Goal: Information Seeking & Learning: Learn about a topic

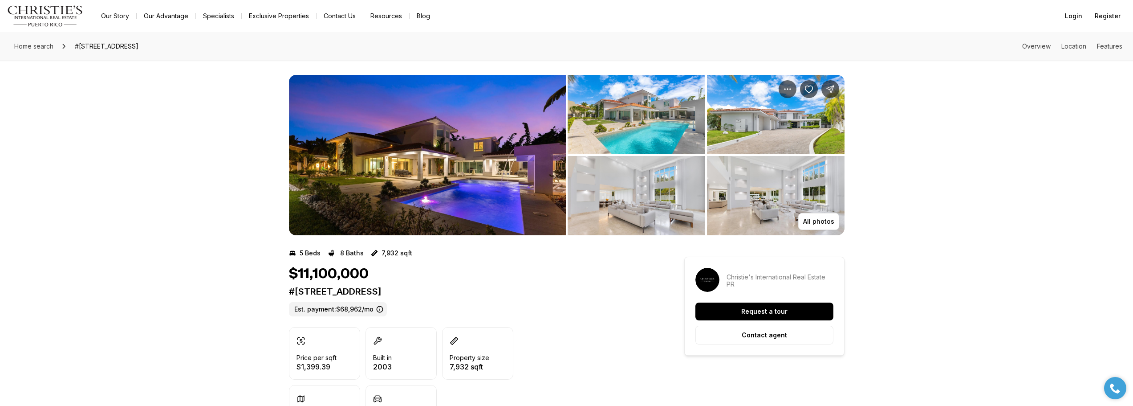
click at [463, 179] on img "View image gallery" at bounding box center [427, 155] width 277 height 160
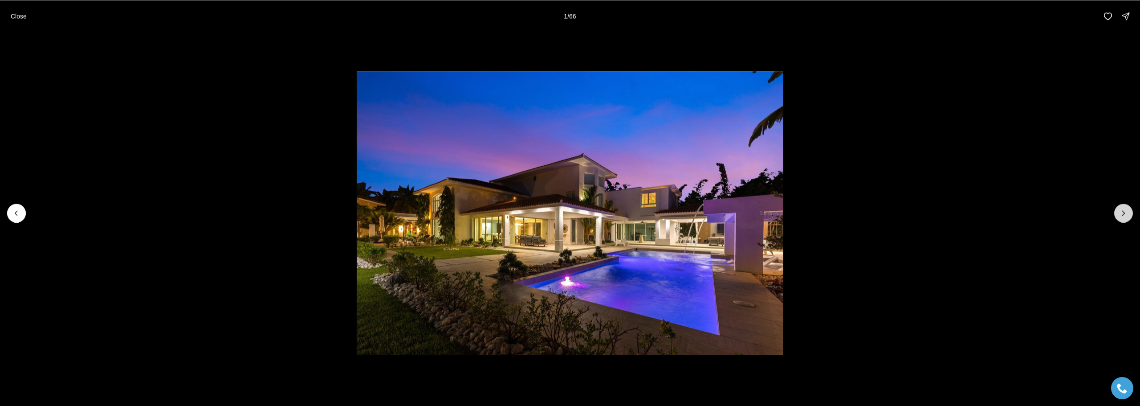
click at [1121, 217] on button "Next slide" at bounding box center [1123, 212] width 19 height 19
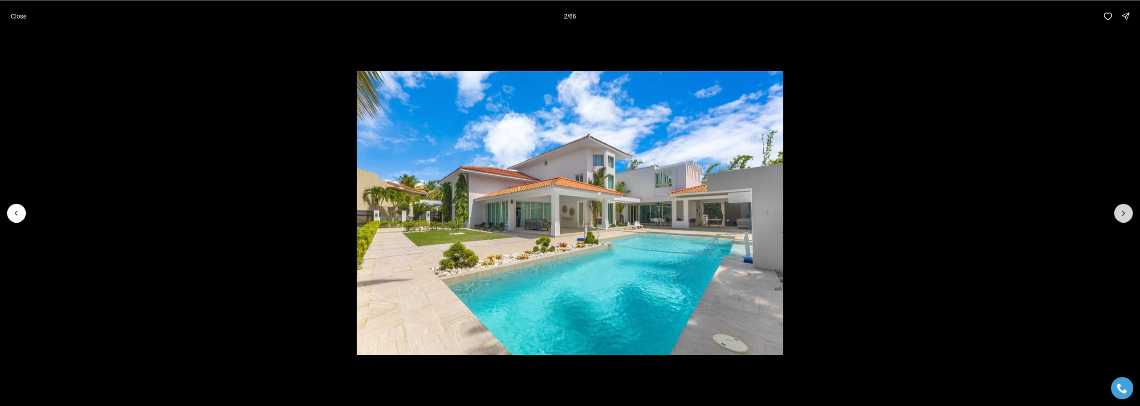
click at [1120, 215] on icon "Next slide" at bounding box center [1123, 212] width 9 height 9
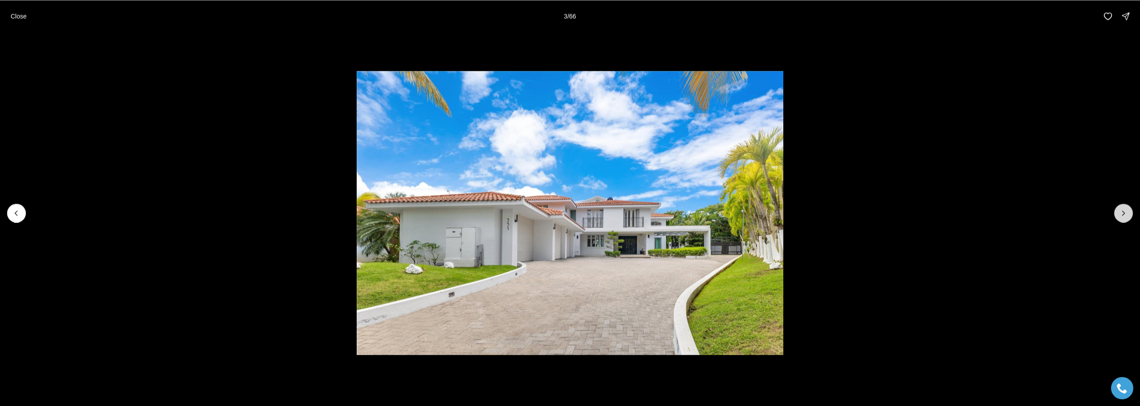
click at [1120, 215] on icon "Next slide" at bounding box center [1123, 212] width 9 height 9
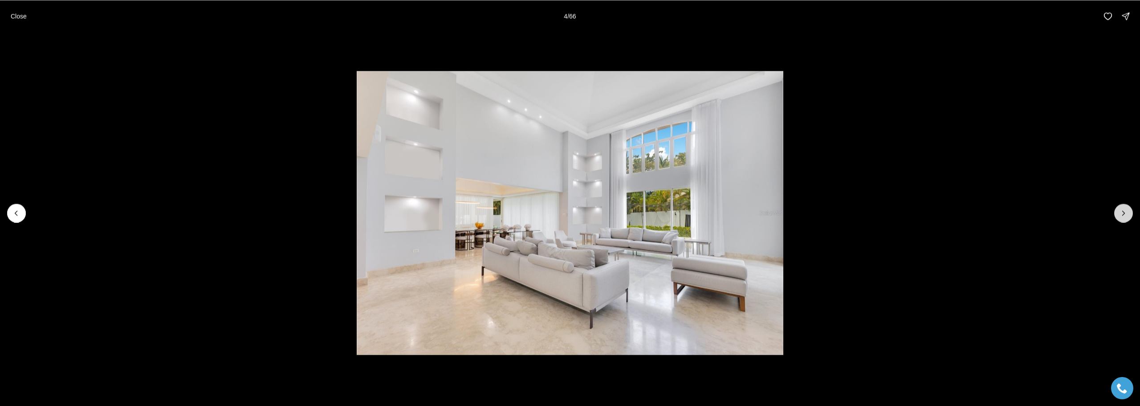
click at [1120, 215] on icon "Next slide" at bounding box center [1123, 212] width 9 height 9
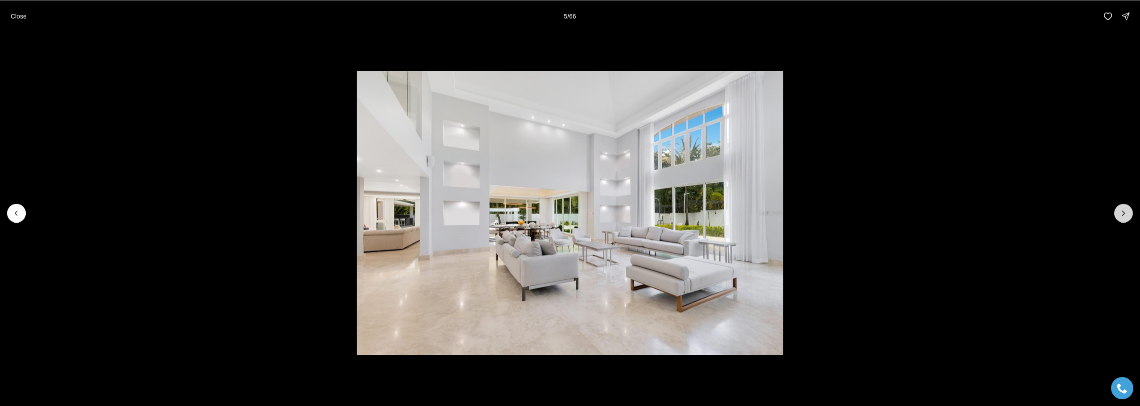
click at [1120, 215] on icon "Next slide" at bounding box center [1123, 212] width 9 height 9
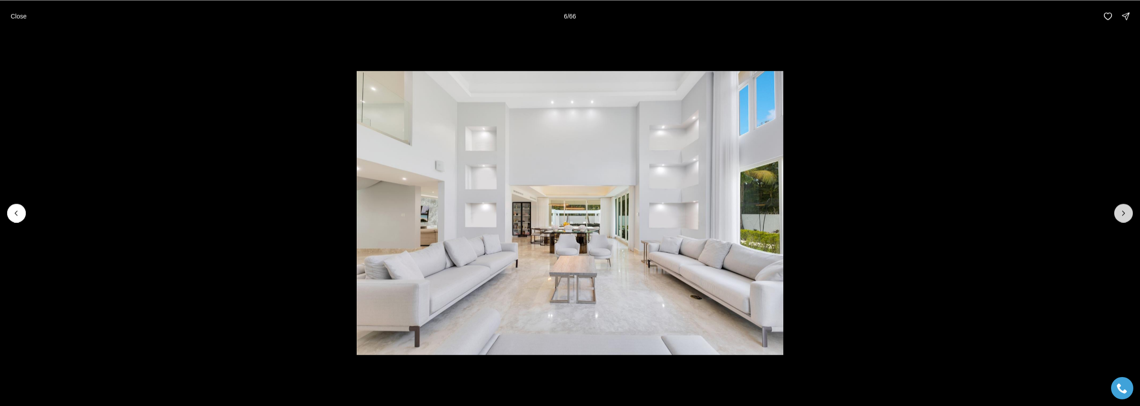
click at [1120, 215] on icon "Next slide" at bounding box center [1123, 212] width 9 height 9
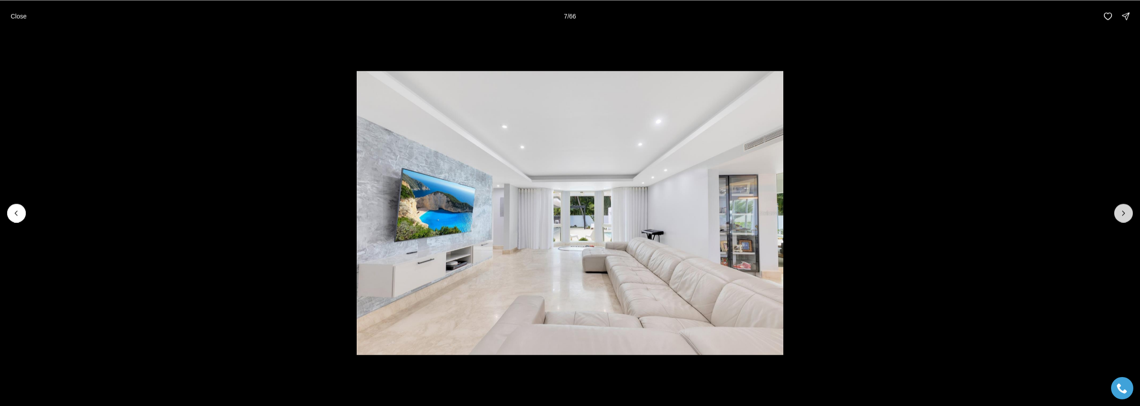
click at [1120, 215] on icon "Next slide" at bounding box center [1123, 212] width 9 height 9
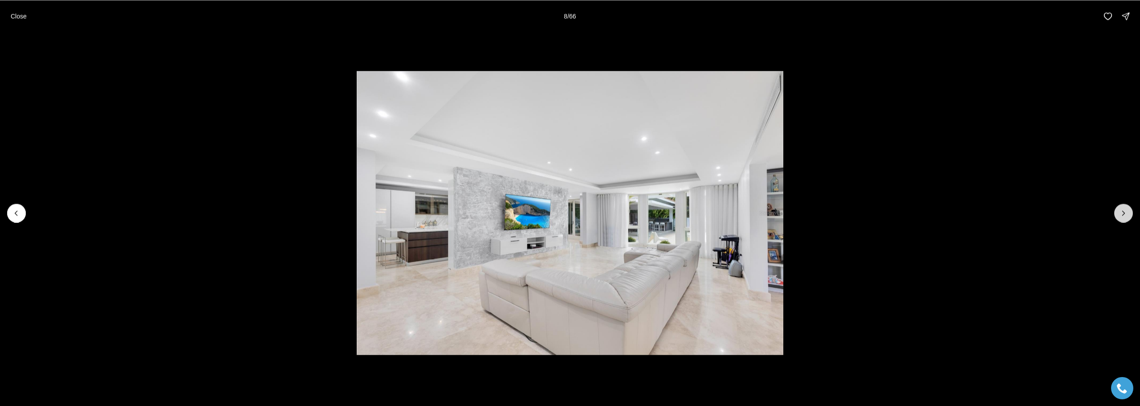
click at [1120, 215] on icon "Next slide" at bounding box center [1123, 212] width 9 height 9
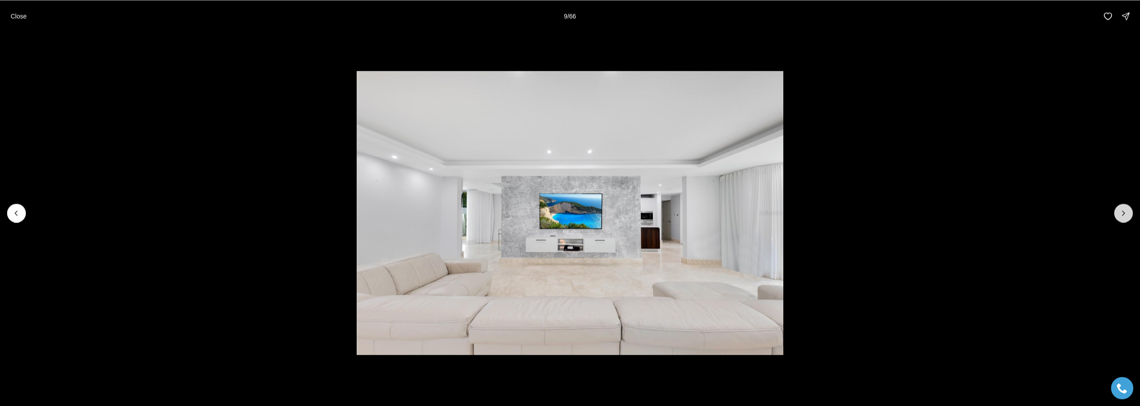
click at [1120, 215] on icon "Next slide" at bounding box center [1123, 212] width 9 height 9
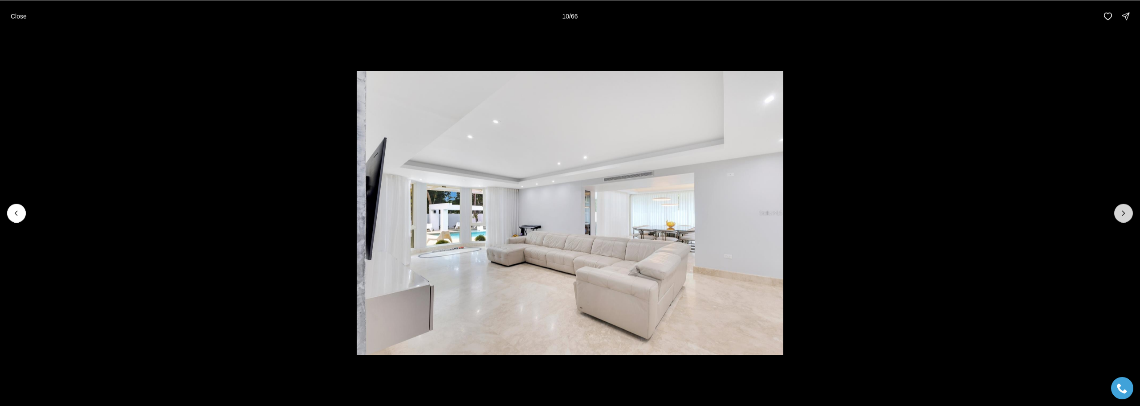
click at [1120, 215] on icon "Next slide" at bounding box center [1123, 212] width 9 height 9
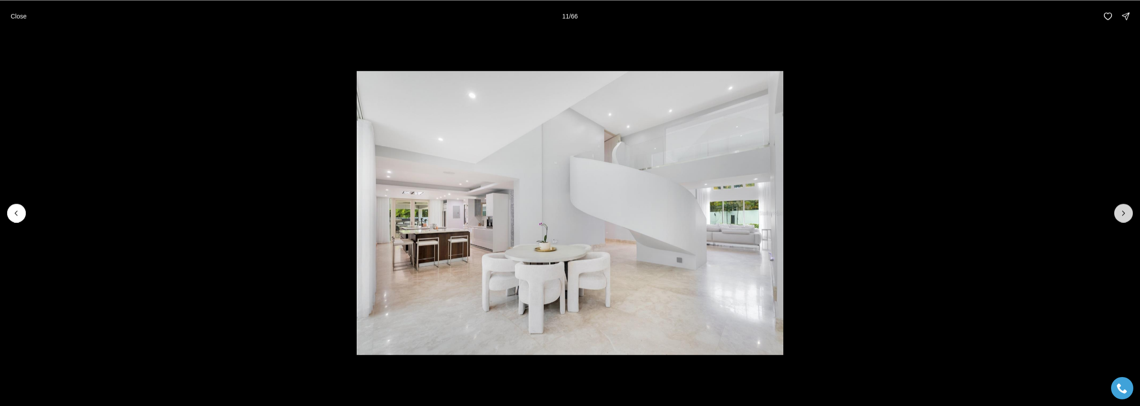
click at [1120, 215] on icon "Next slide" at bounding box center [1123, 212] width 9 height 9
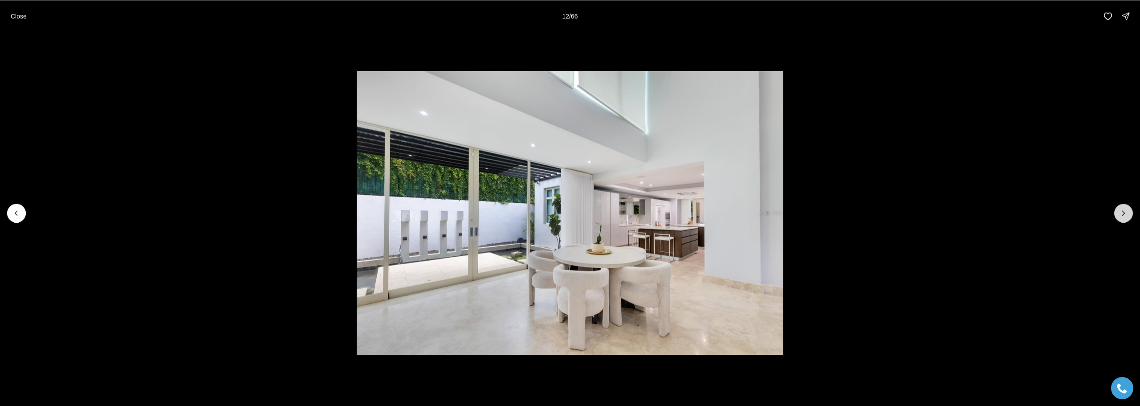
click at [1120, 215] on icon "Next slide" at bounding box center [1123, 212] width 9 height 9
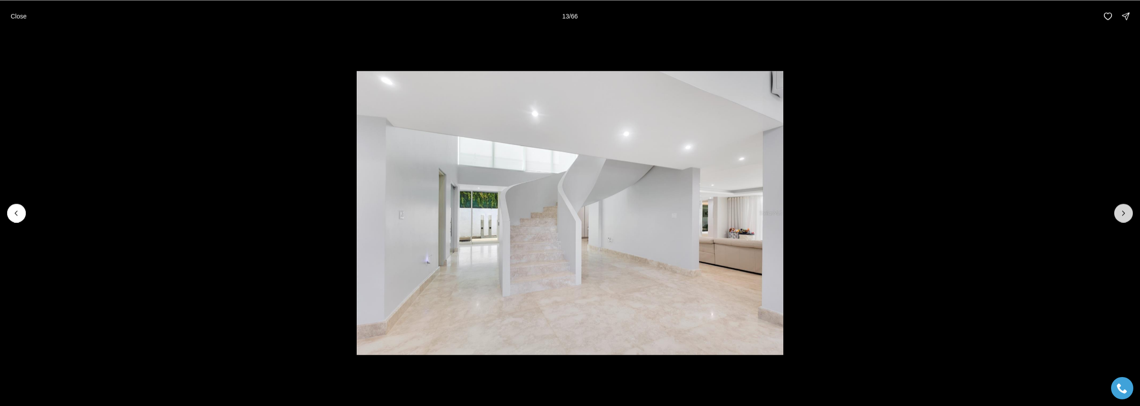
click at [1120, 215] on icon "Next slide" at bounding box center [1123, 212] width 9 height 9
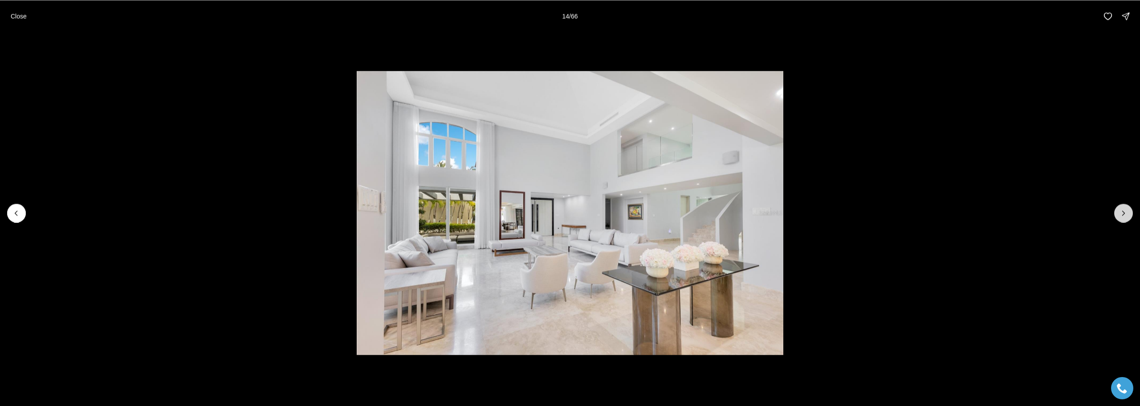
click at [1120, 215] on icon "Next slide" at bounding box center [1123, 212] width 9 height 9
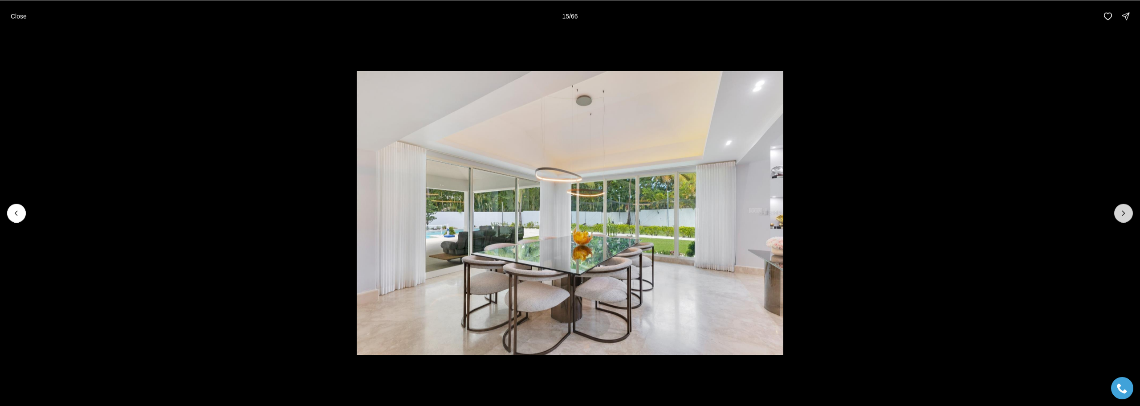
click at [1120, 215] on icon "Next slide" at bounding box center [1123, 212] width 9 height 9
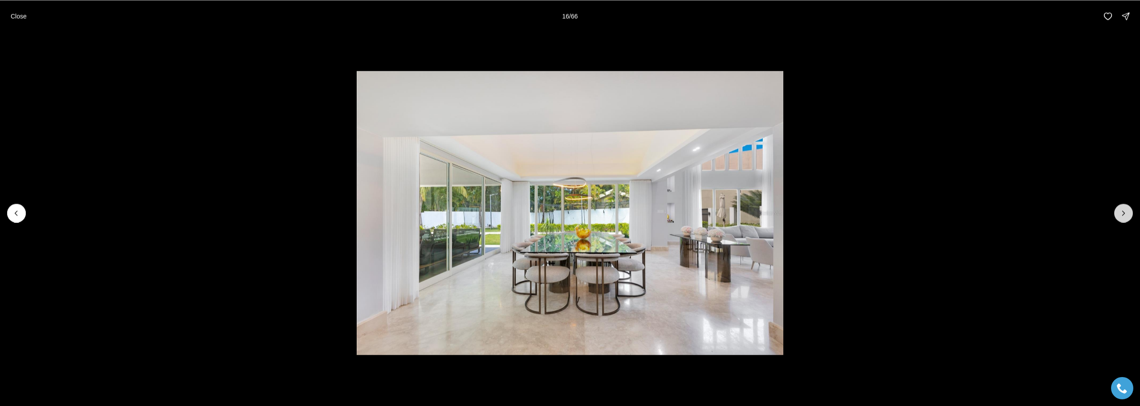
click at [1120, 215] on icon "Next slide" at bounding box center [1123, 212] width 9 height 9
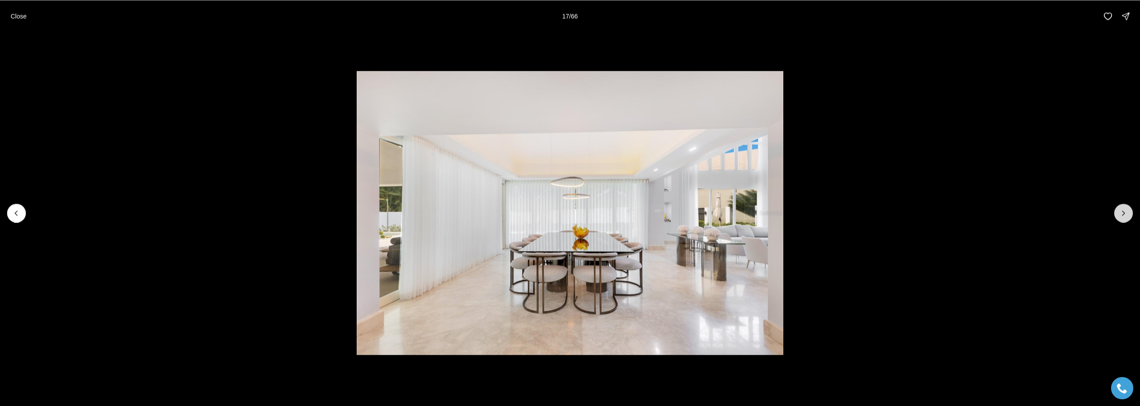
click at [1120, 215] on icon "Next slide" at bounding box center [1123, 212] width 9 height 9
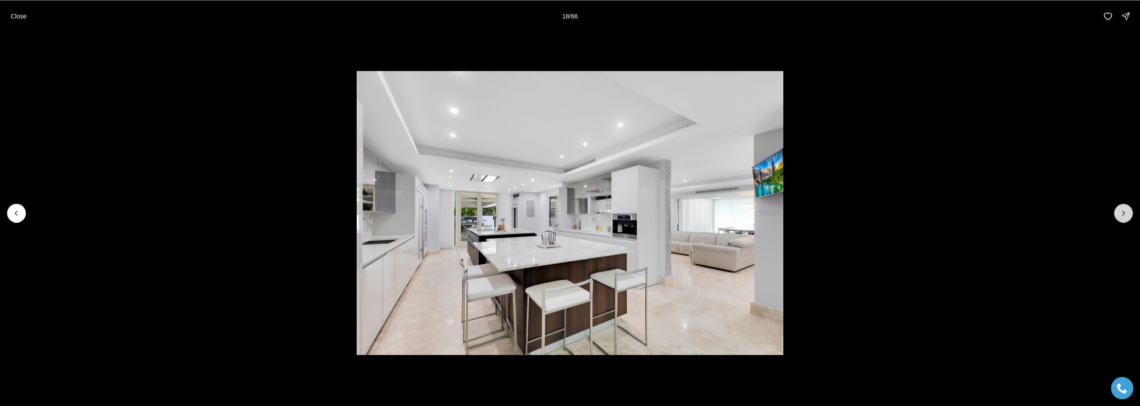
click at [1120, 215] on icon "Next slide" at bounding box center [1123, 212] width 9 height 9
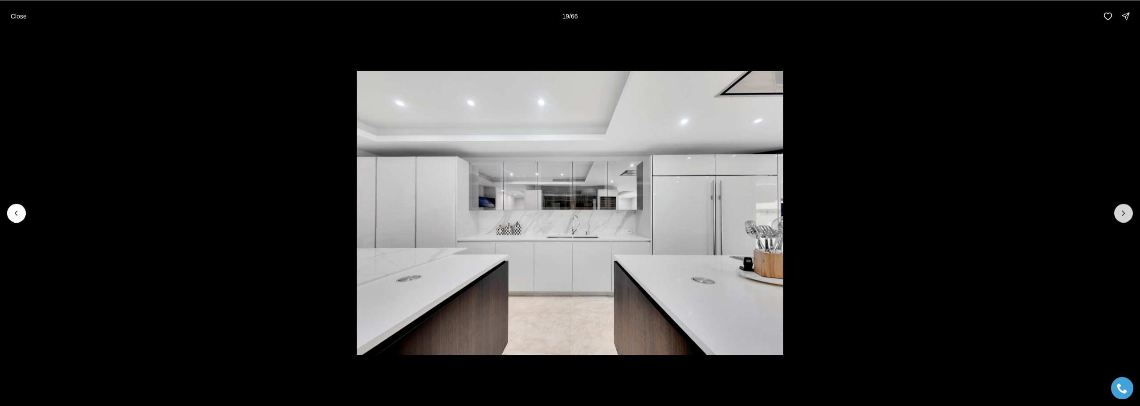
click at [1120, 215] on icon "Next slide" at bounding box center [1123, 212] width 9 height 9
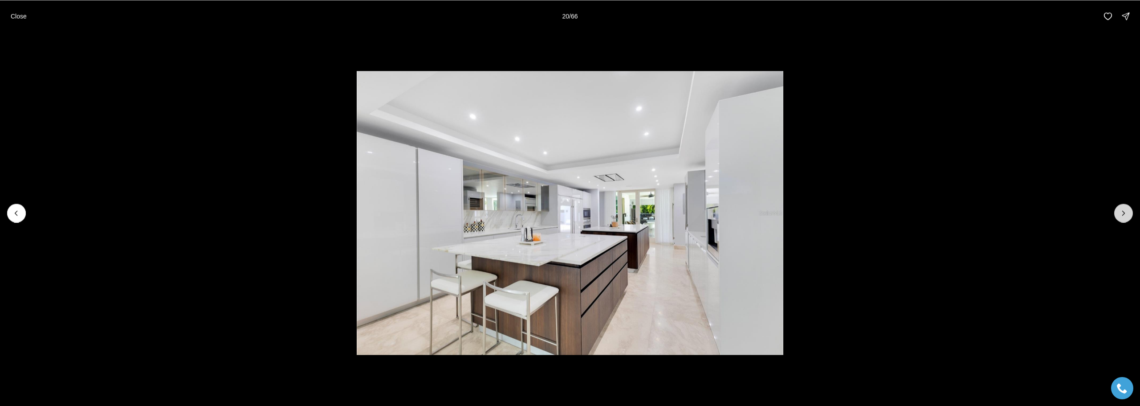
click at [1120, 215] on icon "Next slide" at bounding box center [1123, 212] width 9 height 9
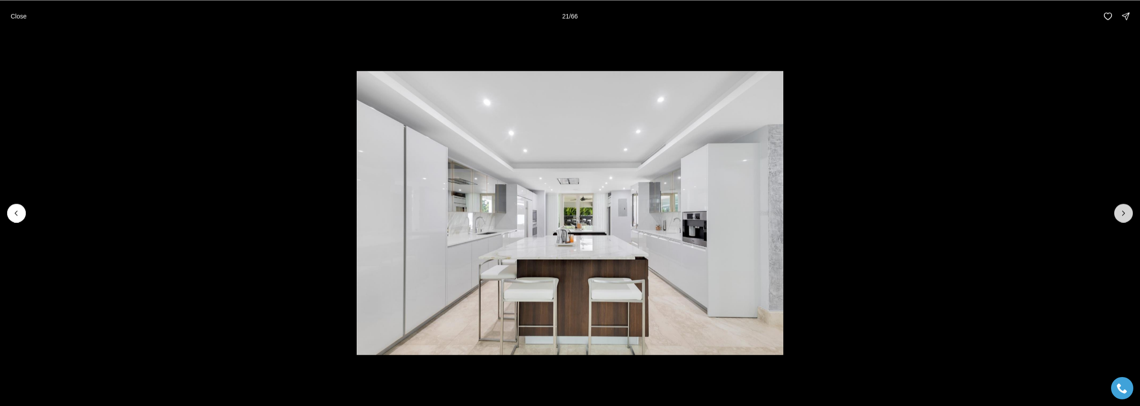
click at [1120, 215] on icon "Next slide" at bounding box center [1123, 212] width 9 height 9
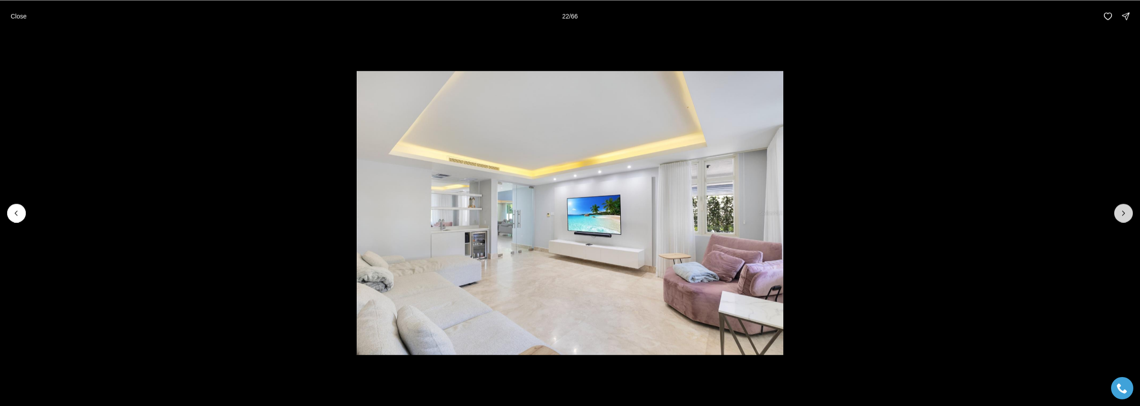
click at [1120, 215] on icon "Next slide" at bounding box center [1123, 212] width 9 height 9
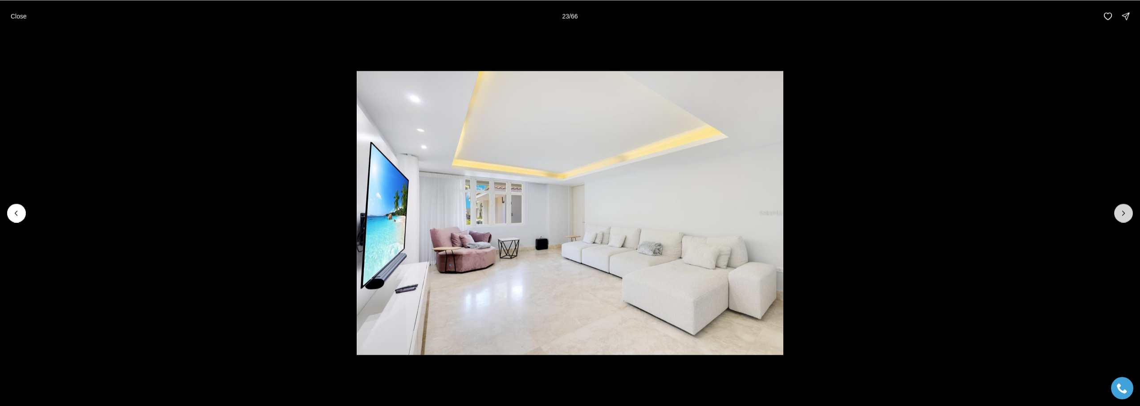
click at [1122, 216] on icon "Next slide" at bounding box center [1123, 212] width 9 height 9
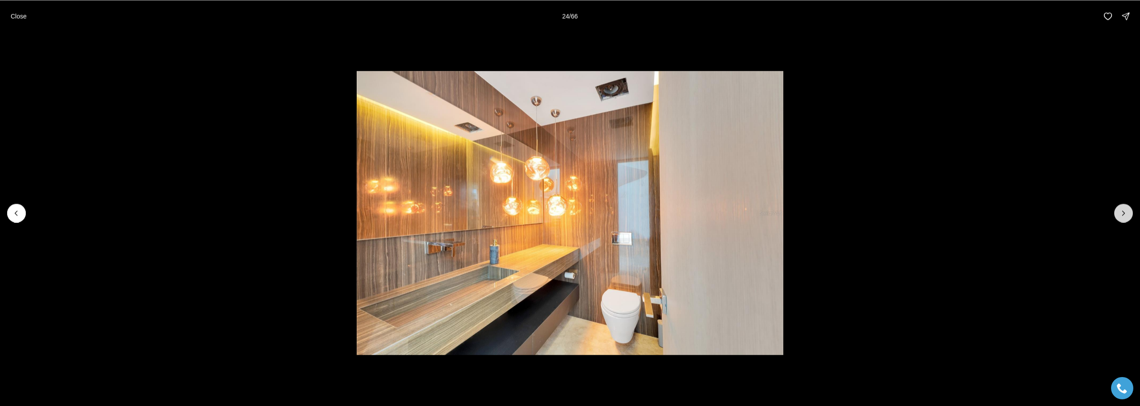
click at [1122, 216] on icon "Next slide" at bounding box center [1123, 212] width 9 height 9
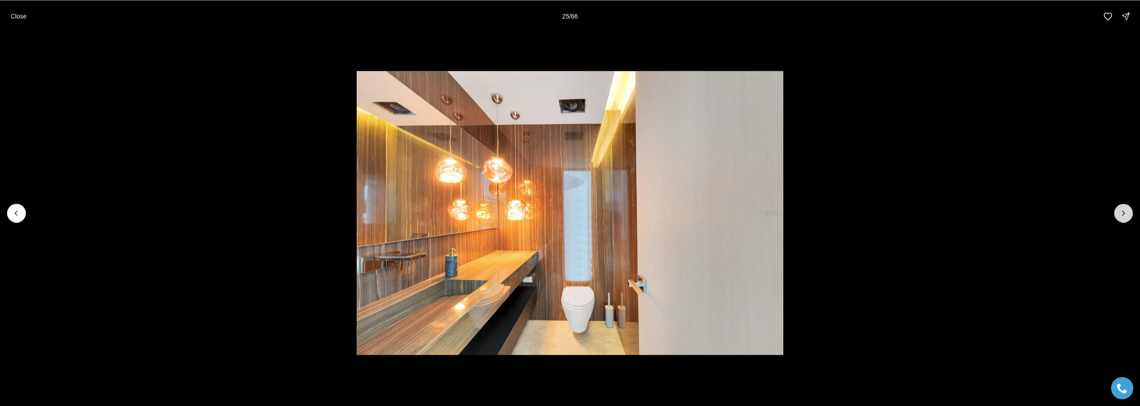
click at [1122, 216] on icon "Next slide" at bounding box center [1123, 212] width 9 height 9
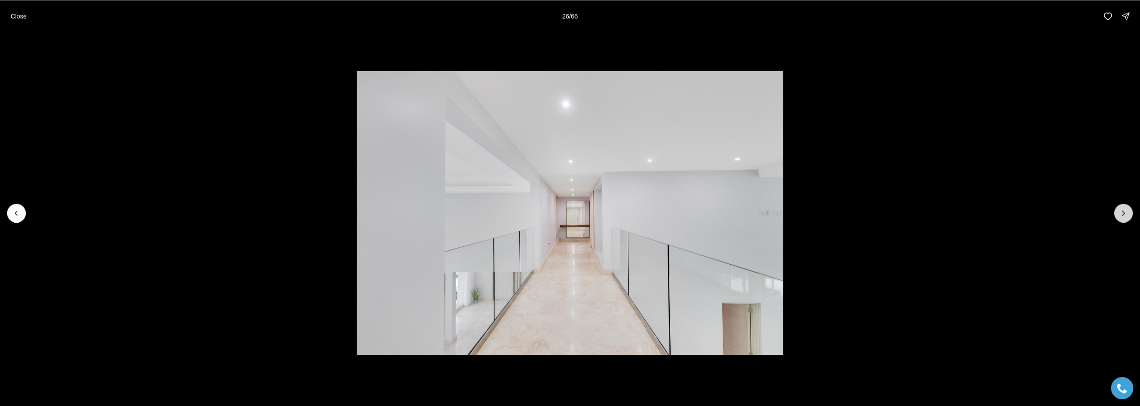
click at [1122, 216] on icon "Next slide" at bounding box center [1123, 212] width 9 height 9
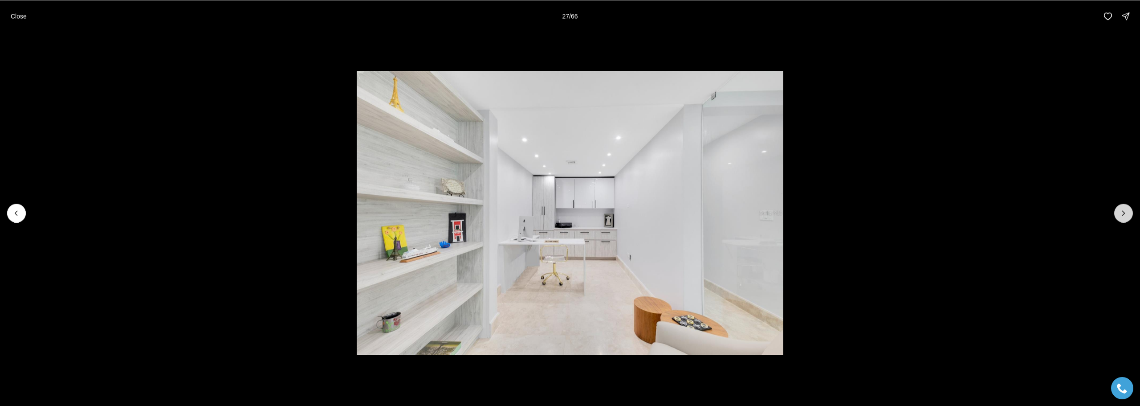
click at [1122, 216] on icon "Next slide" at bounding box center [1123, 212] width 9 height 9
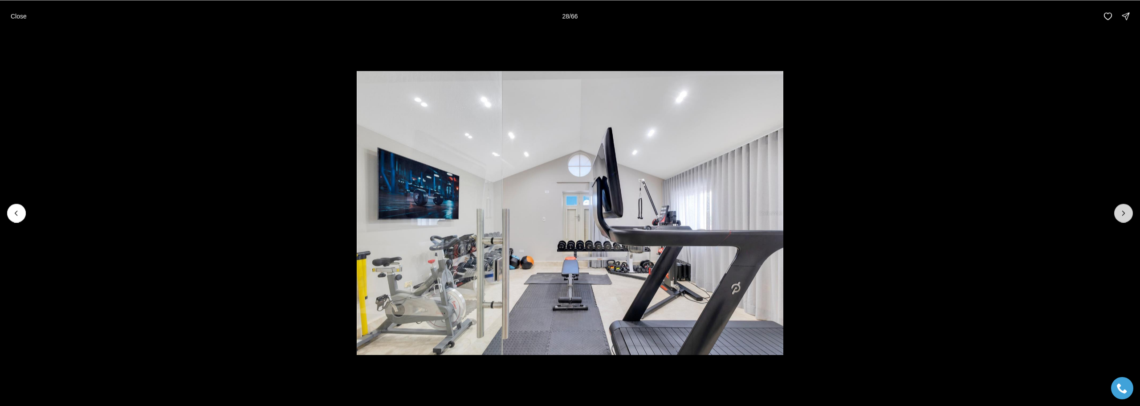
click at [1122, 216] on icon "Next slide" at bounding box center [1123, 212] width 9 height 9
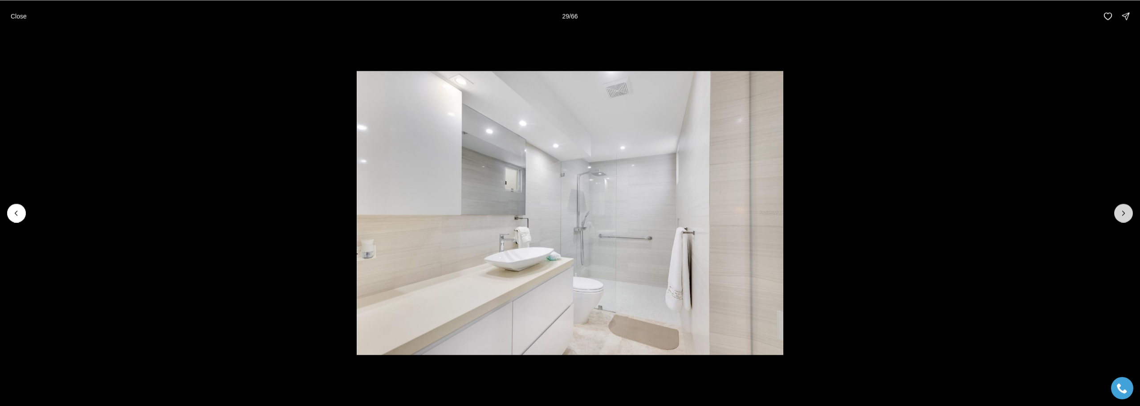
click at [1122, 216] on icon "Next slide" at bounding box center [1123, 212] width 9 height 9
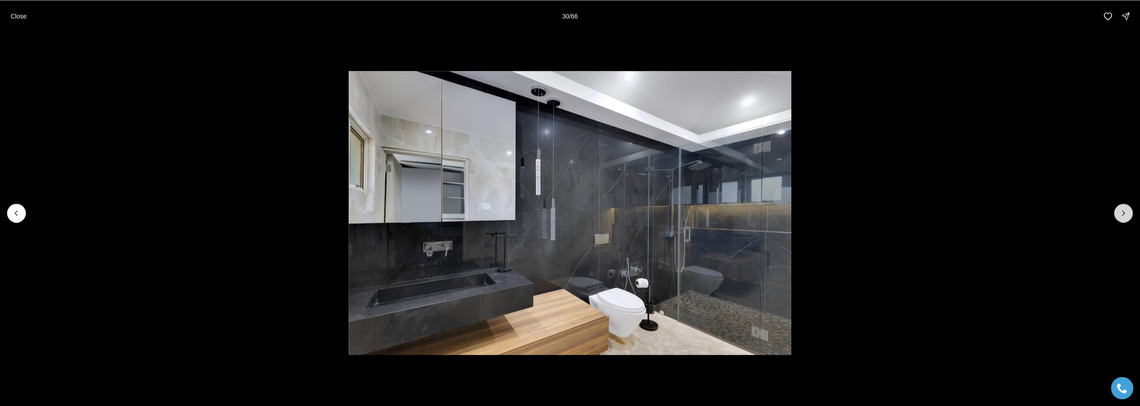
click at [1122, 216] on icon "Next slide" at bounding box center [1123, 212] width 9 height 9
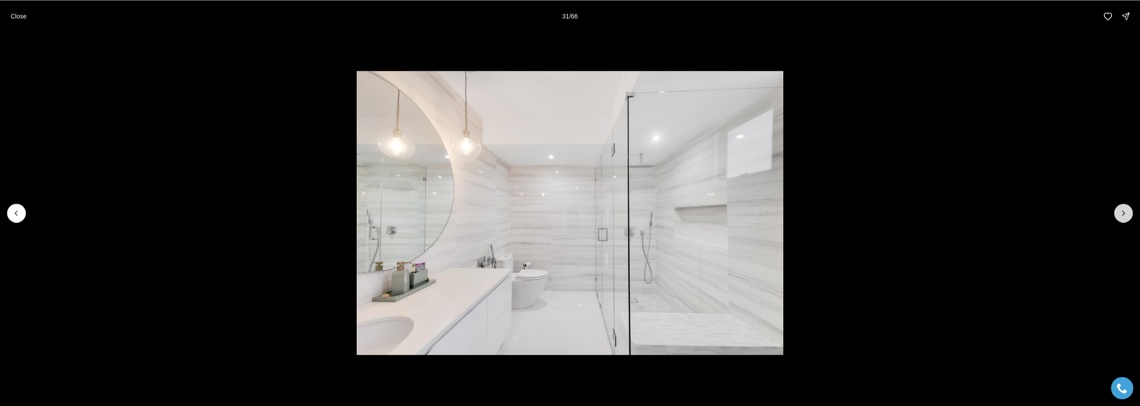
click at [1122, 216] on icon "Next slide" at bounding box center [1123, 212] width 9 height 9
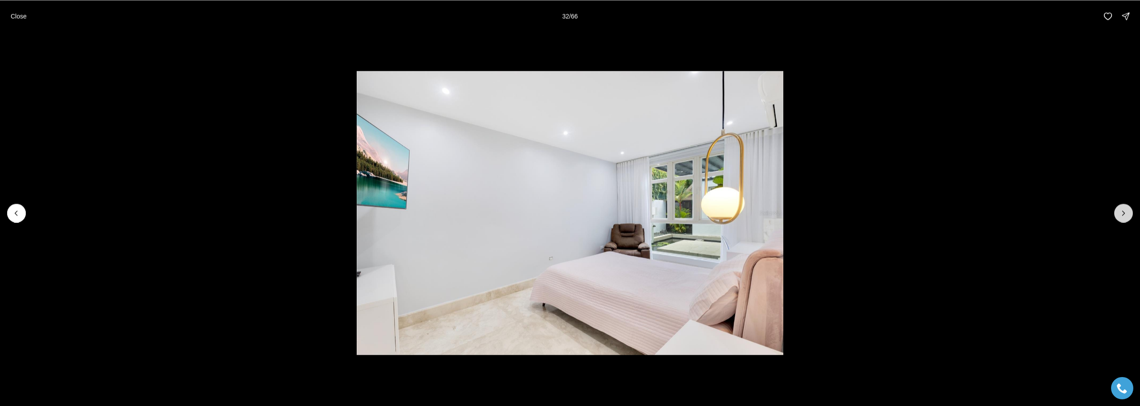
click at [1122, 216] on icon "Next slide" at bounding box center [1123, 212] width 9 height 9
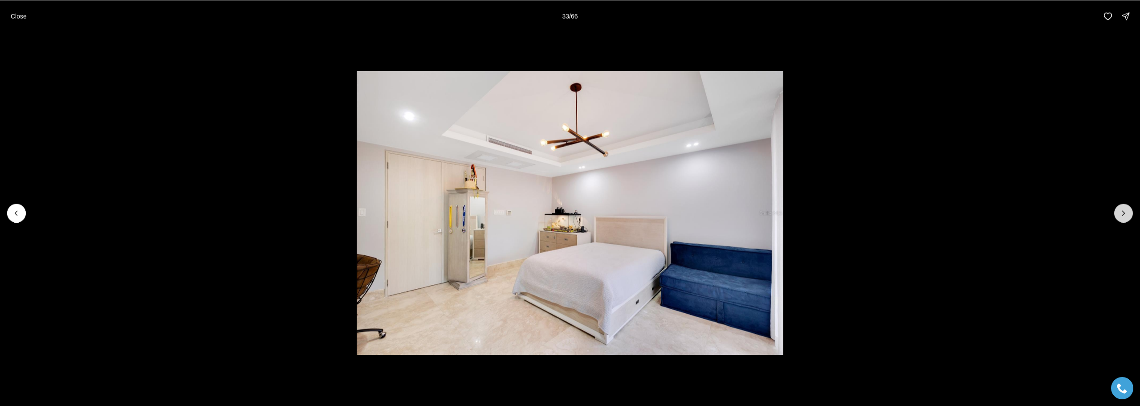
click at [1122, 216] on icon "Next slide" at bounding box center [1123, 212] width 9 height 9
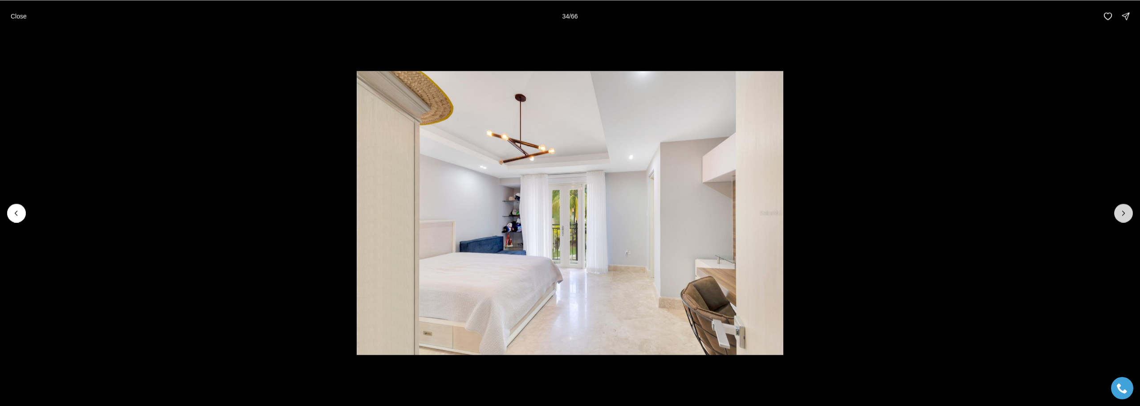
click at [1122, 216] on icon "Next slide" at bounding box center [1123, 212] width 9 height 9
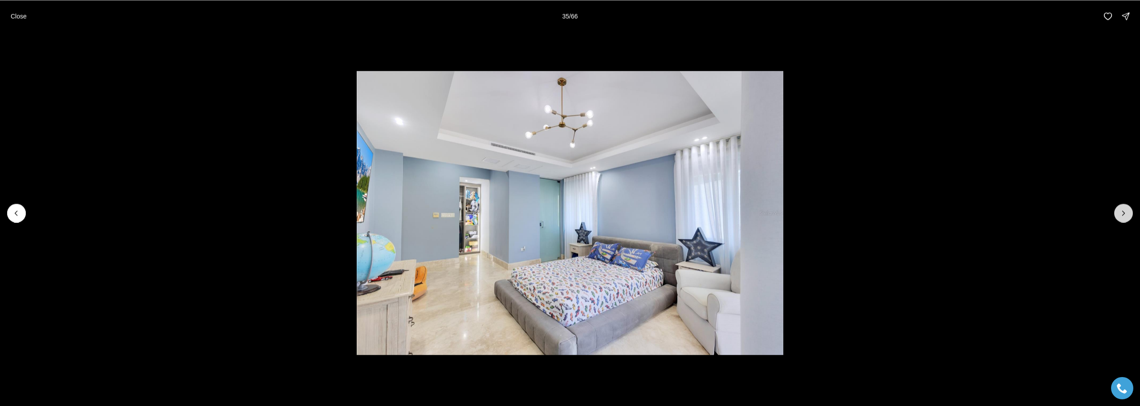
click at [1122, 216] on icon "Next slide" at bounding box center [1123, 212] width 9 height 9
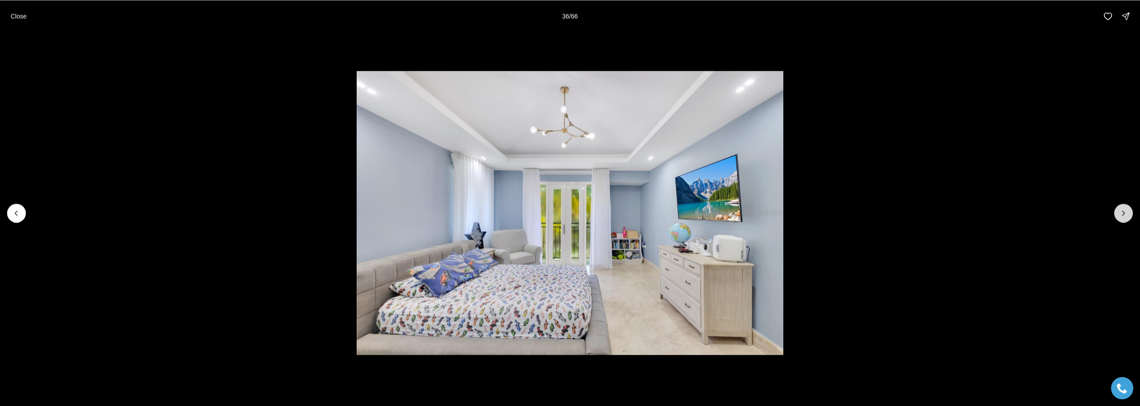
click at [1122, 216] on icon "Next slide" at bounding box center [1123, 212] width 9 height 9
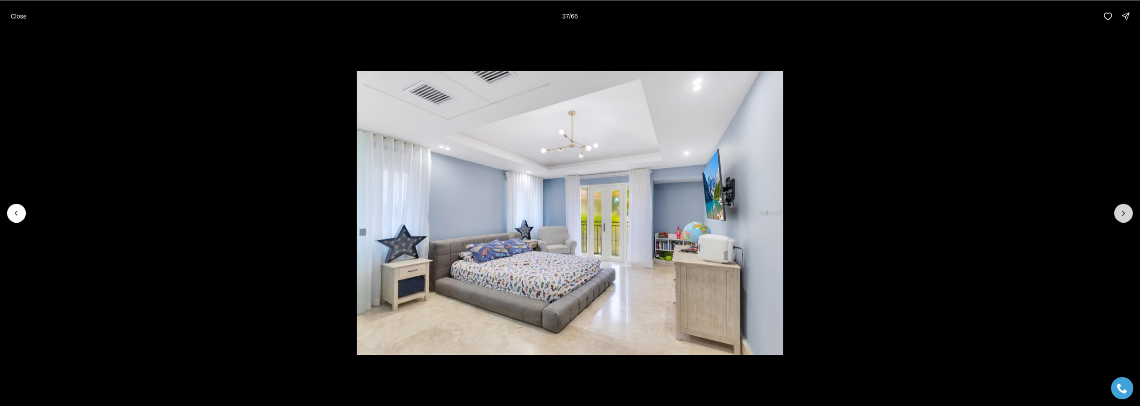
click at [1122, 216] on icon "Next slide" at bounding box center [1123, 212] width 9 height 9
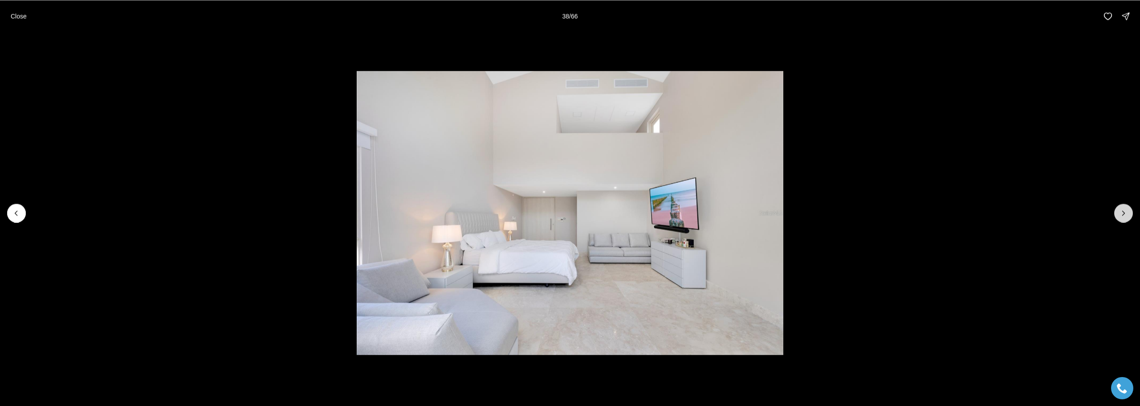
click at [1122, 216] on icon "Next slide" at bounding box center [1123, 212] width 9 height 9
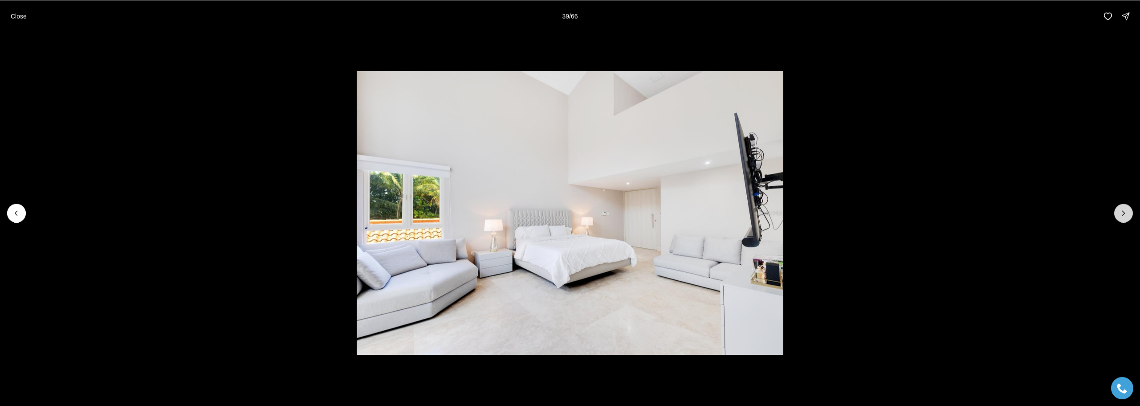
click at [1122, 216] on icon "Next slide" at bounding box center [1123, 212] width 9 height 9
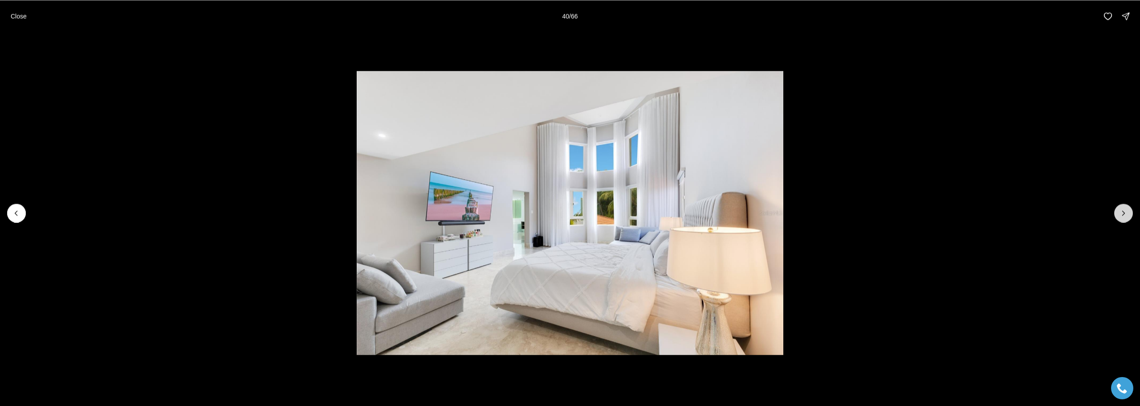
click at [1122, 216] on icon "Next slide" at bounding box center [1123, 212] width 9 height 9
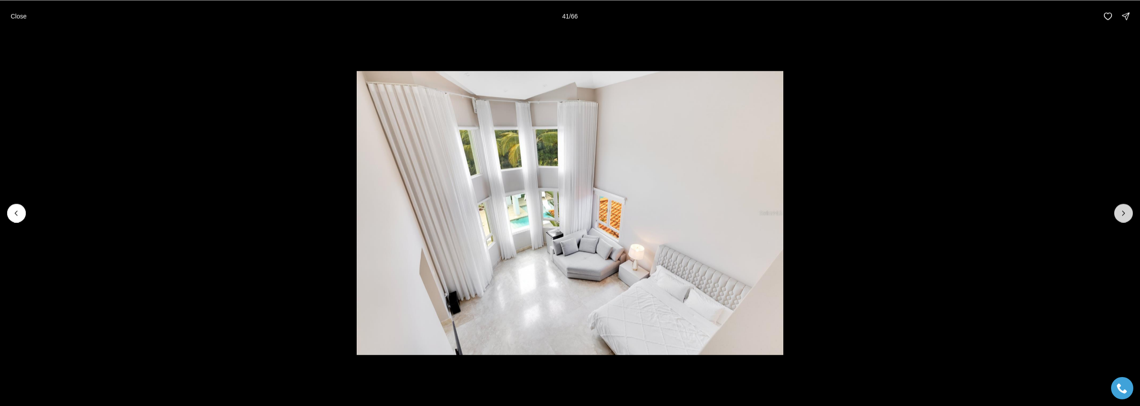
click at [1122, 216] on icon "Next slide" at bounding box center [1123, 212] width 9 height 9
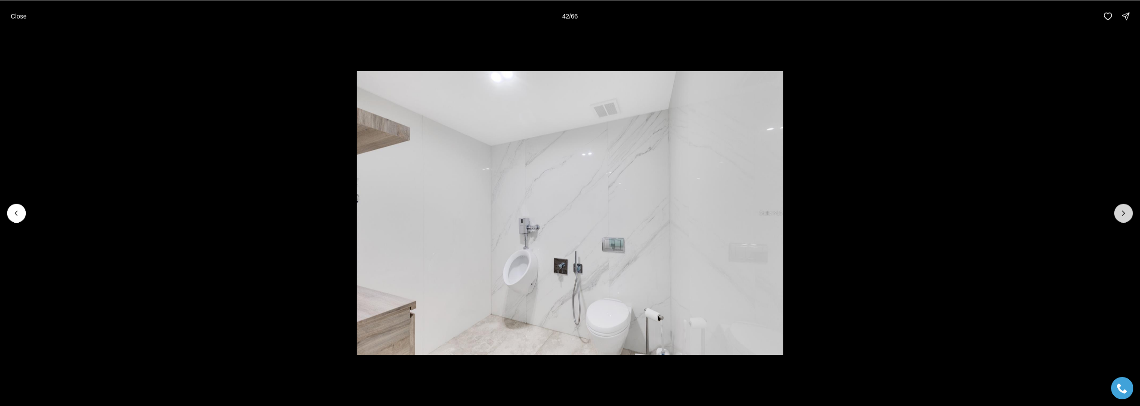
click at [1122, 216] on icon "Next slide" at bounding box center [1123, 212] width 9 height 9
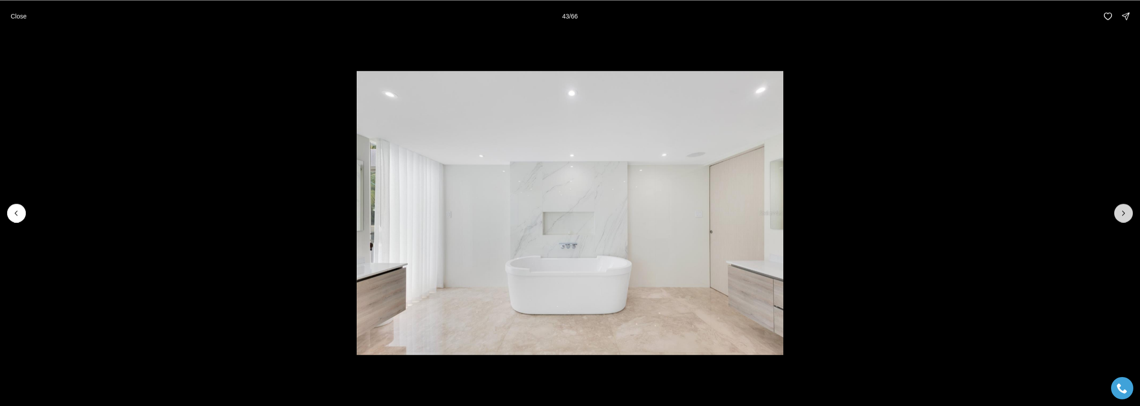
click at [1122, 216] on icon "Next slide" at bounding box center [1123, 212] width 9 height 9
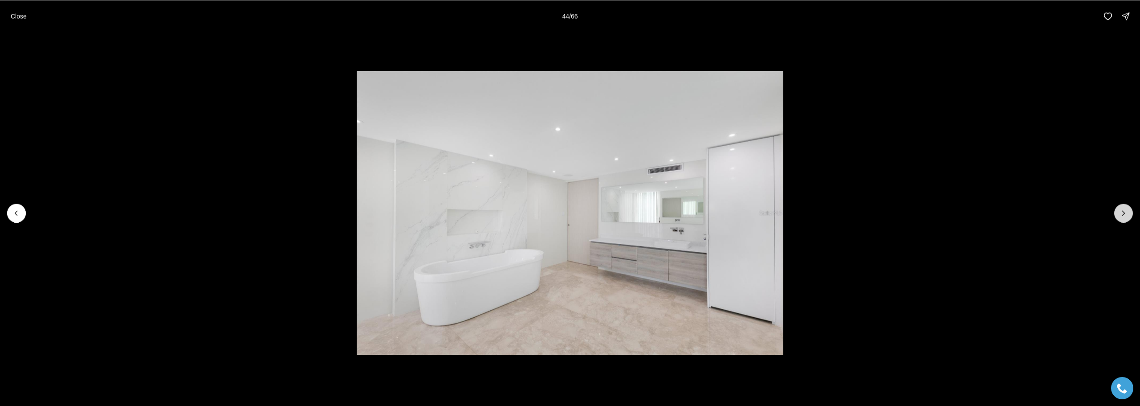
click at [1122, 216] on icon "Next slide" at bounding box center [1123, 212] width 9 height 9
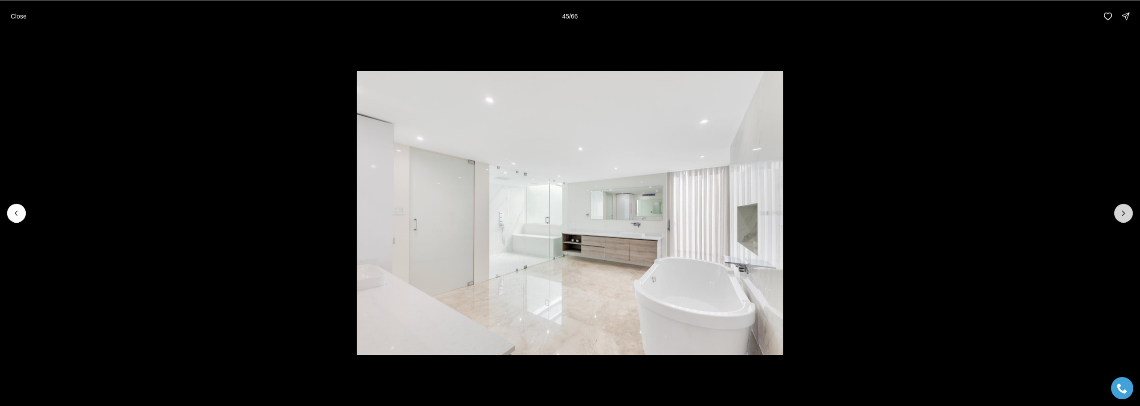
click at [1122, 216] on icon "Next slide" at bounding box center [1123, 212] width 9 height 9
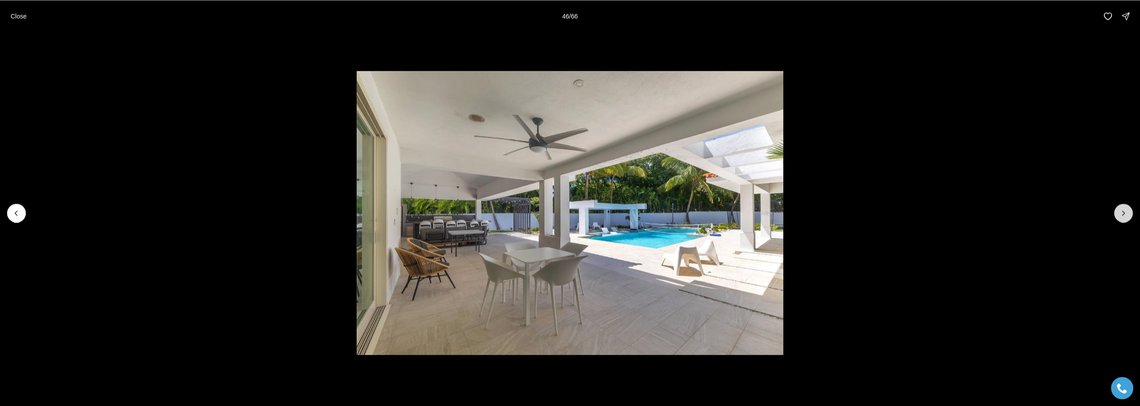
click at [1122, 216] on icon "Next slide" at bounding box center [1123, 212] width 9 height 9
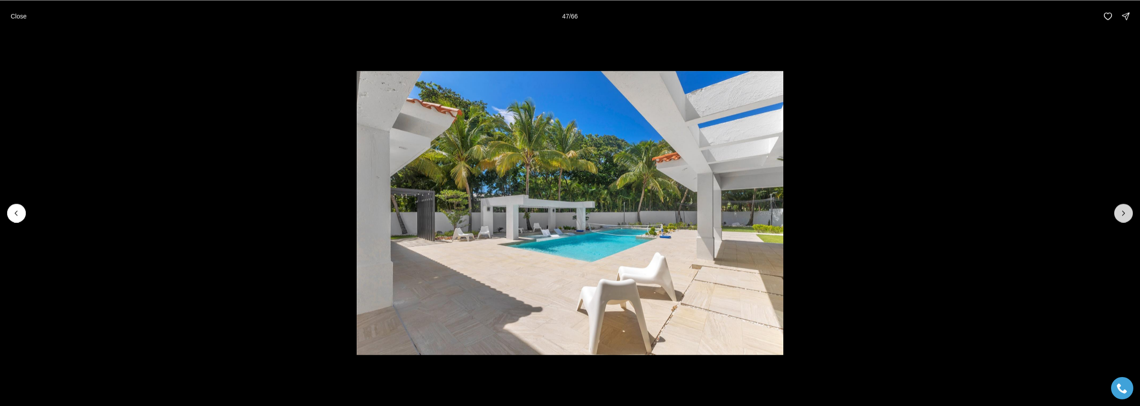
click at [1122, 216] on icon "Next slide" at bounding box center [1123, 212] width 9 height 9
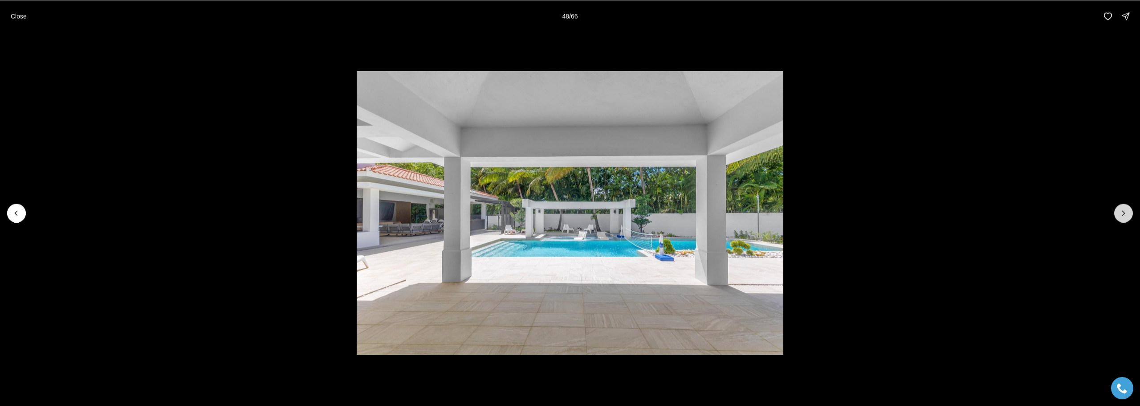
click at [1122, 216] on icon "Next slide" at bounding box center [1123, 212] width 9 height 9
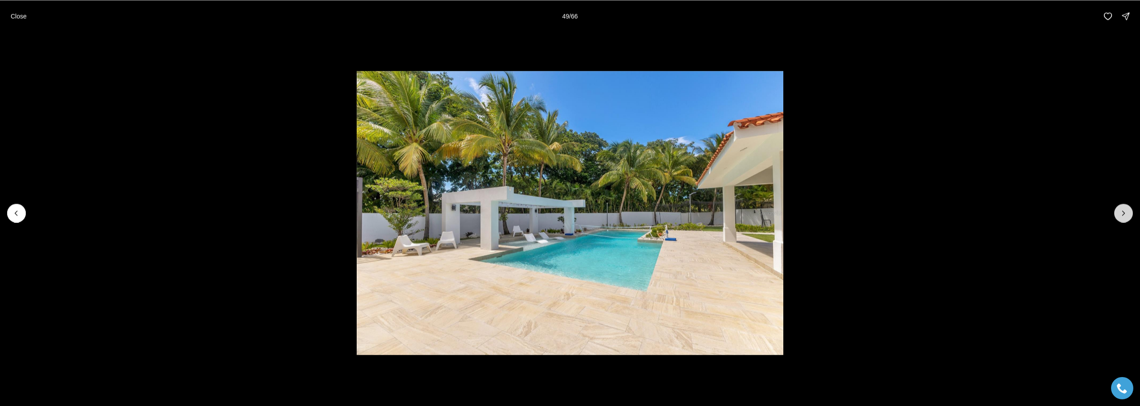
click at [1122, 216] on icon "Next slide" at bounding box center [1123, 212] width 9 height 9
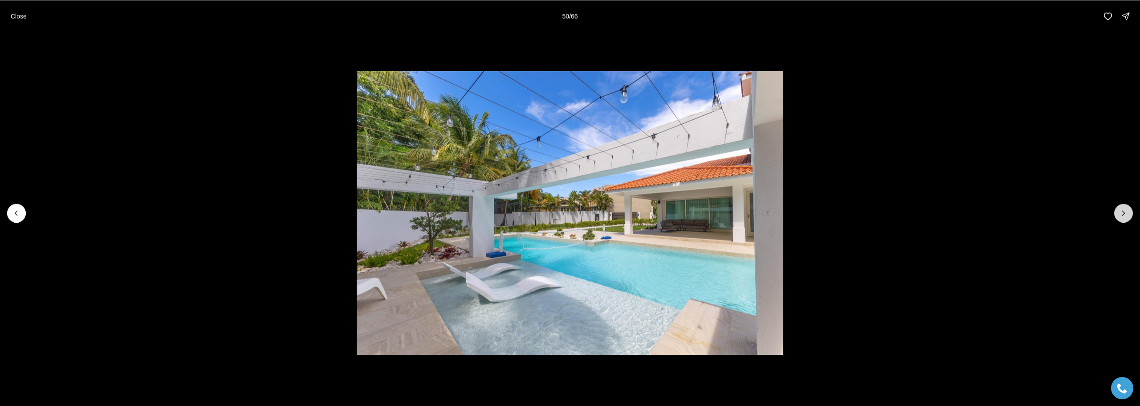
click at [1122, 216] on icon "Next slide" at bounding box center [1123, 212] width 9 height 9
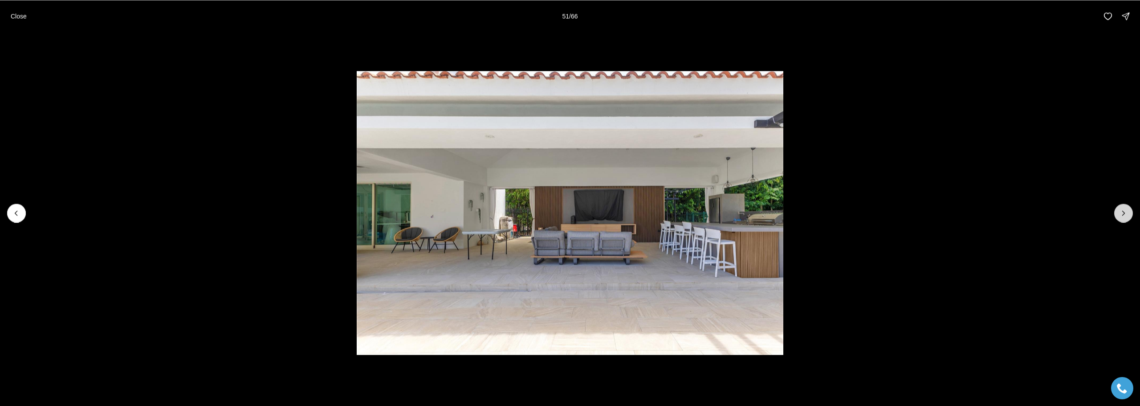
click at [1122, 216] on icon "Next slide" at bounding box center [1123, 212] width 9 height 9
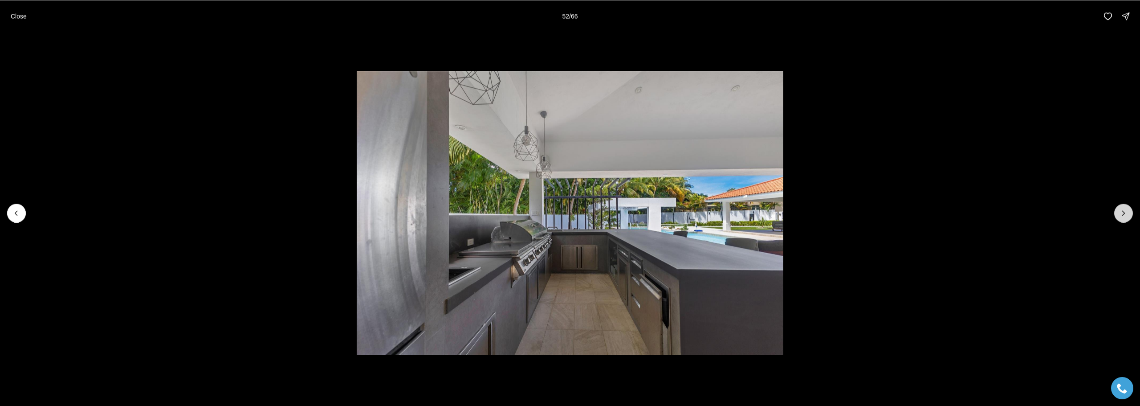
click at [1122, 216] on icon "Next slide" at bounding box center [1123, 212] width 9 height 9
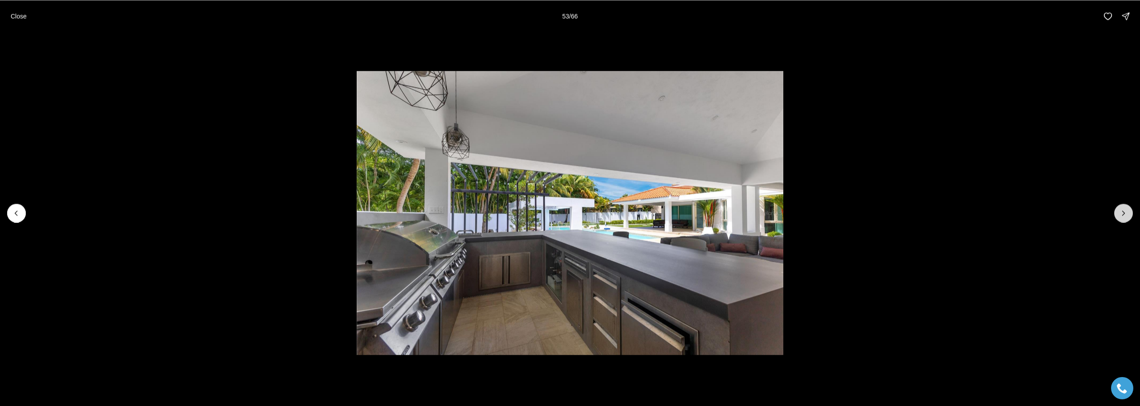
click at [1122, 216] on icon "Next slide" at bounding box center [1123, 212] width 9 height 9
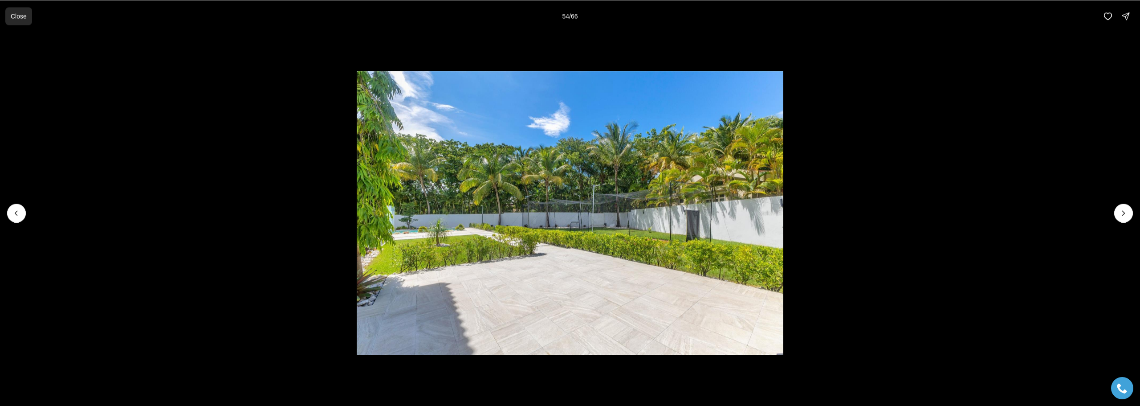
click at [22, 18] on p "Close" at bounding box center [19, 15] width 16 height 7
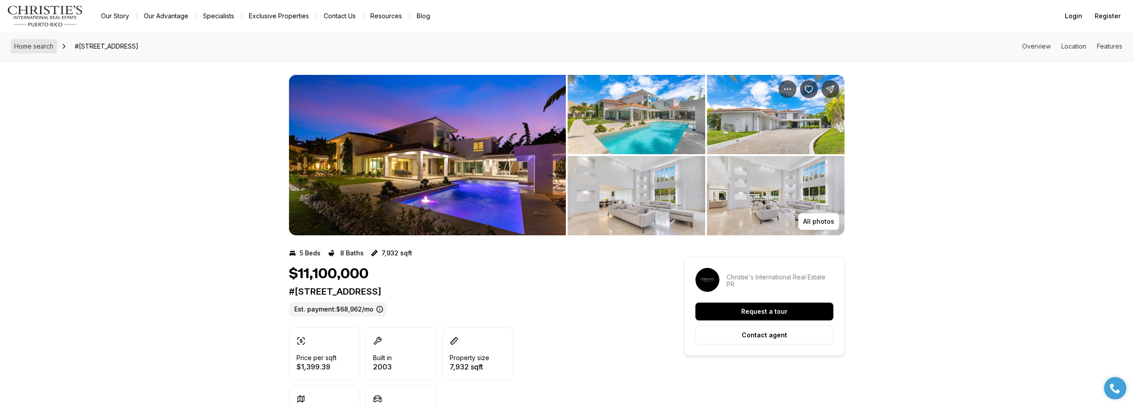
click at [51, 45] on span "Home search" at bounding box center [33, 46] width 39 height 8
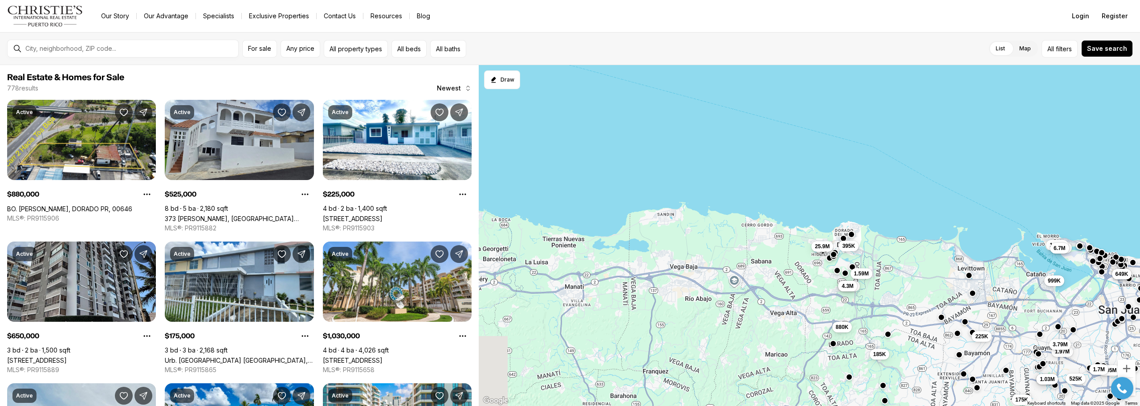
drag, startPoint x: 588, startPoint y: 199, endPoint x: 911, endPoint y: 223, distance: 324.0
click at [911, 223] on div "225K 119K 2.9M 550K 395K 299K 180K 499K 649K 650K 355K 435K 475K 625K 460K 220K…" at bounding box center [809, 235] width 661 height 341
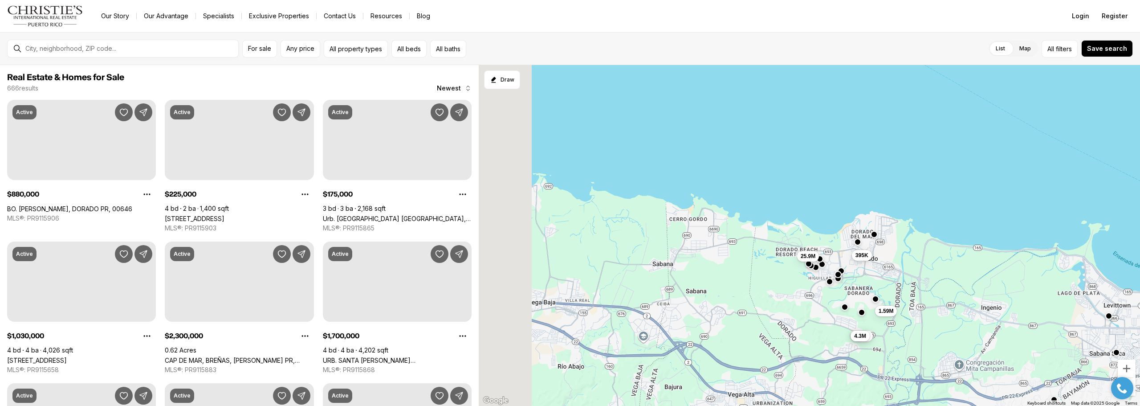
drag, startPoint x: 973, startPoint y: 210, endPoint x: 1027, endPoint y: 208, distance: 54.8
click at [1027, 208] on div "5.85M 395K 25.9M 1.59M 4.3M" at bounding box center [809, 235] width 661 height 341
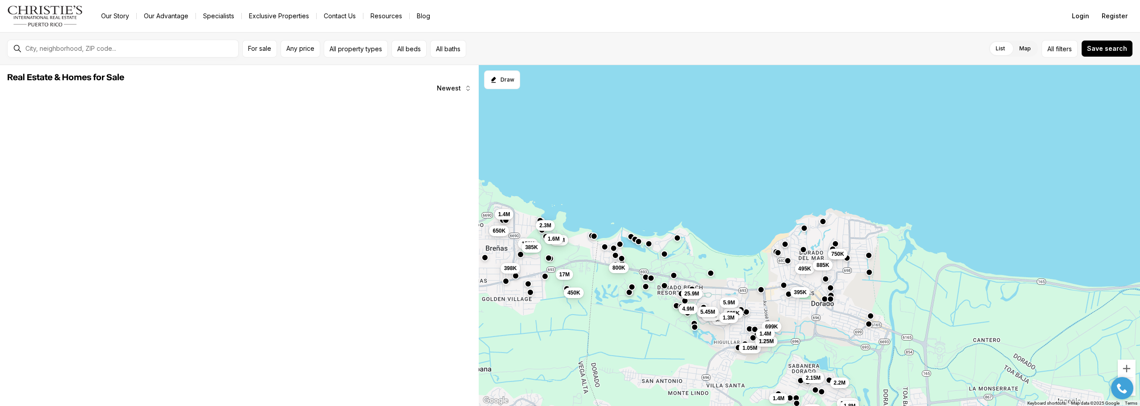
drag, startPoint x: 989, startPoint y: 211, endPoint x: 1066, endPoint y: 205, distance: 77.7
click at [1066, 205] on div "750K 495K 5.5M 1.05M 395K 2.2M 1.4M 699K 625K 25.9M 1.25M 8.3M 1.59M 5.9M 1.4M …" at bounding box center [809, 235] width 661 height 341
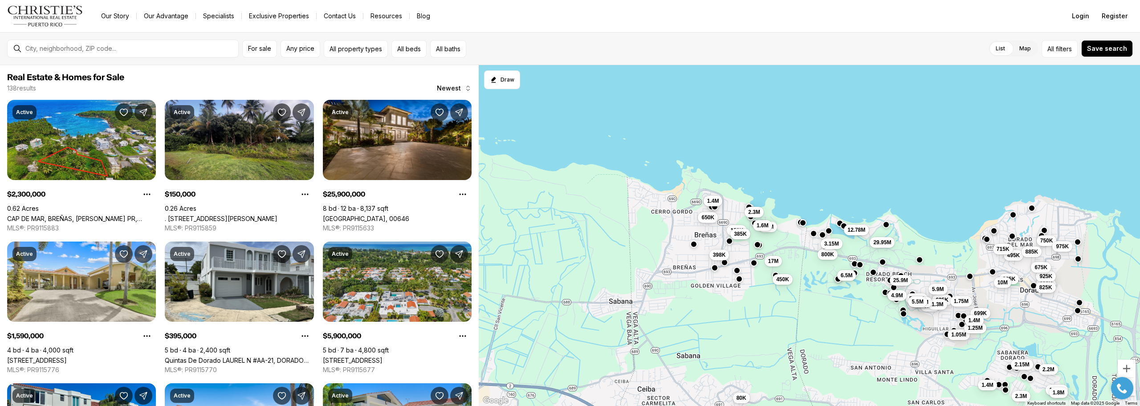
drag, startPoint x: 1038, startPoint y: 200, endPoint x: 1244, endPoint y: 185, distance: 207.1
click at [1139, 185] on html "Go to: Homepage Our Story Our Advantage Specialists Exclusive Properties Contac…" at bounding box center [570, 203] width 1140 height 406
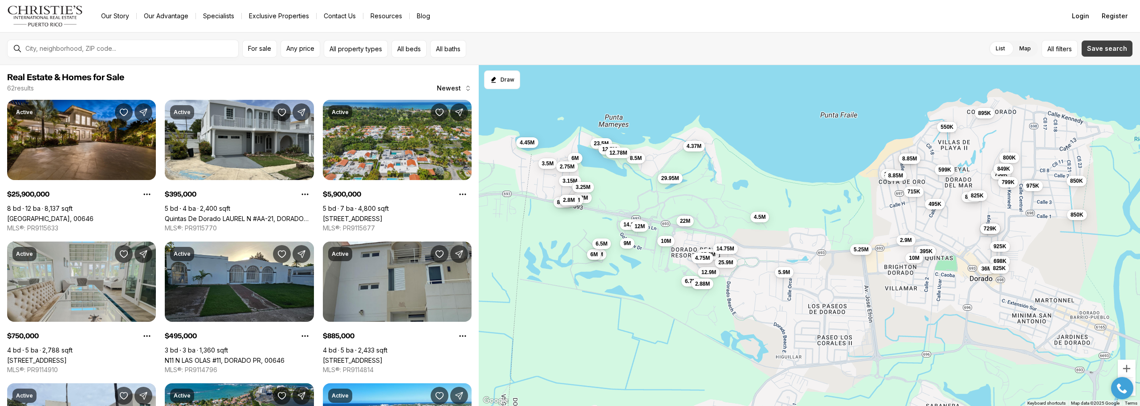
drag, startPoint x: 1092, startPoint y: 171, endPoint x: 1128, endPoint y: 44, distance: 132.2
click at [1128, 44] on div "For sale Any price All property types All beds All baths List Map List Map All …" at bounding box center [570, 218] width 1140 height 373
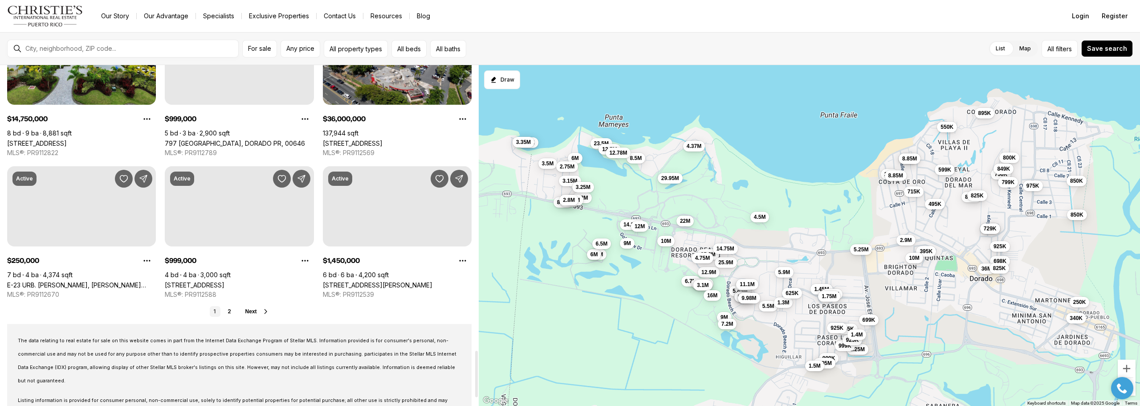
scroll to position [2137, 0]
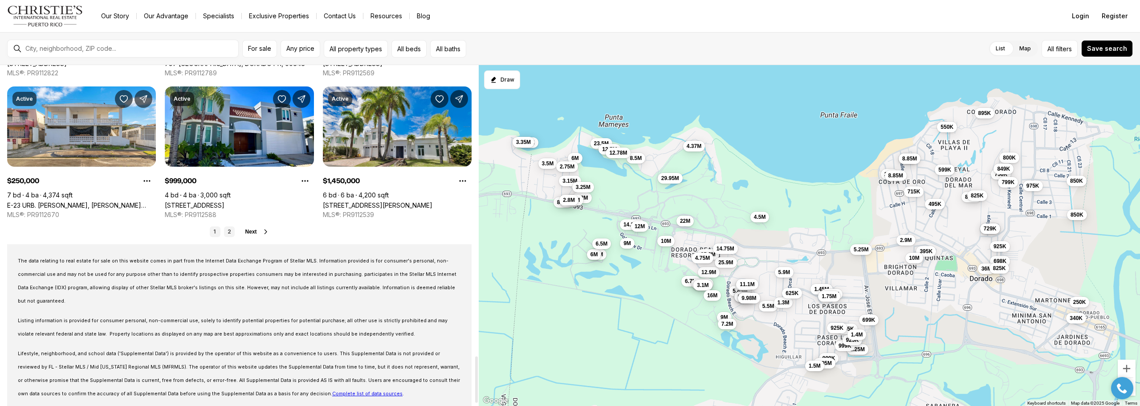
click at [228, 230] on link "2" at bounding box center [229, 231] width 11 height 11
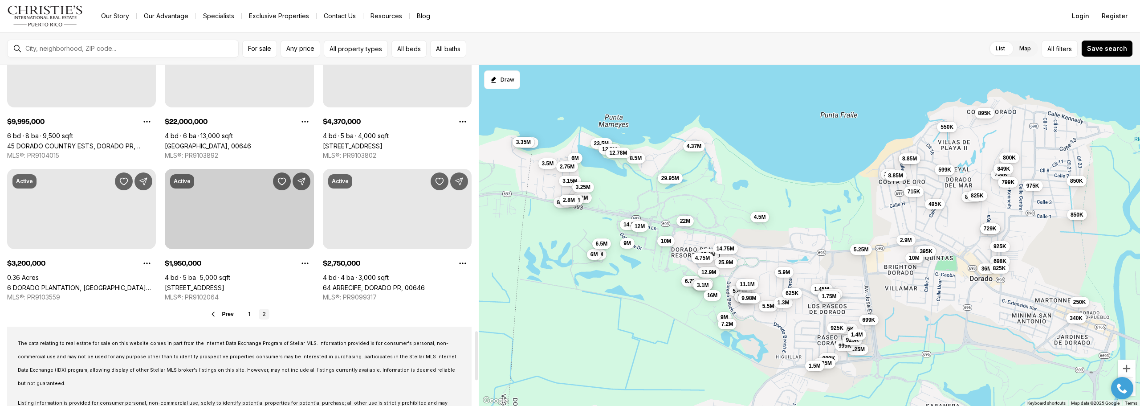
scroll to position [1959, 0]
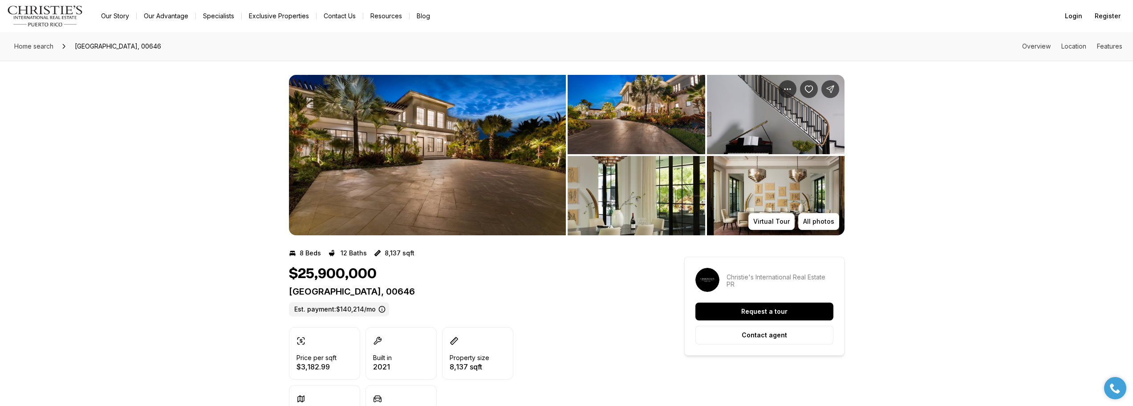
click at [422, 166] on img "View image gallery" at bounding box center [427, 155] width 277 height 160
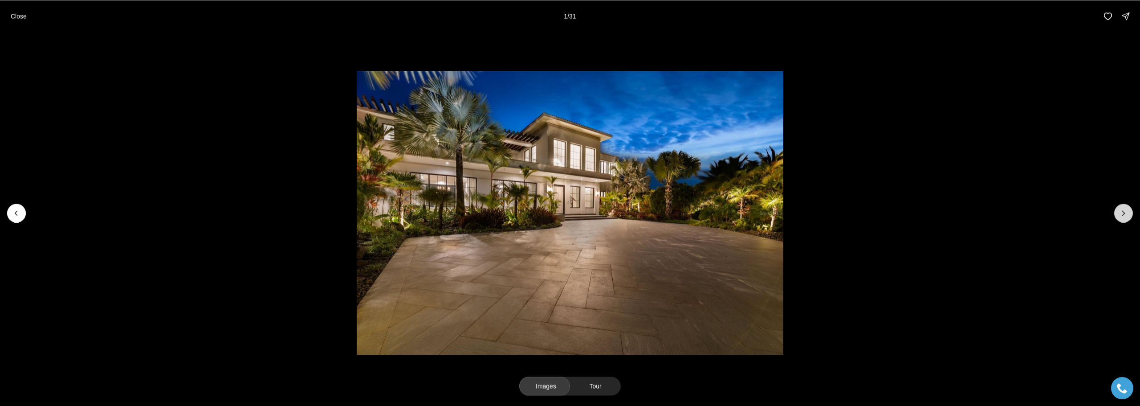
click at [1123, 216] on icon "Next slide" at bounding box center [1123, 212] width 9 height 9
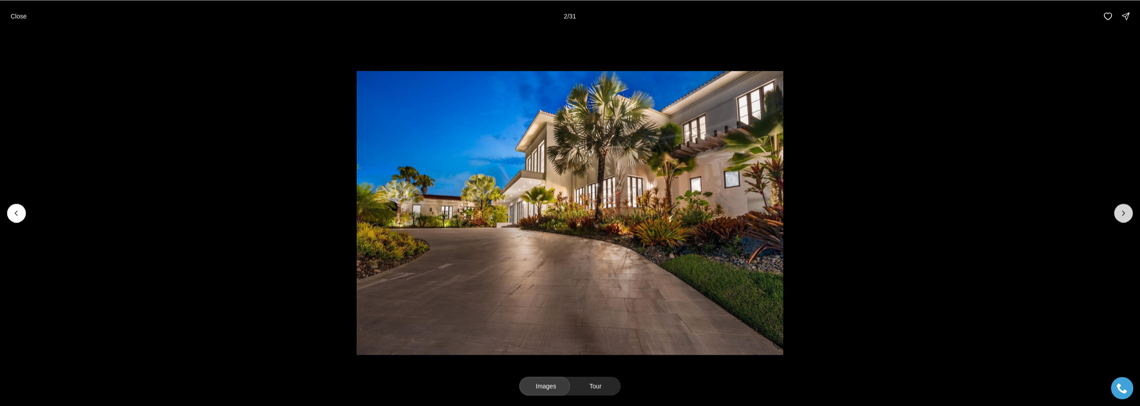
click at [1123, 216] on icon "Next slide" at bounding box center [1123, 212] width 9 height 9
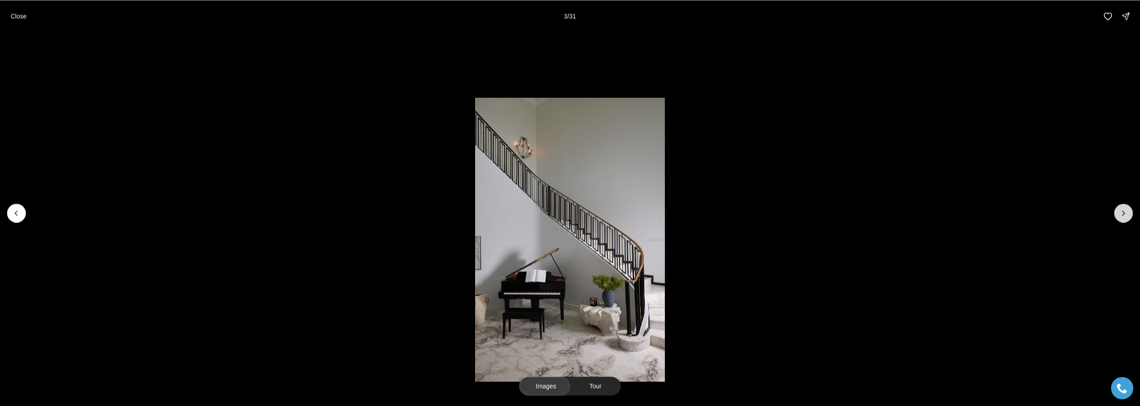
click at [1123, 216] on icon "Next slide" at bounding box center [1123, 212] width 9 height 9
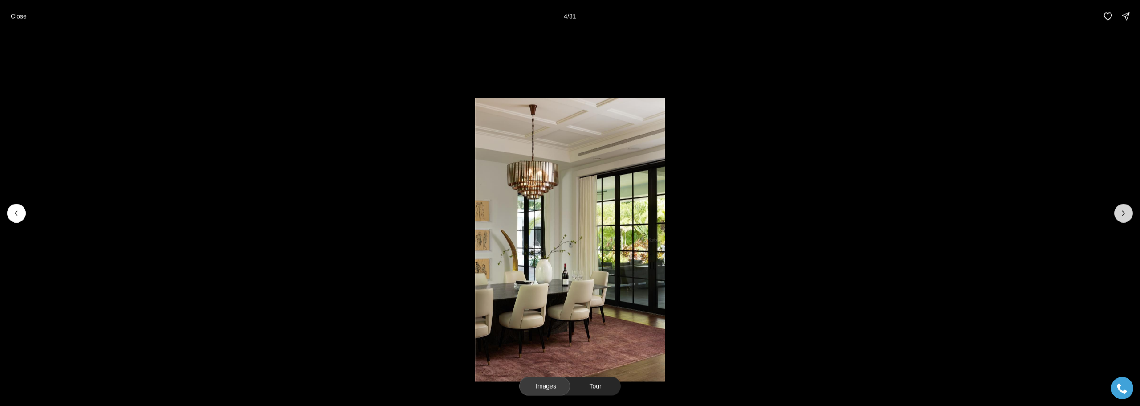
click at [1123, 216] on icon "Next slide" at bounding box center [1123, 212] width 9 height 9
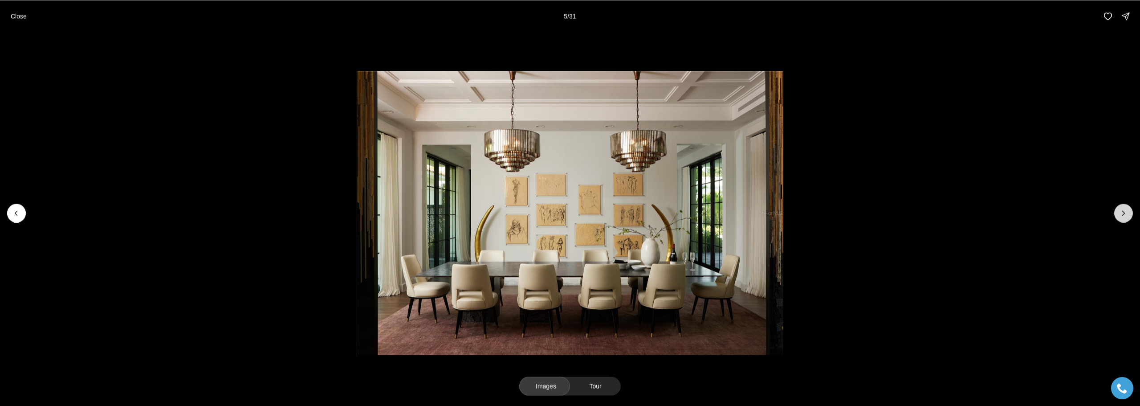
click at [1123, 216] on icon "Next slide" at bounding box center [1123, 212] width 9 height 9
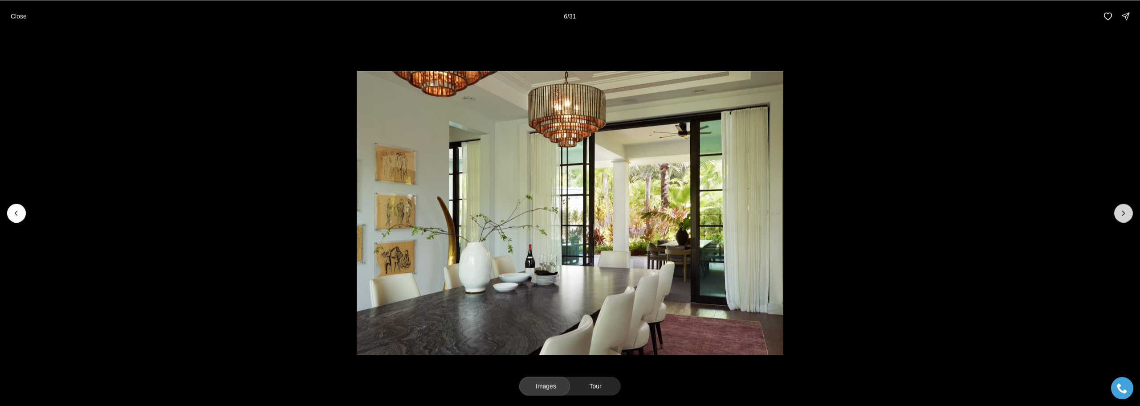
click at [1123, 216] on icon "Next slide" at bounding box center [1123, 212] width 9 height 9
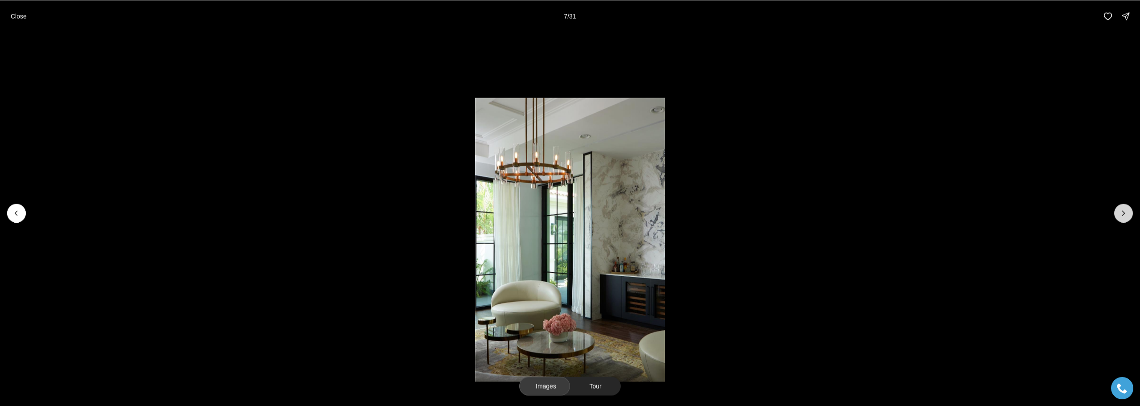
click at [1123, 216] on icon "Next slide" at bounding box center [1123, 212] width 9 height 9
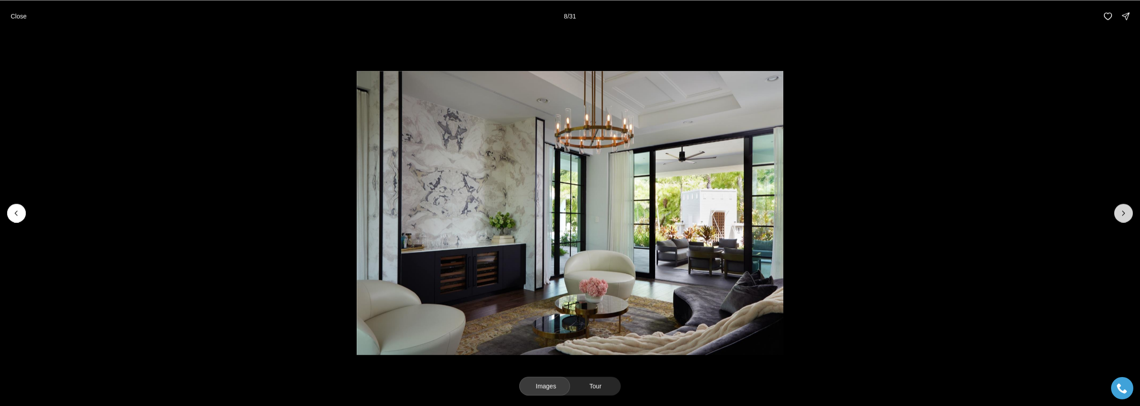
click at [1123, 216] on icon "Next slide" at bounding box center [1123, 212] width 9 height 9
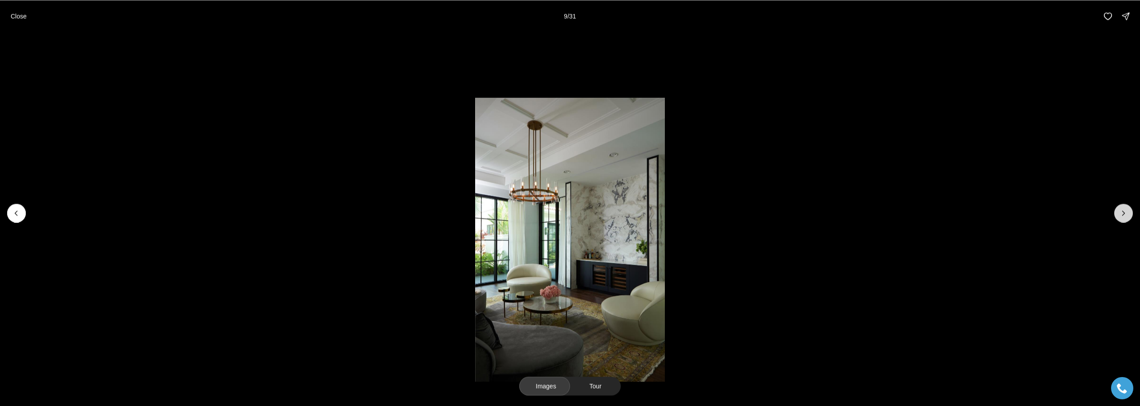
click at [1123, 216] on icon "Next slide" at bounding box center [1123, 212] width 9 height 9
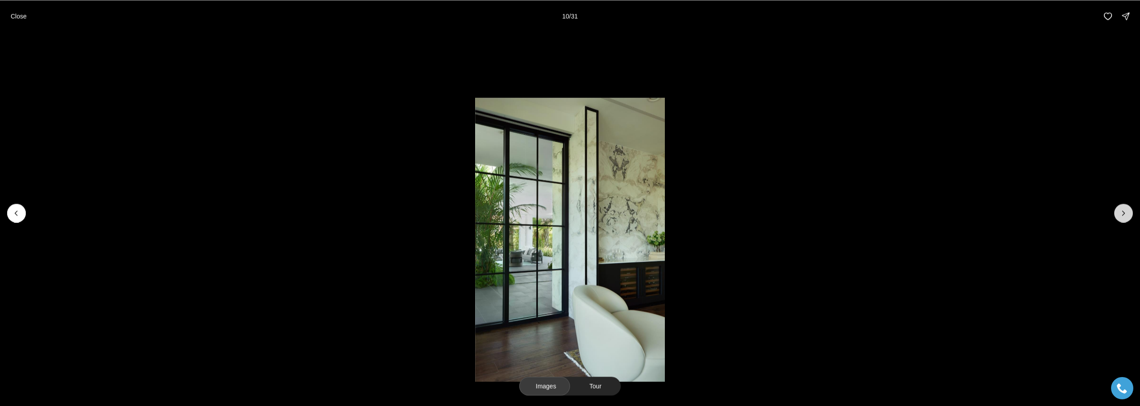
click at [1123, 216] on icon "Next slide" at bounding box center [1123, 212] width 9 height 9
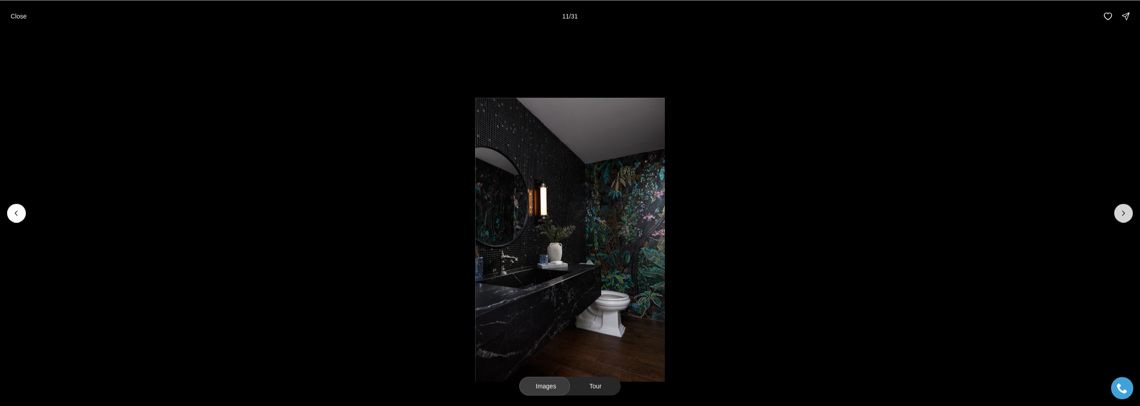
click at [1123, 216] on icon "Next slide" at bounding box center [1123, 212] width 9 height 9
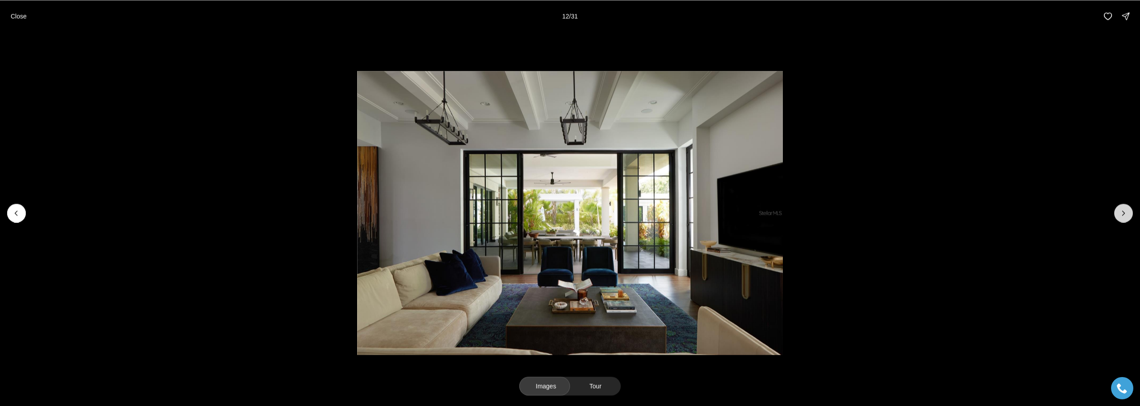
click at [1123, 216] on icon "Next slide" at bounding box center [1123, 212] width 9 height 9
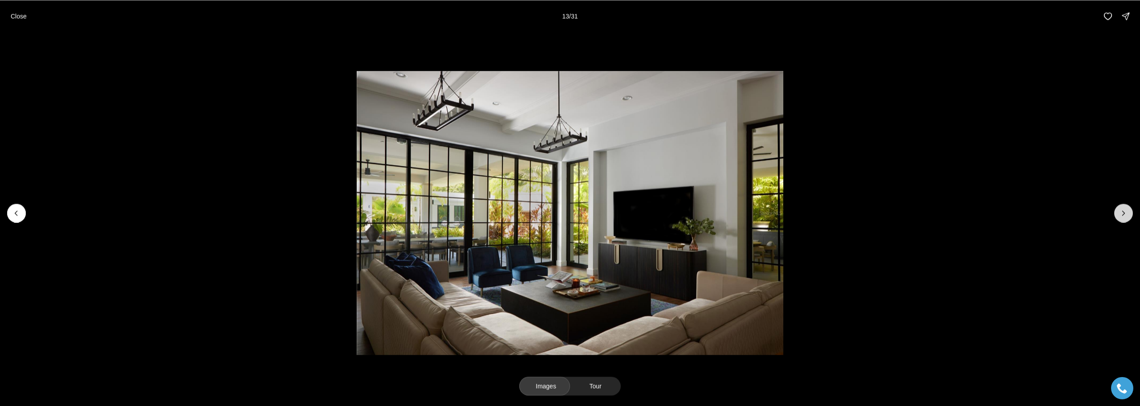
click at [1123, 216] on icon "Next slide" at bounding box center [1123, 212] width 9 height 9
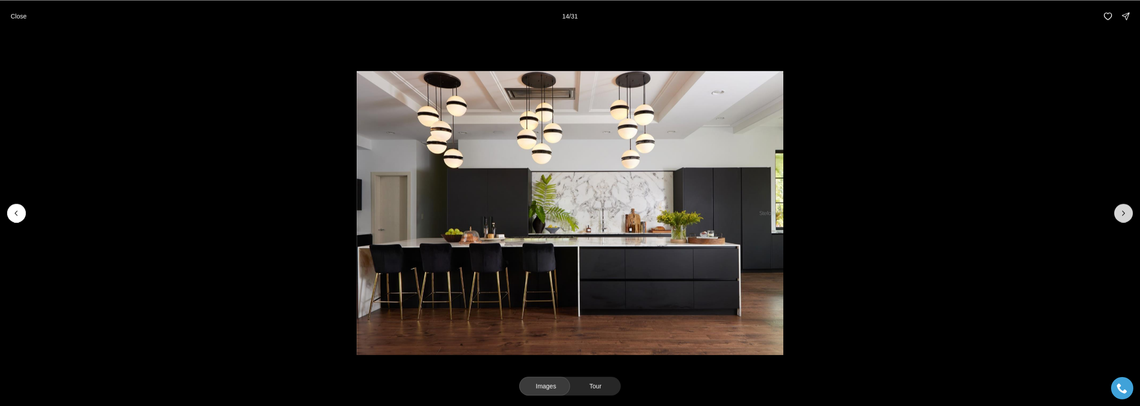
click at [1123, 216] on icon "Next slide" at bounding box center [1123, 212] width 9 height 9
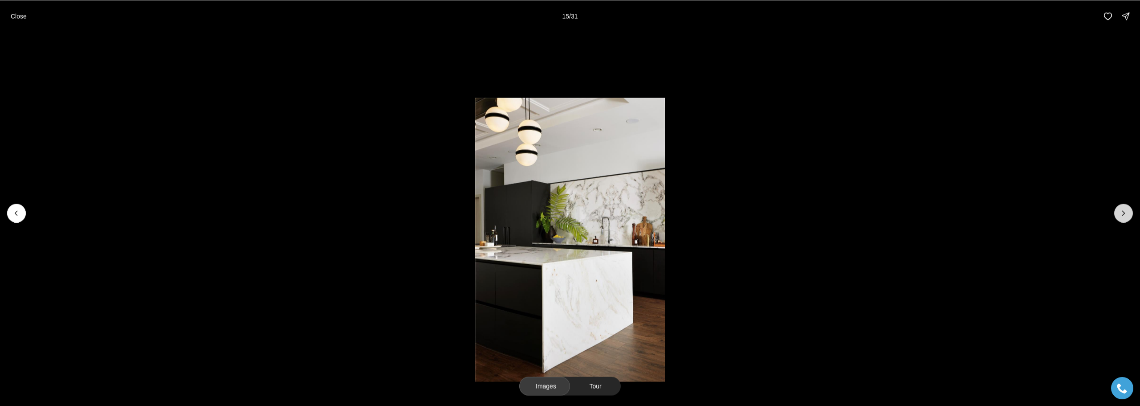
click at [1123, 216] on icon "Next slide" at bounding box center [1123, 212] width 9 height 9
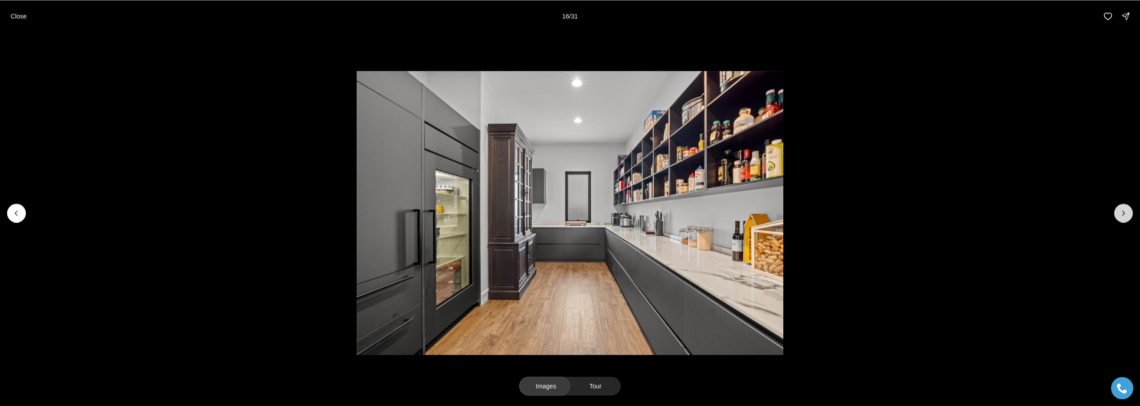
click at [1123, 216] on icon "Next slide" at bounding box center [1123, 212] width 9 height 9
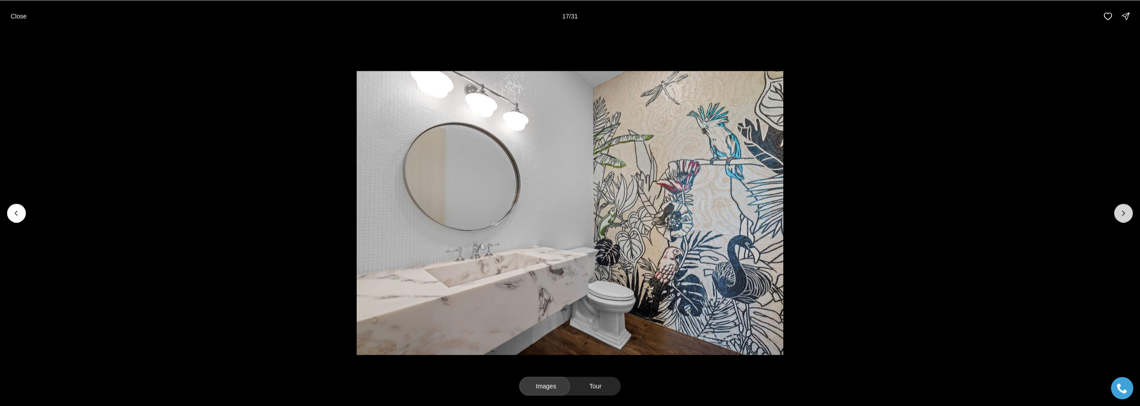
click at [1123, 216] on icon "Next slide" at bounding box center [1123, 212] width 9 height 9
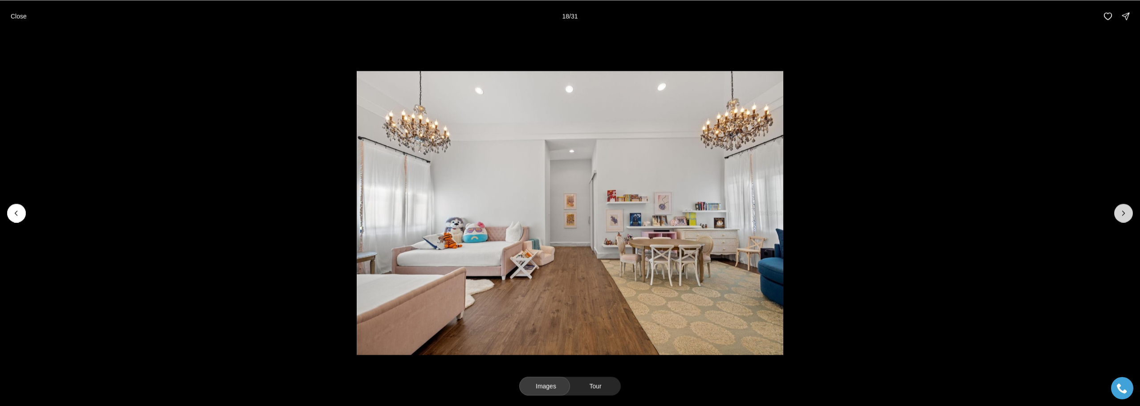
click at [1123, 216] on icon "Next slide" at bounding box center [1123, 212] width 9 height 9
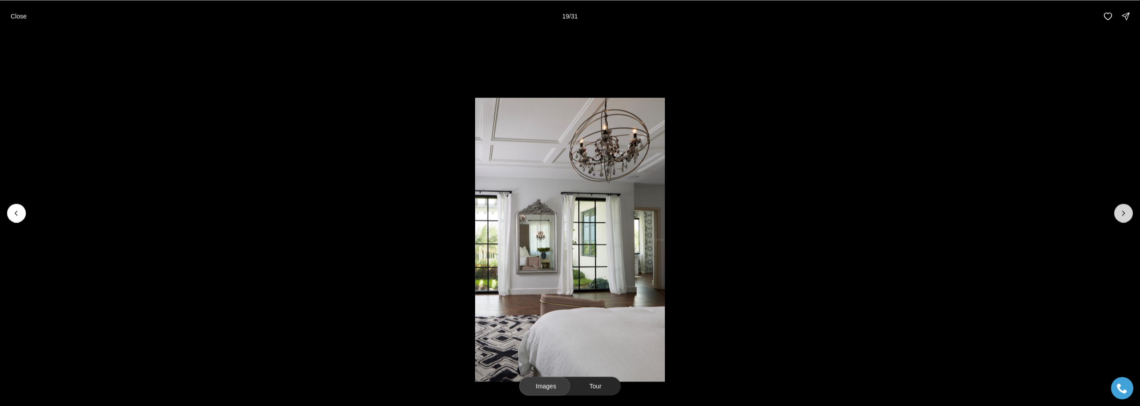
click at [1123, 216] on icon "Next slide" at bounding box center [1123, 212] width 9 height 9
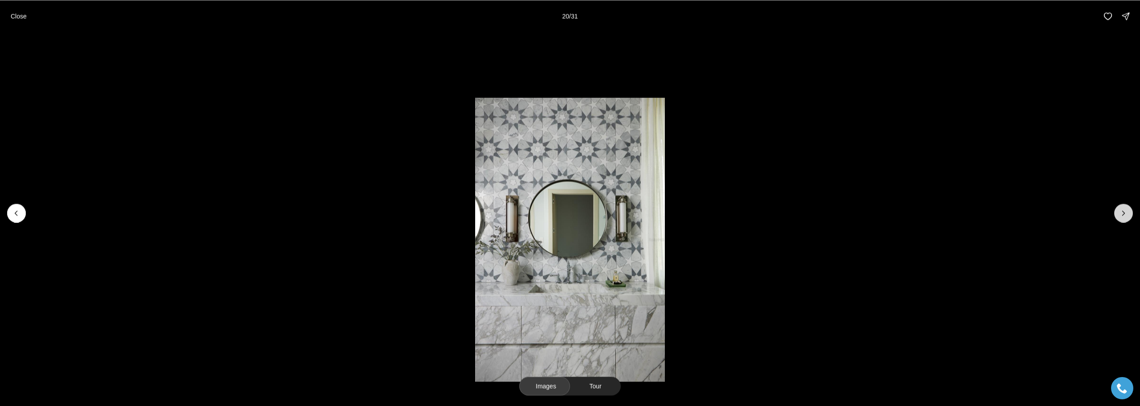
click at [1123, 216] on icon "Next slide" at bounding box center [1123, 212] width 9 height 9
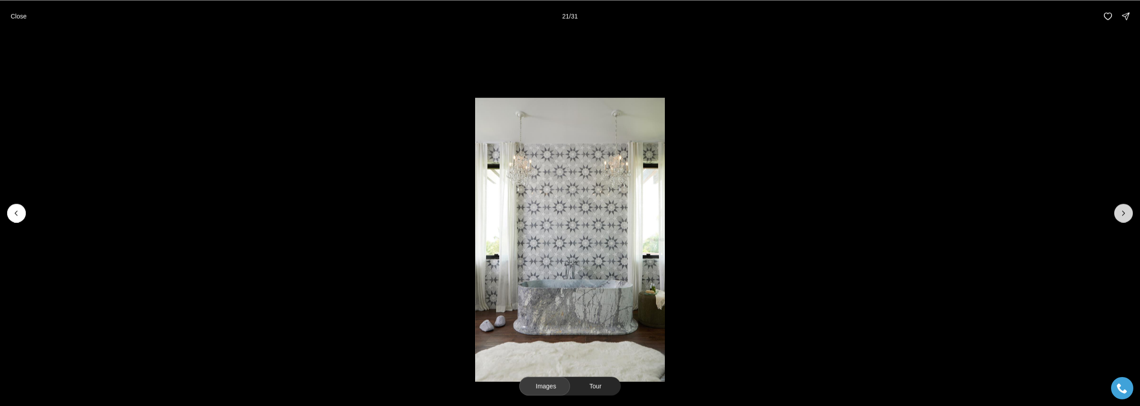
click at [1123, 216] on icon "Next slide" at bounding box center [1123, 212] width 9 height 9
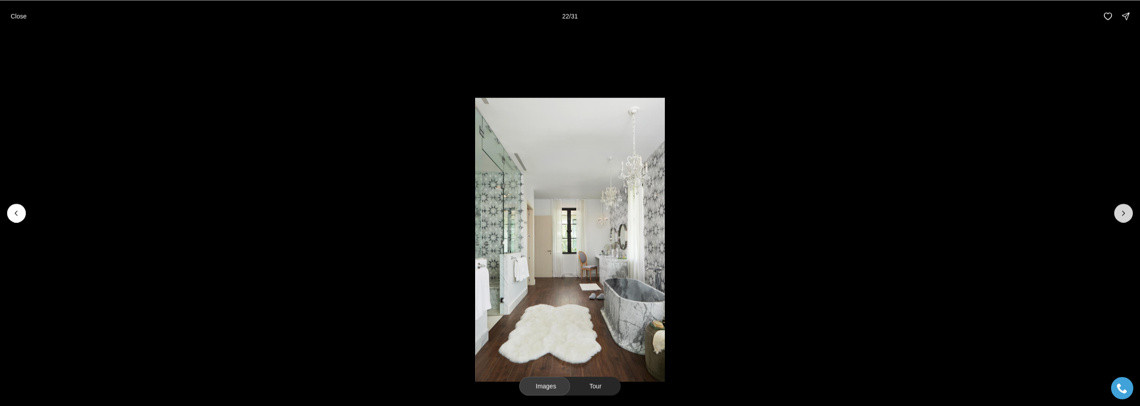
click at [1123, 216] on icon "Next slide" at bounding box center [1123, 212] width 9 height 9
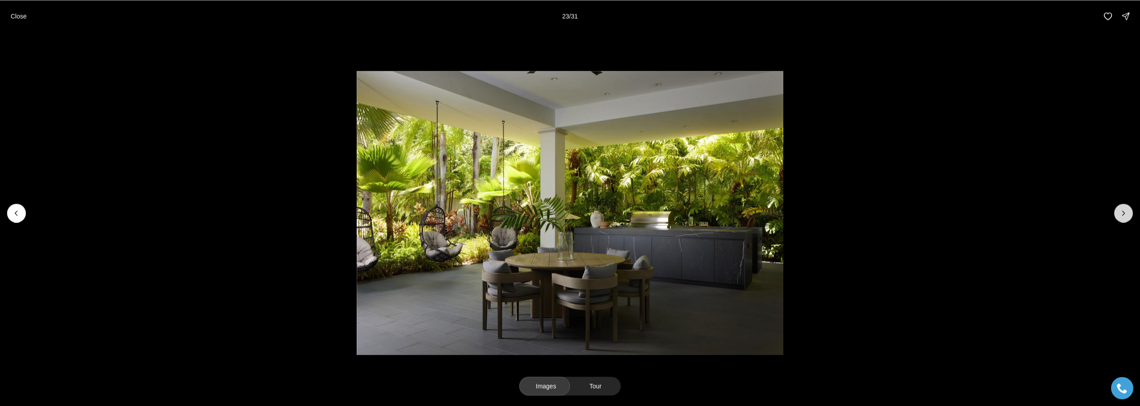
click at [1123, 216] on icon "Next slide" at bounding box center [1123, 212] width 9 height 9
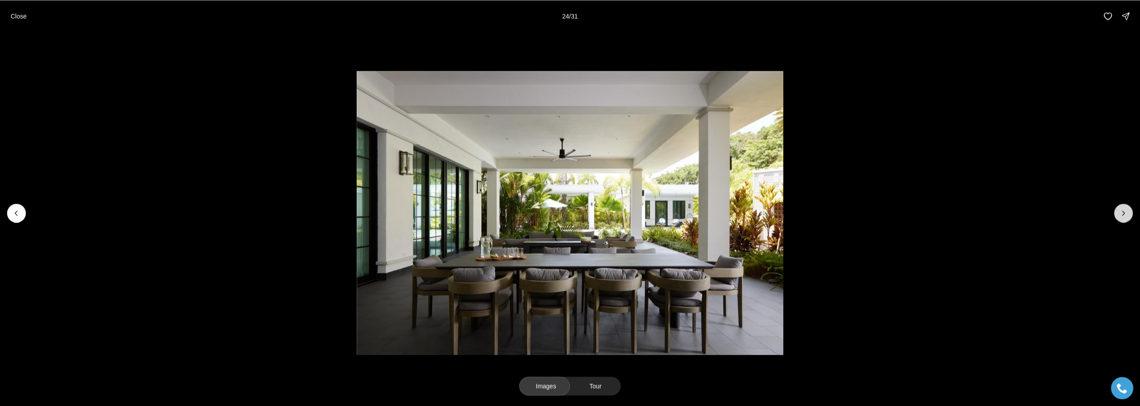
click at [1123, 216] on icon "Next slide" at bounding box center [1123, 212] width 9 height 9
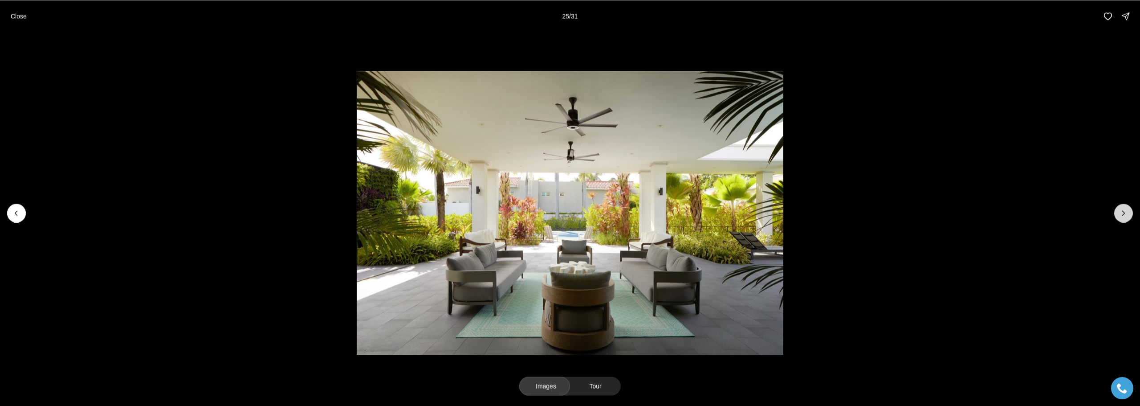
click at [1123, 216] on icon "Next slide" at bounding box center [1123, 212] width 9 height 9
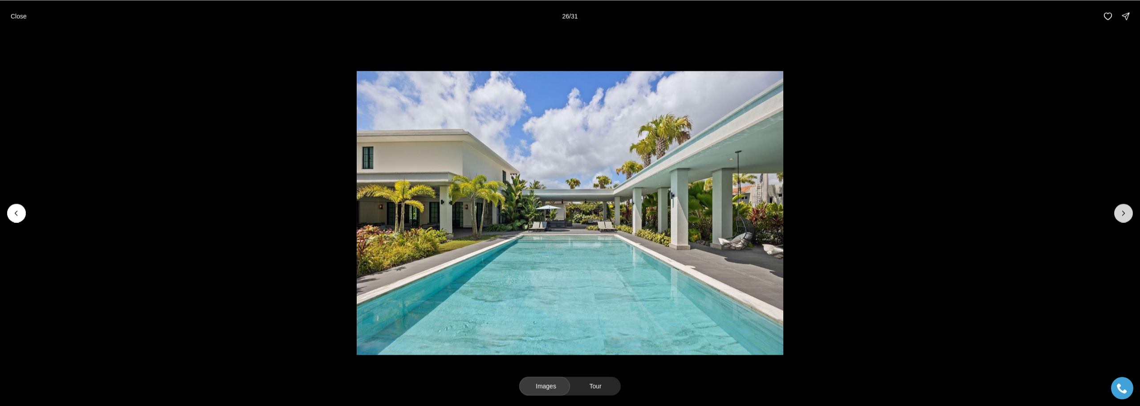
click at [1123, 216] on icon "Next slide" at bounding box center [1123, 212] width 9 height 9
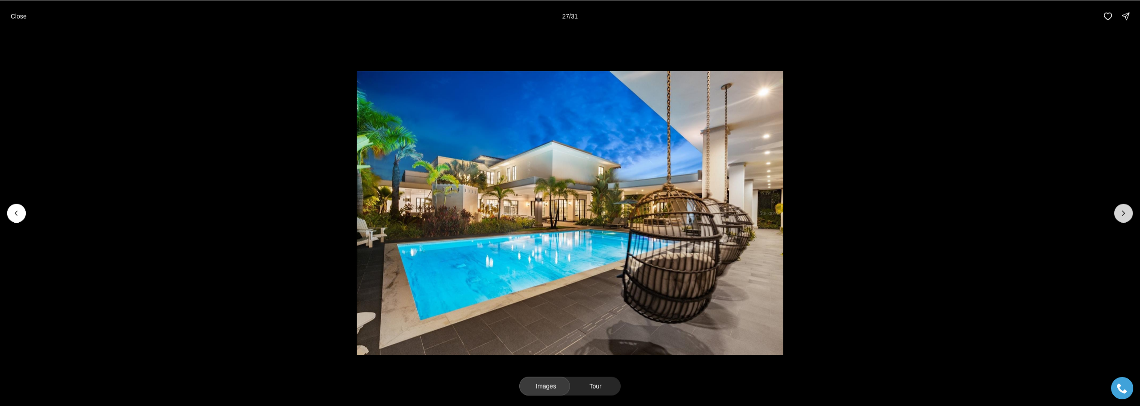
click at [1123, 216] on icon "Next slide" at bounding box center [1123, 212] width 9 height 9
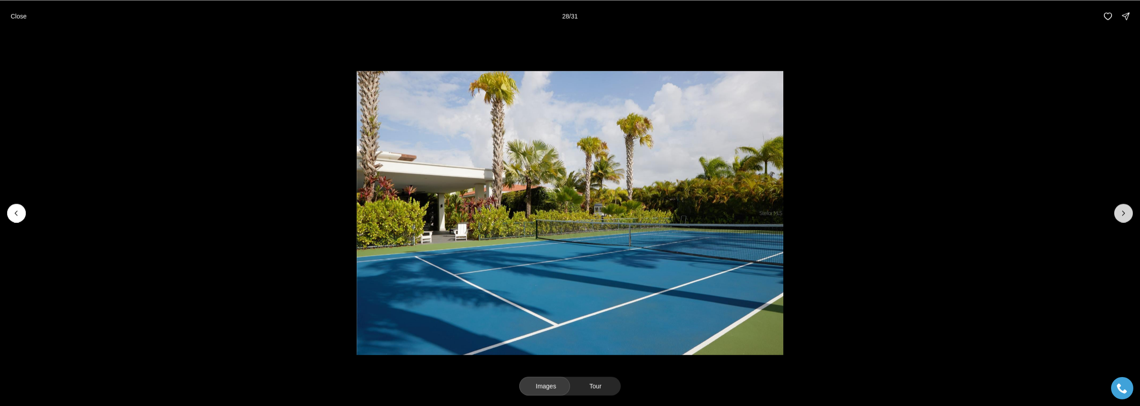
click at [1123, 216] on icon "Next slide" at bounding box center [1123, 212] width 9 height 9
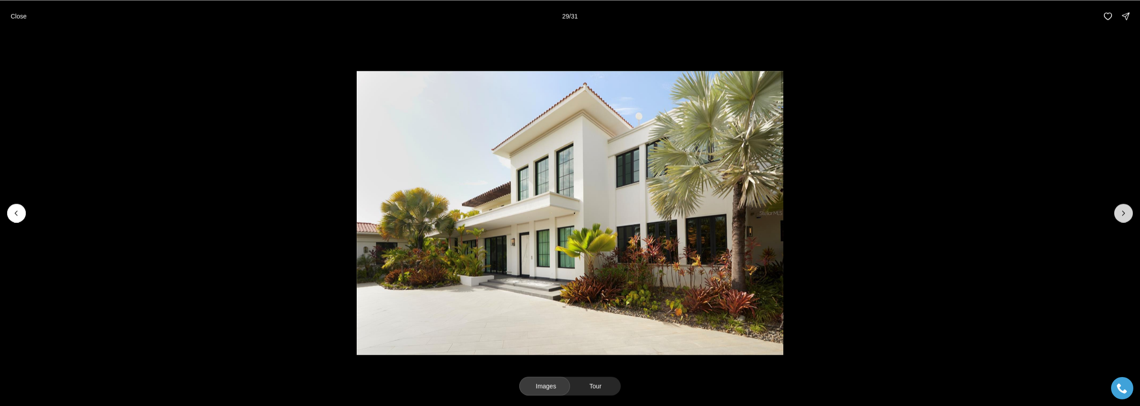
click at [1123, 216] on icon "Next slide" at bounding box center [1123, 212] width 9 height 9
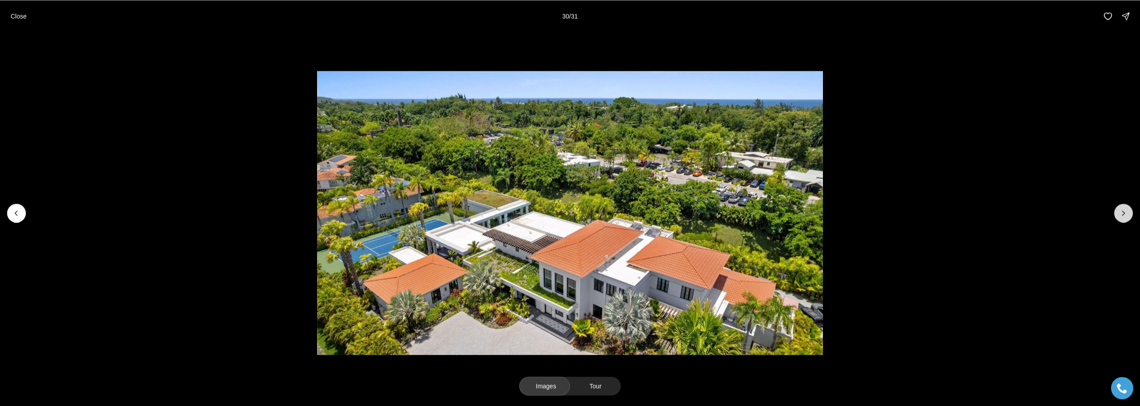
click at [1123, 216] on icon "Next slide" at bounding box center [1123, 212] width 9 height 9
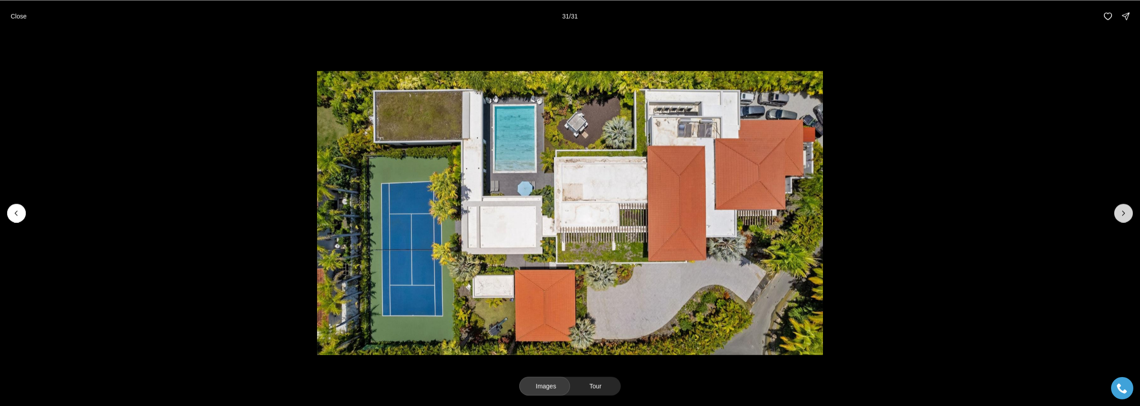
click at [1123, 216] on div at bounding box center [1123, 212] width 19 height 19
click at [12, 16] on p "Close" at bounding box center [19, 15] width 16 height 7
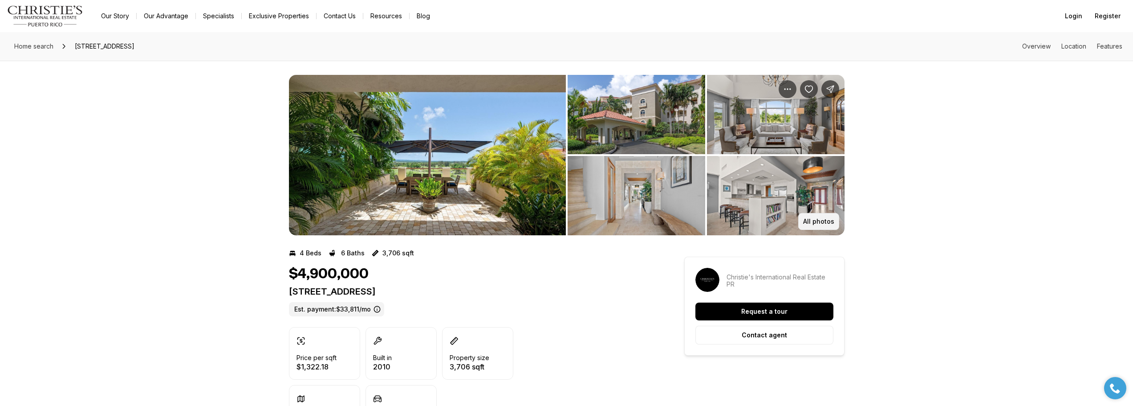
click at [817, 217] on button "All photos" at bounding box center [818, 221] width 41 height 17
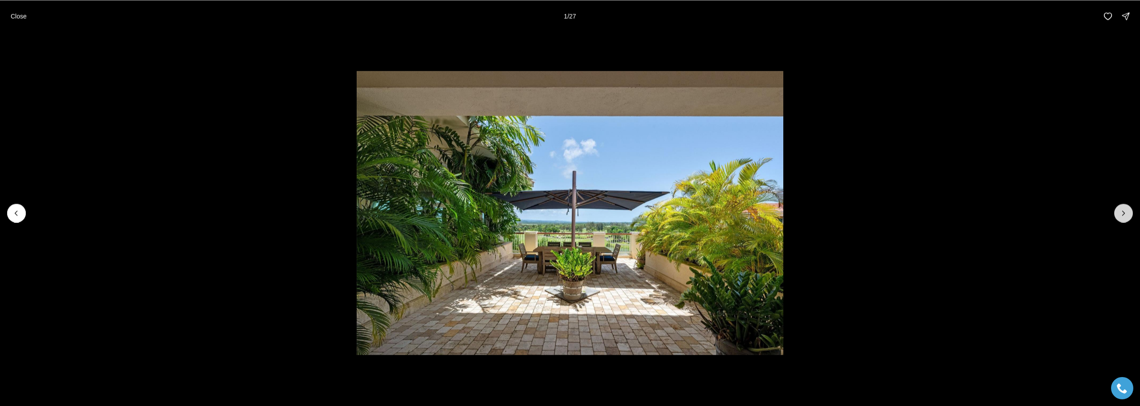
click at [1128, 207] on button "Next slide" at bounding box center [1123, 212] width 19 height 19
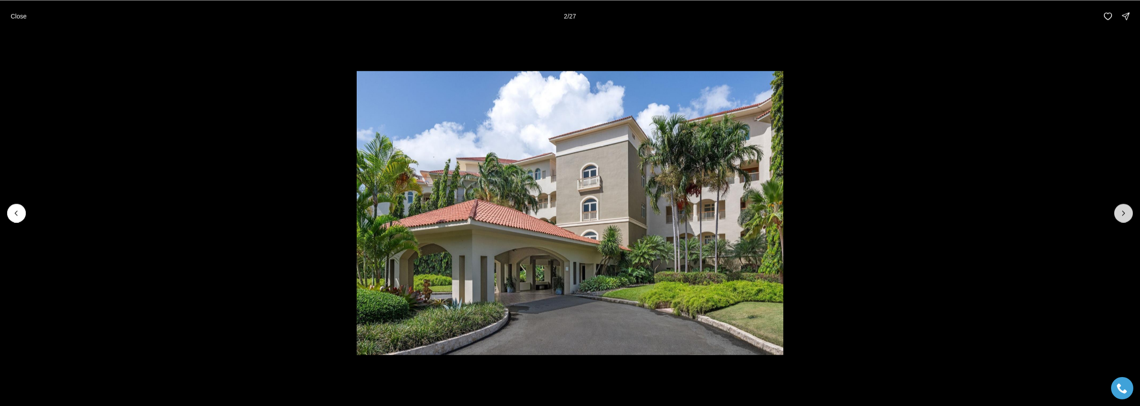
click at [1128, 207] on button "Next slide" at bounding box center [1123, 212] width 19 height 19
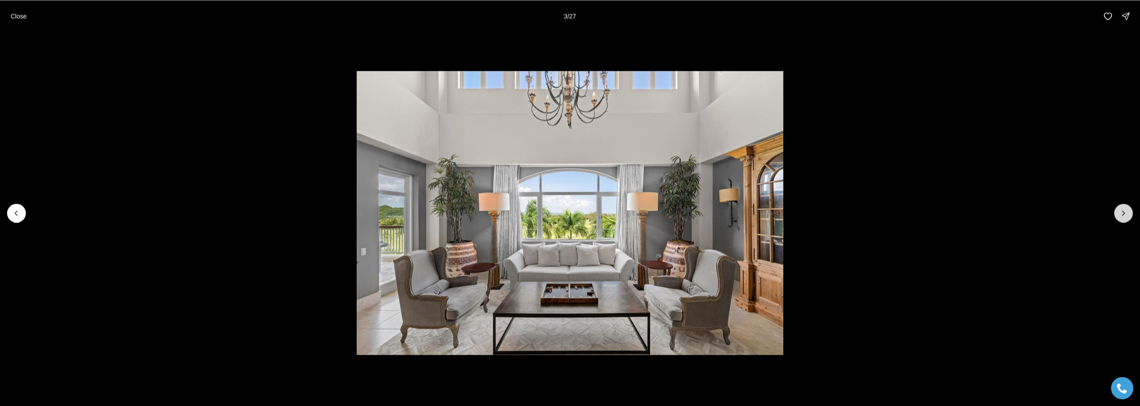
click at [1128, 207] on button "Next slide" at bounding box center [1123, 212] width 19 height 19
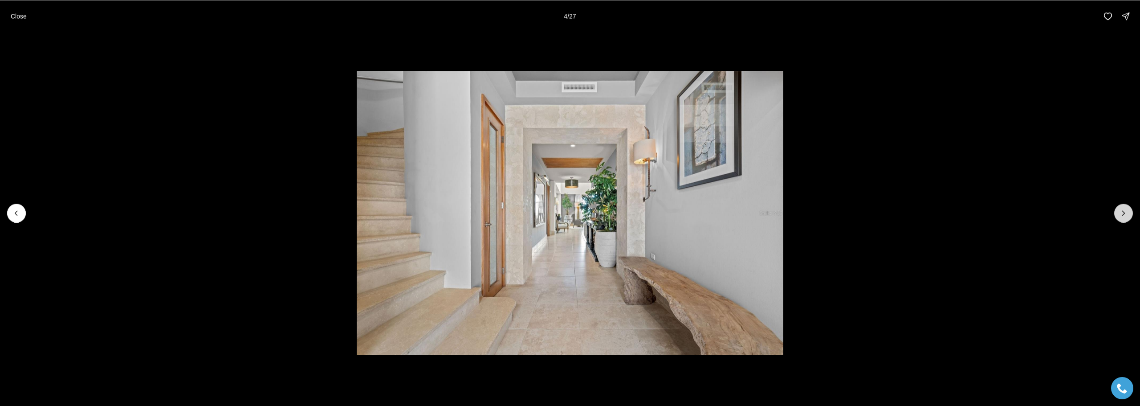
click at [1128, 207] on button "Next slide" at bounding box center [1123, 212] width 19 height 19
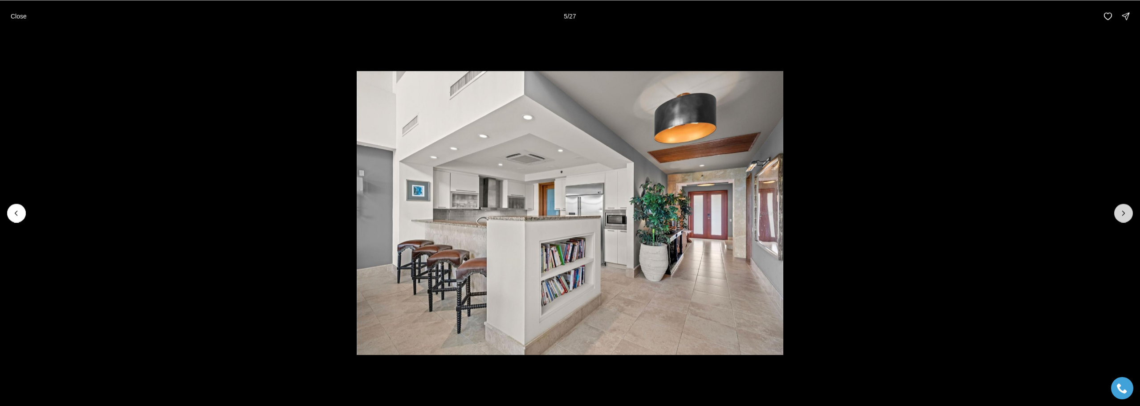
click at [1128, 207] on button "Next slide" at bounding box center [1123, 212] width 19 height 19
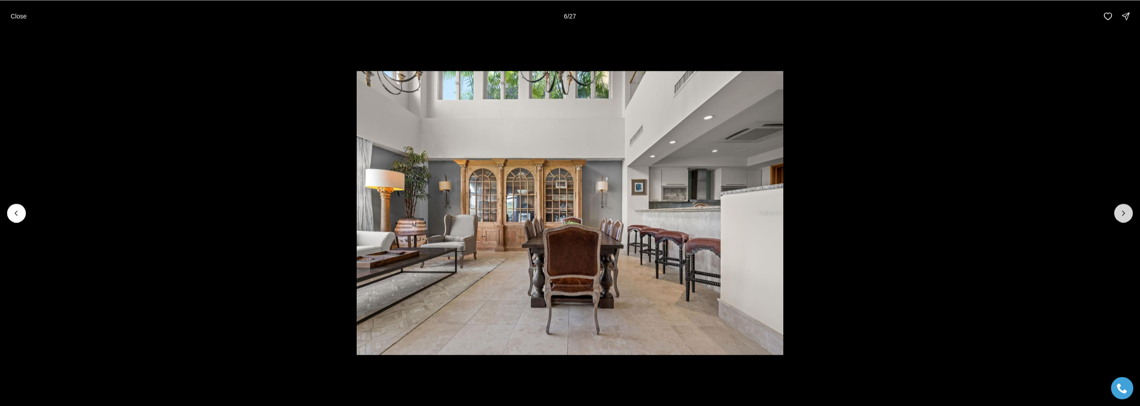
click at [1128, 207] on button "Next slide" at bounding box center [1123, 212] width 19 height 19
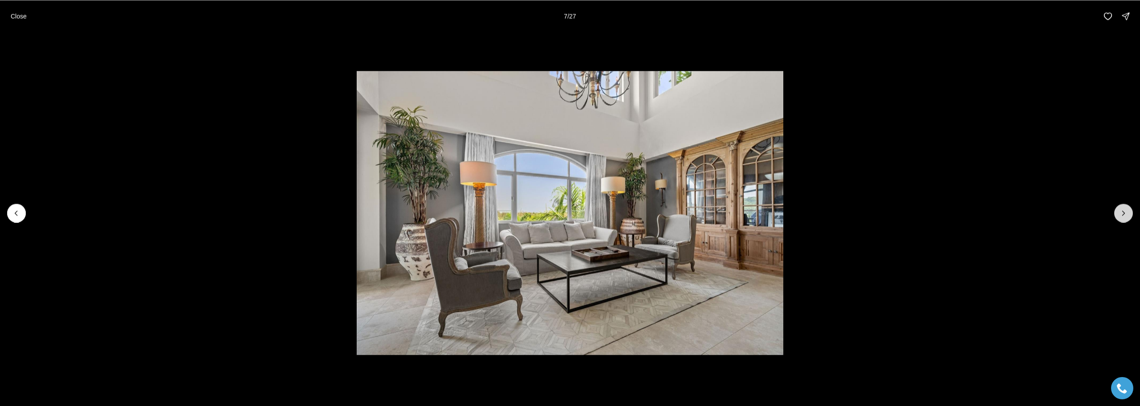
click at [1128, 207] on button "Next slide" at bounding box center [1123, 212] width 19 height 19
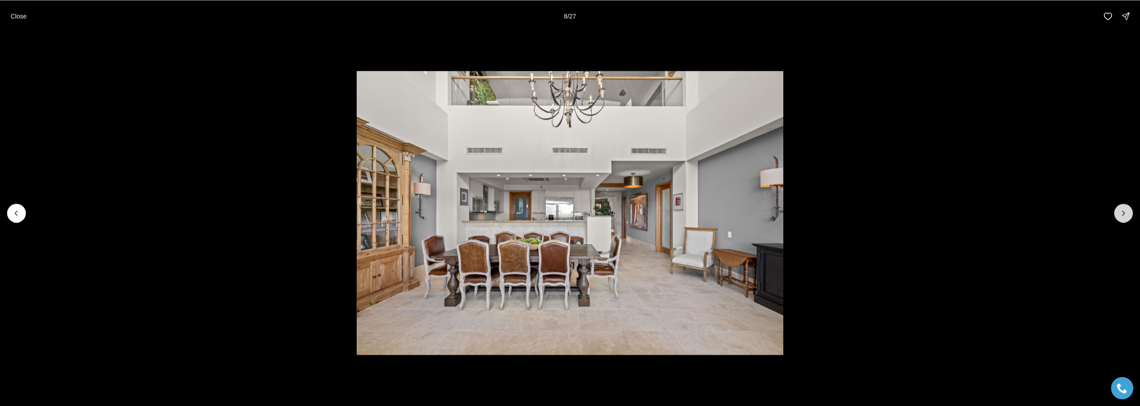
click at [1128, 207] on button "Next slide" at bounding box center [1123, 212] width 19 height 19
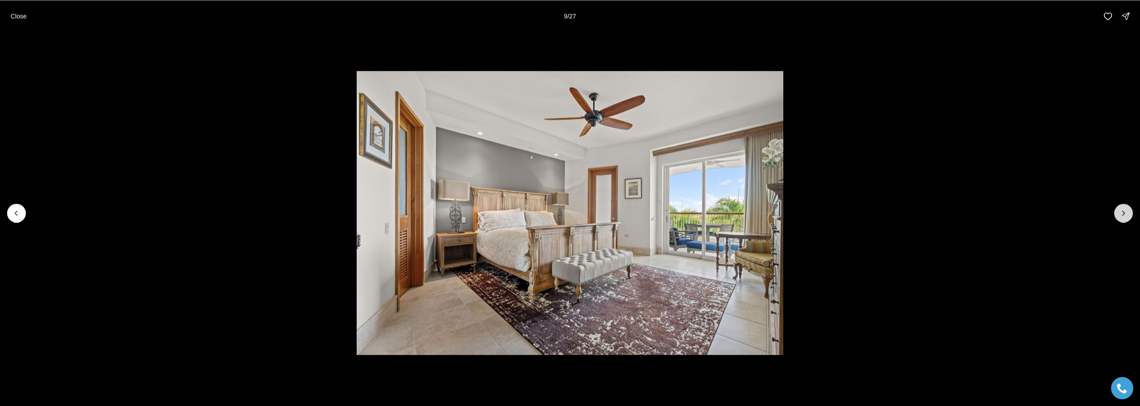
click at [1128, 207] on button "Next slide" at bounding box center [1123, 212] width 19 height 19
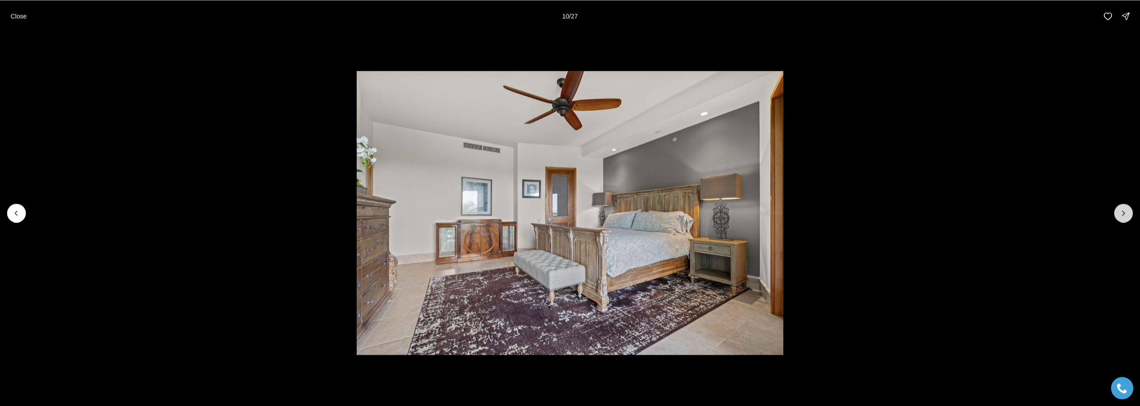
click at [1128, 207] on button "Next slide" at bounding box center [1123, 212] width 19 height 19
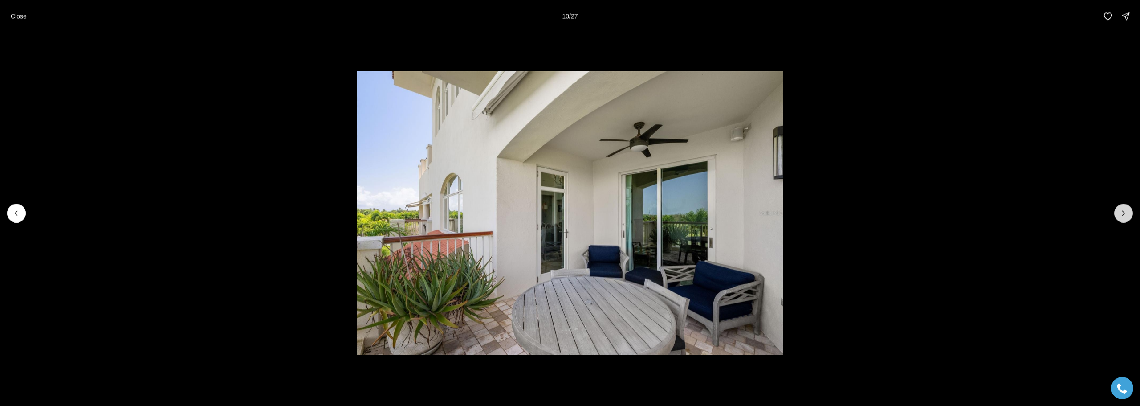
click at [1128, 207] on button "Next slide" at bounding box center [1123, 212] width 19 height 19
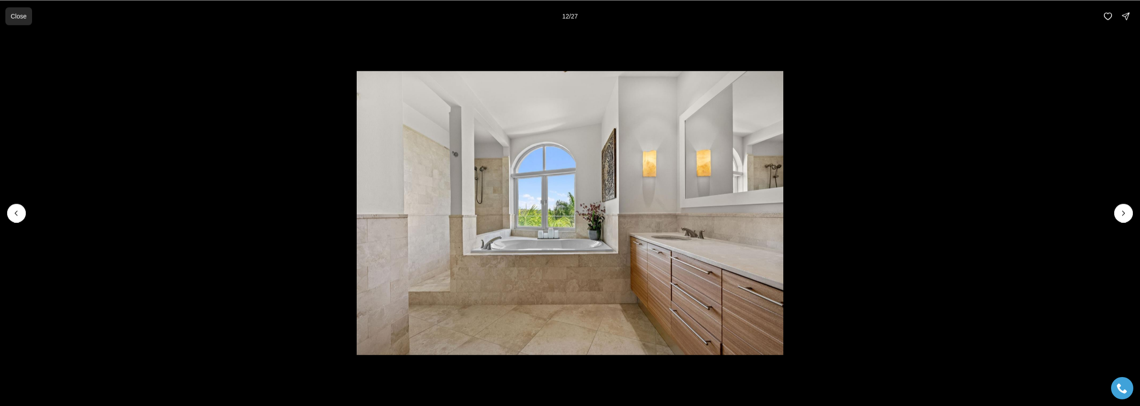
click at [12, 14] on p "Close" at bounding box center [19, 15] width 16 height 7
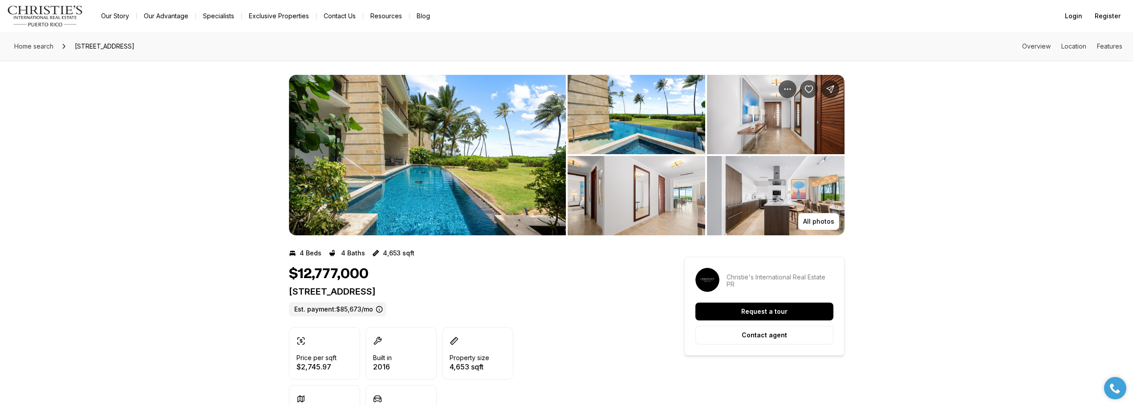
click at [519, 201] on img "View image gallery" at bounding box center [427, 155] width 277 height 160
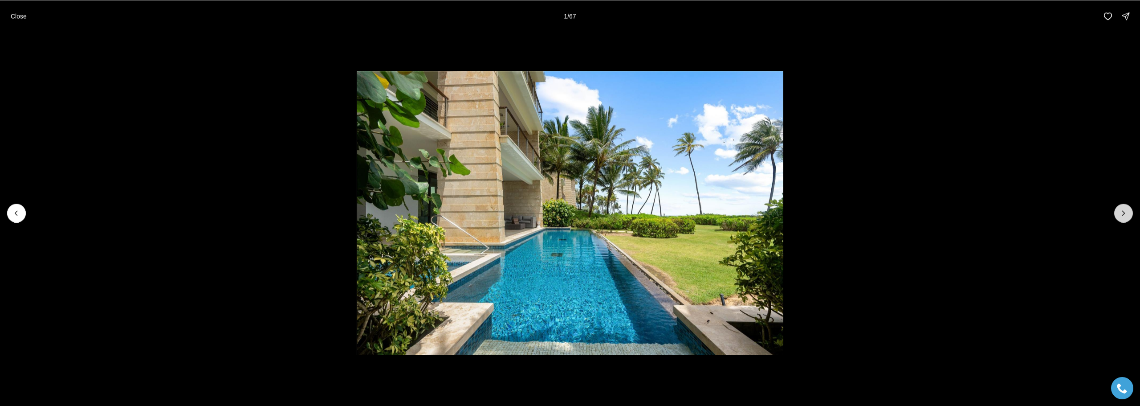
click at [1128, 208] on button "Next slide" at bounding box center [1123, 212] width 19 height 19
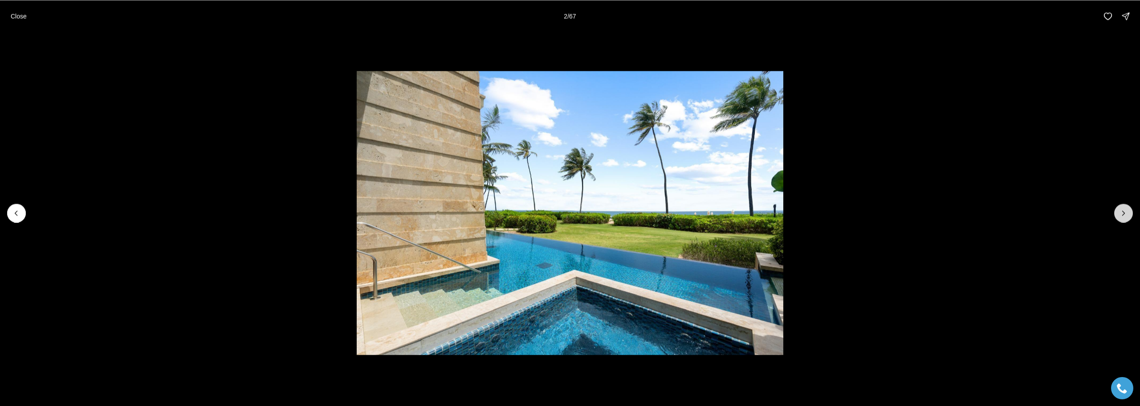
click at [1128, 208] on button "Next slide" at bounding box center [1123, 212] width 19 height 19
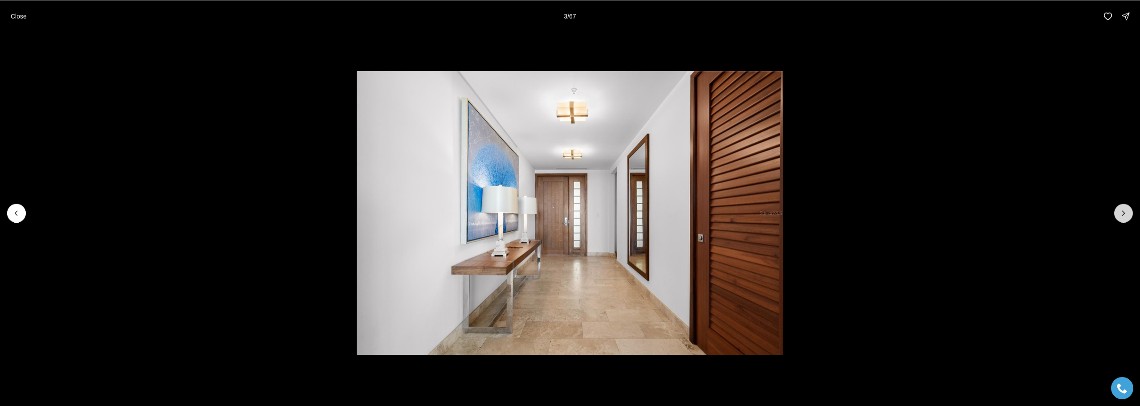
click at [1128, 208] on button "Next slide" at bounding box center [1123, 212] width 19 height 19
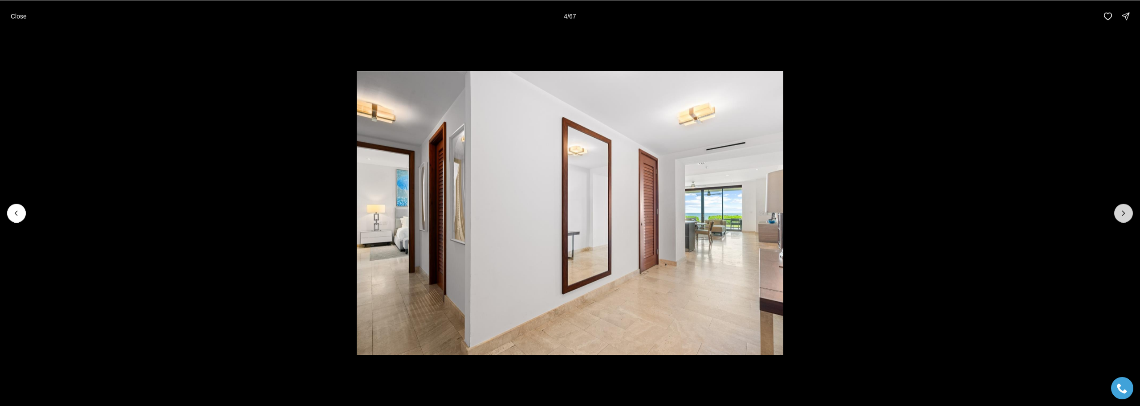
click at [1128, 208] on button "Next slide" at bounding box center [1123, 212] width 19 height 19
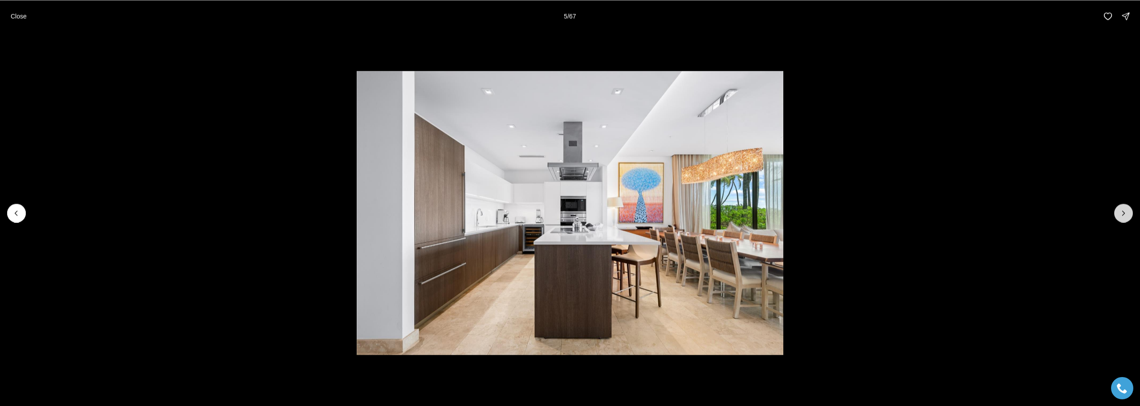
click at [1128, 208] on button "Next slide" at bounding box center [1123, 212] width 19 height 19
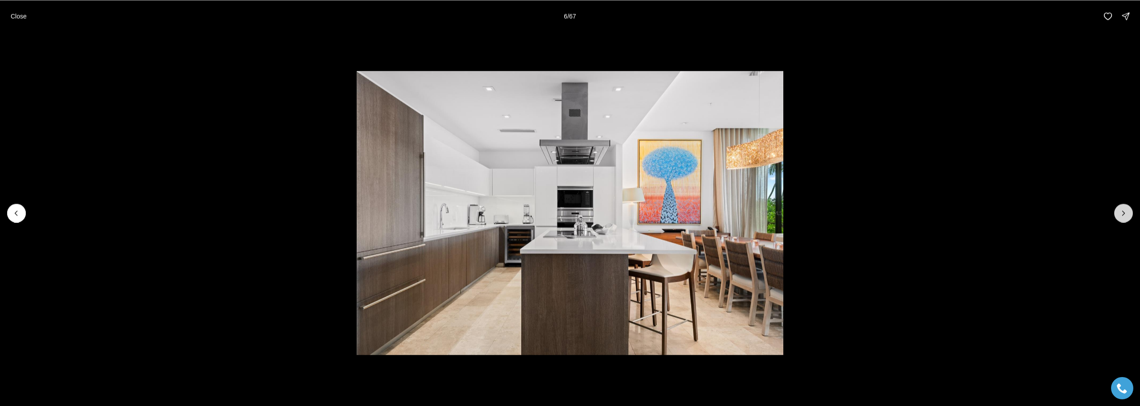
click at [1128, 208] on button "Next slide" at bounding box center [1123, 212] width 19 height 19
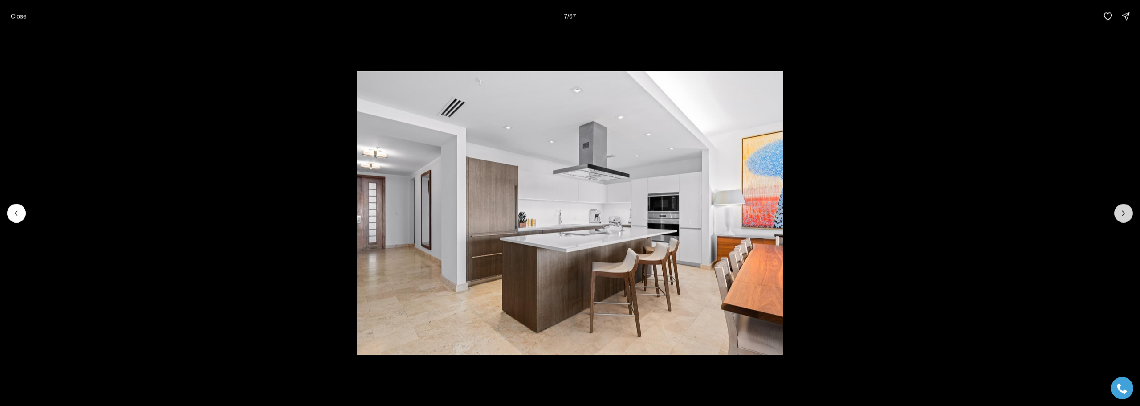
click at [1128, 208] on button "Next slide" at bounding box center [1123, 212] width 19 height 19
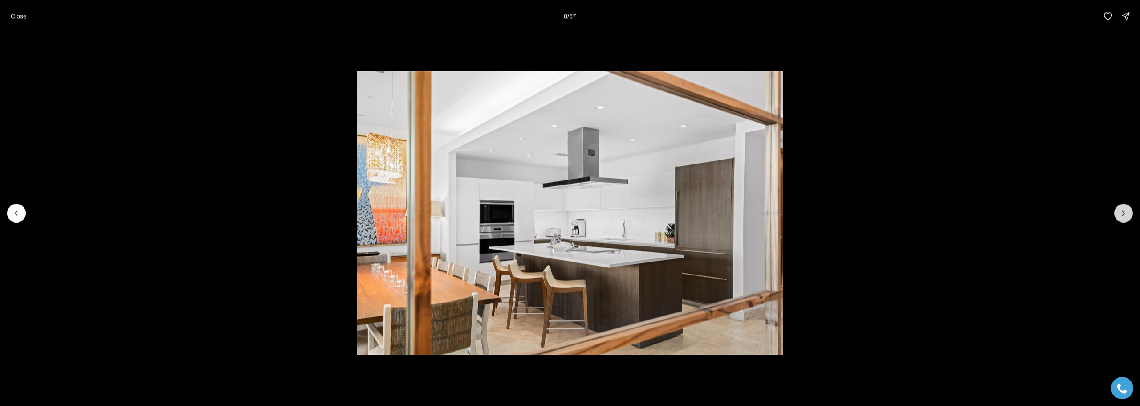
click at [1129, 210] on button "Next slide" at bounding box center [1123, 212] width 19 height 19
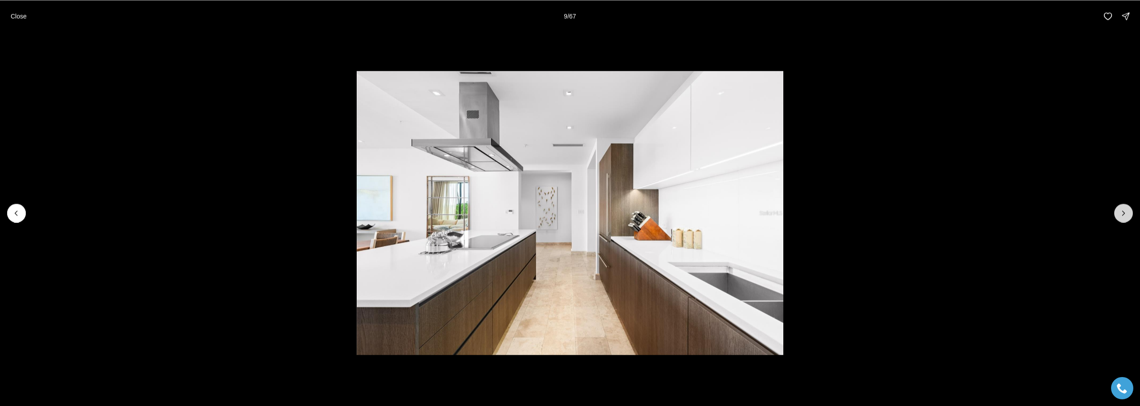
click at [1129, 210] on button "Next slide" at bounding box center [1123, 212] width 19 height 19
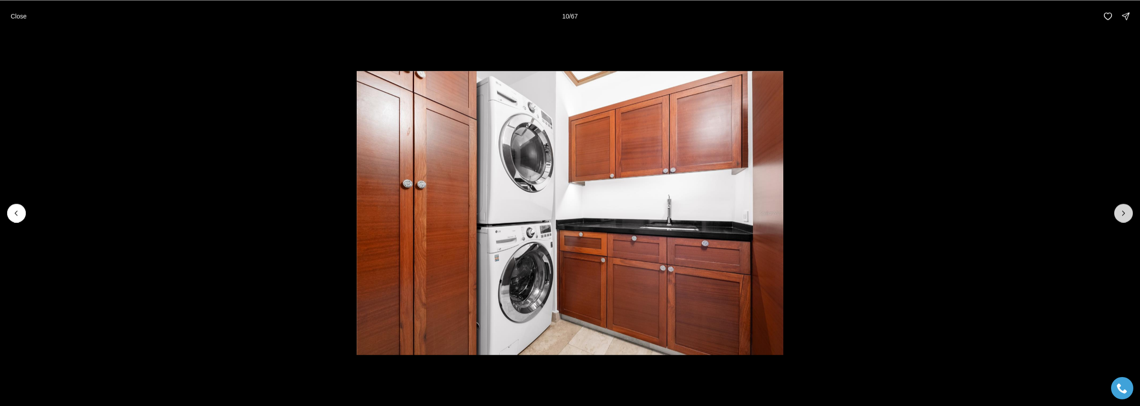
click at [1129, 210] on button "Next slide" at bounding box center [1123, 212] width 19 height 19
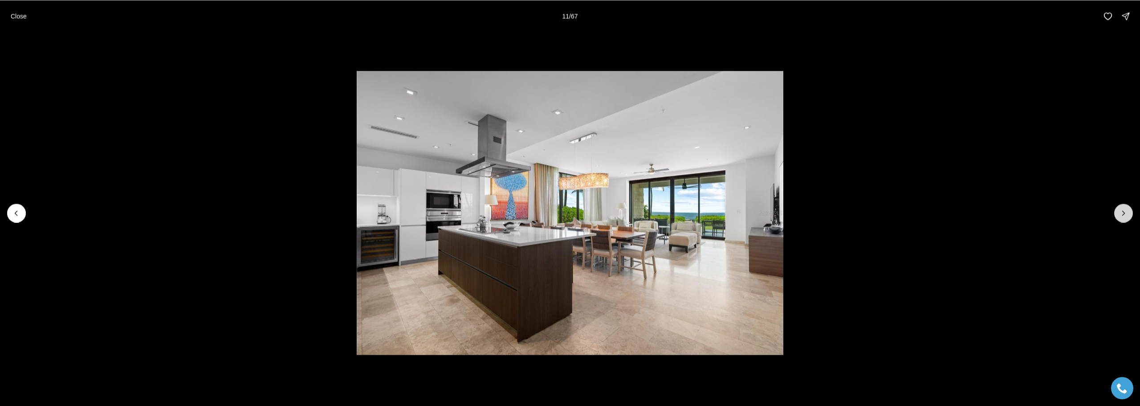
click at [1129, 210] on button "Next slide" at bounding box center [1123, 212] width 19 height 19
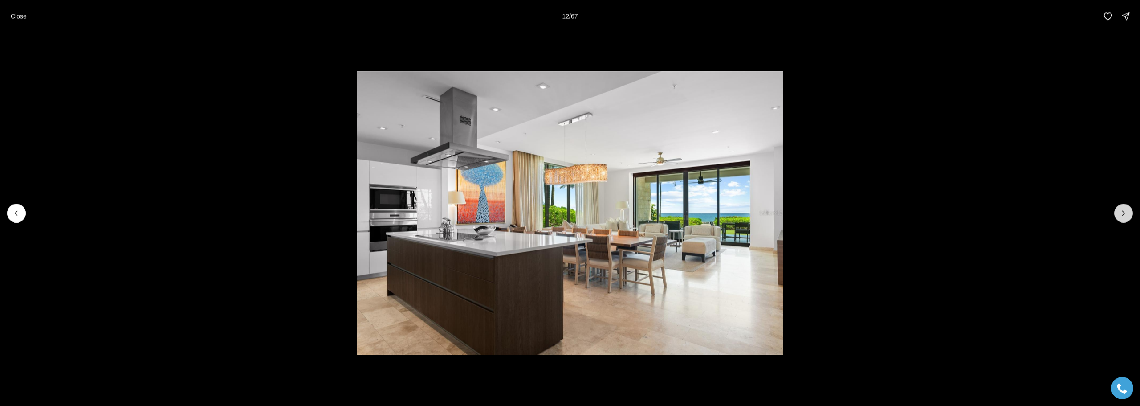
click at [1129, 210] on button "Next slide" at bounding box center [1123, 212] width 19 height 19
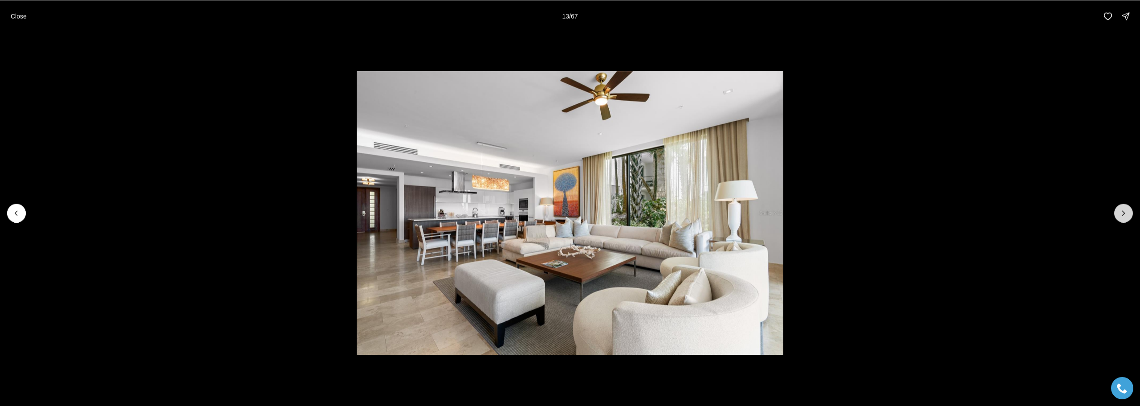
click at [1129, 210] on button "Next slide" at bounding box center [1123, 212] width 19 height 19
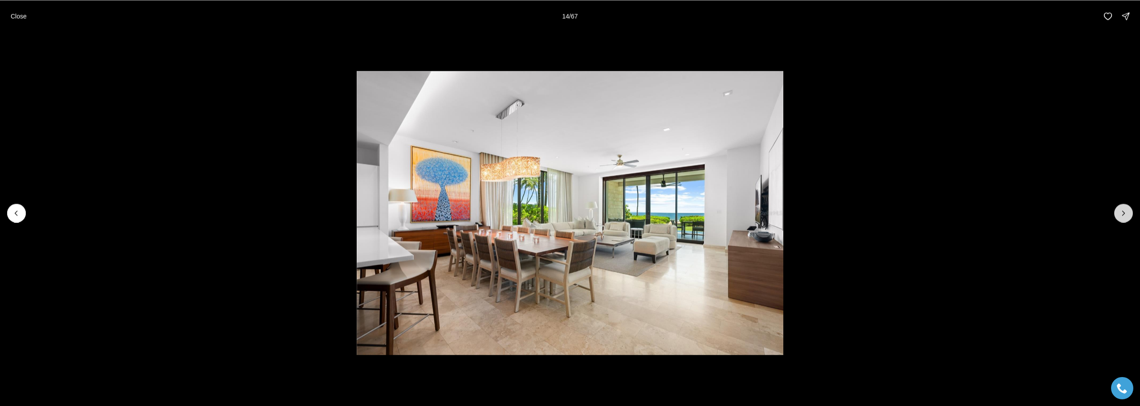
click at [1129, 210] on button "Next slide" at bounding box center [1123, 212] width 19 height 19
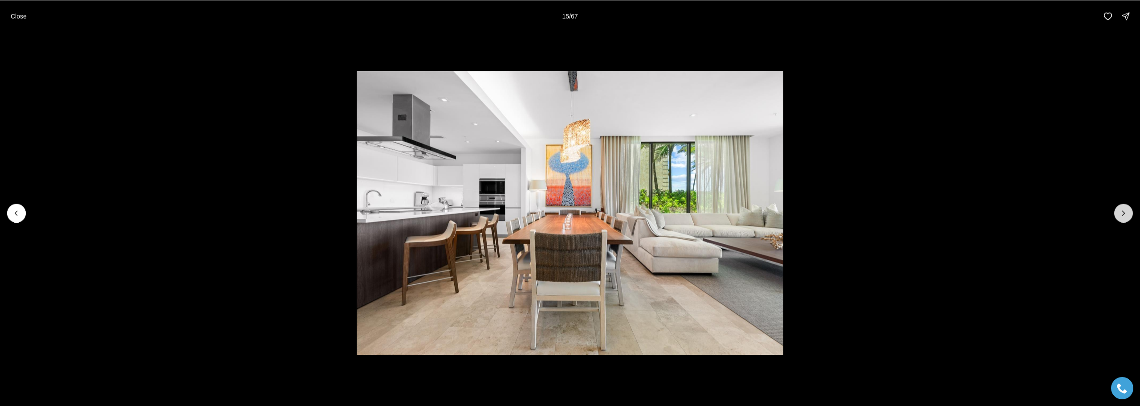
click at [1129, 210] on button "Next slide" at bounding box center [1123, 212] width 19 height 19
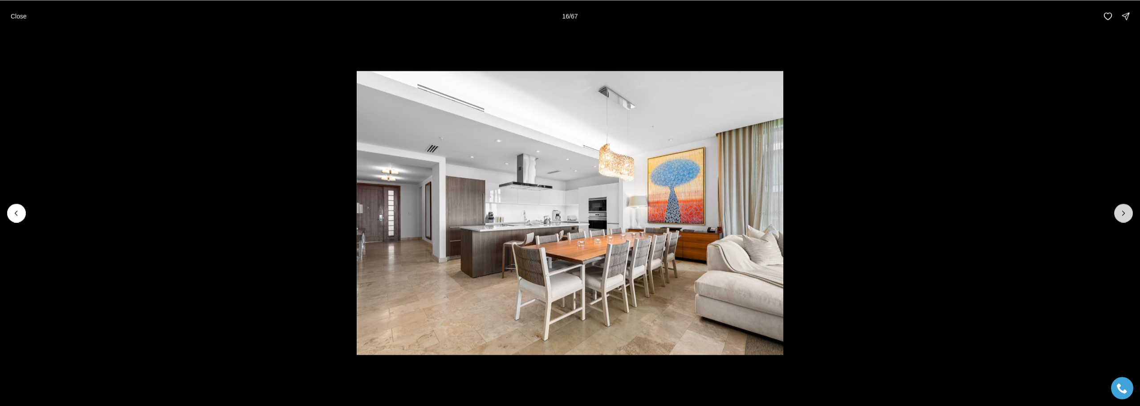
click at [1121, 214] on icon "Next slide" at bounding box center [1123, 212] width 9 height 9
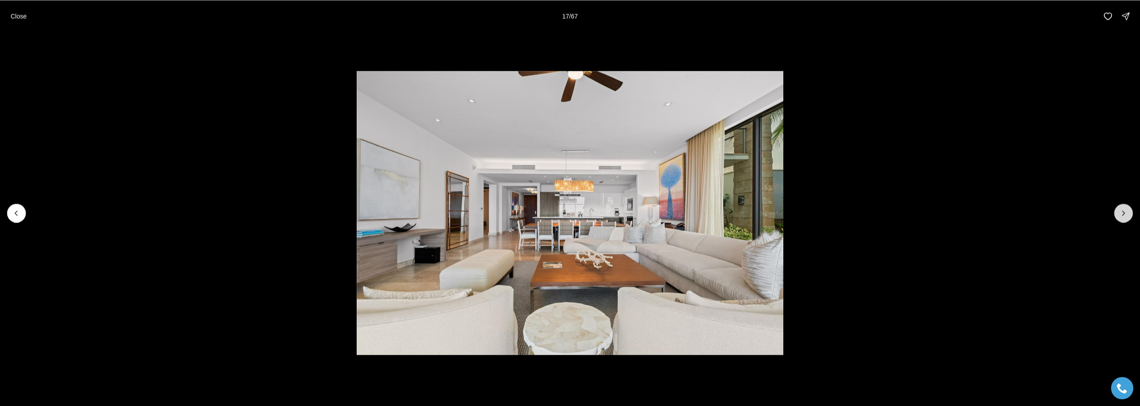
click at [1121, 214] on icon "Next slide" at bounding box center [1123, 212] width 9 height 9
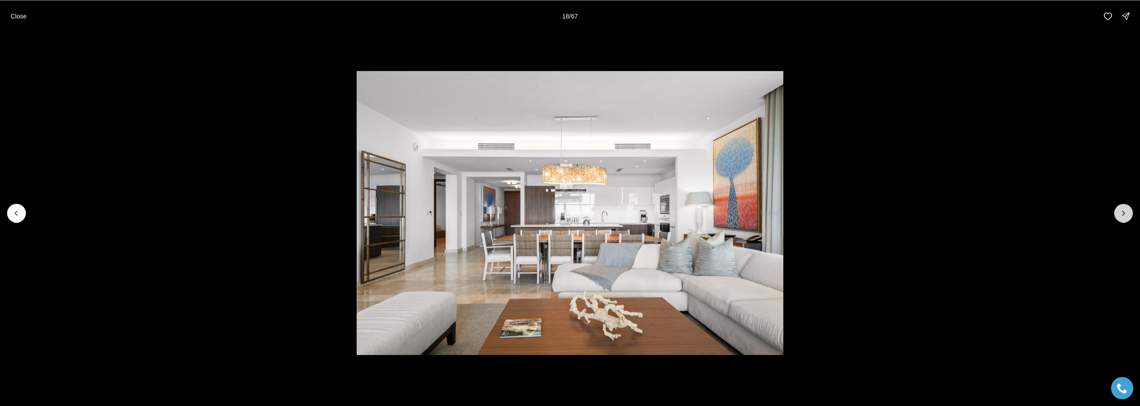
click at [1121, 214] on icon "Next slide" at bounding box center [1123, 212] width 9 height 9
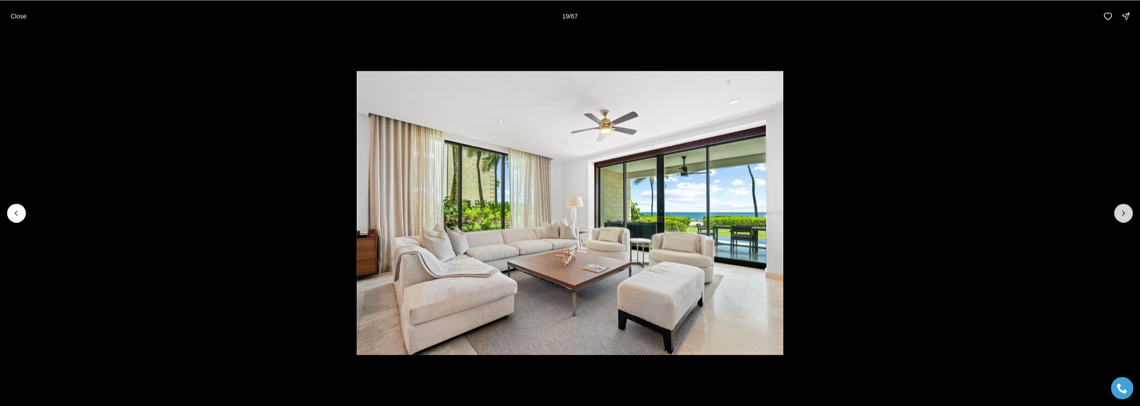
click at [1121, 214] on icon "Next slide" at bounding box center [1123, 212] width 9 height 9
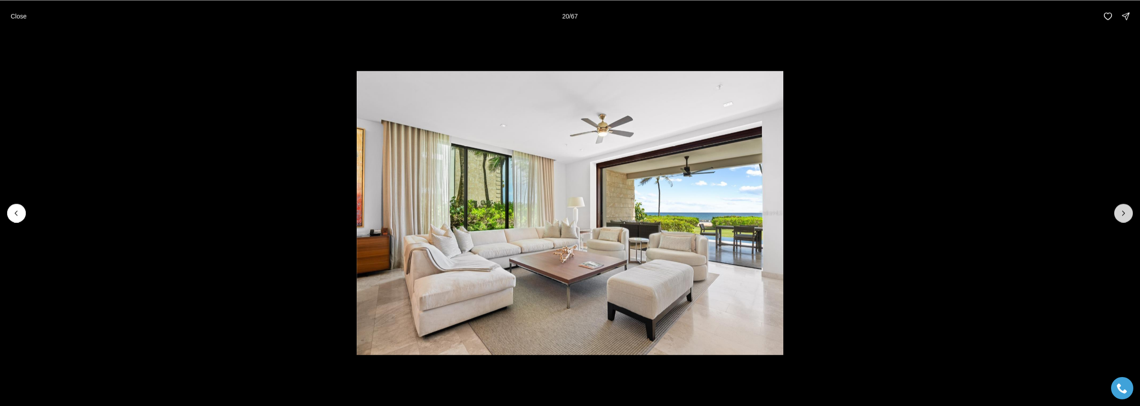
click at [1121, 214] on icon "Next slide" at bounding box center [1123, 212] width 9 height 9
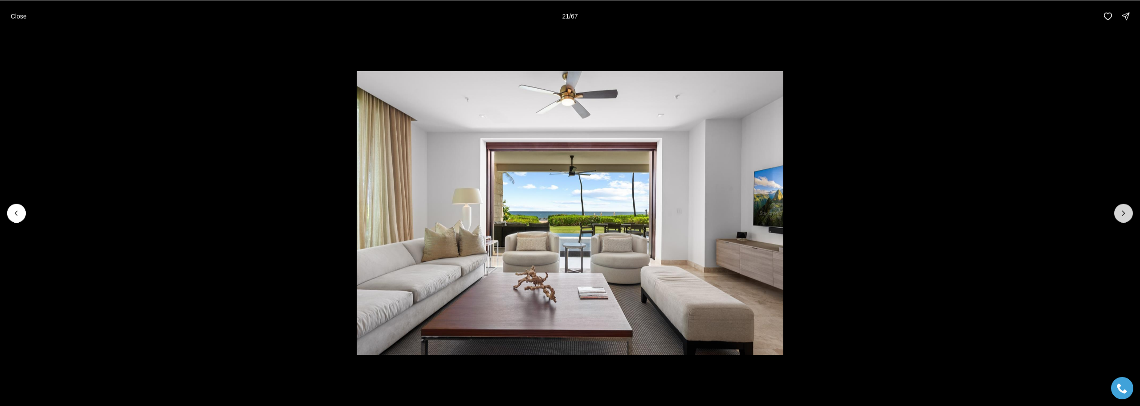
click at [1121, 214] on icon "Next slide" at bounding box center [1123, 212] width 9 height 9
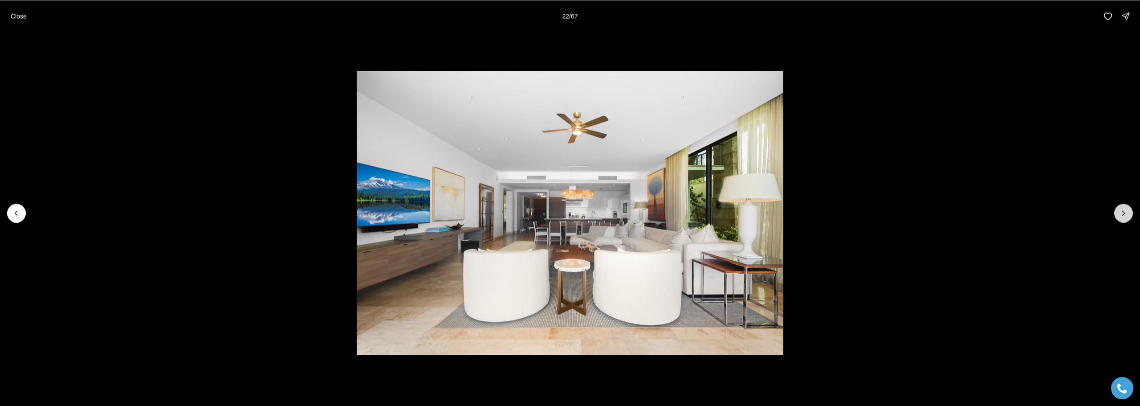
click at [1121, 214] on icon "Next slide" at bounding box center [1123, 212] width 9 height 9
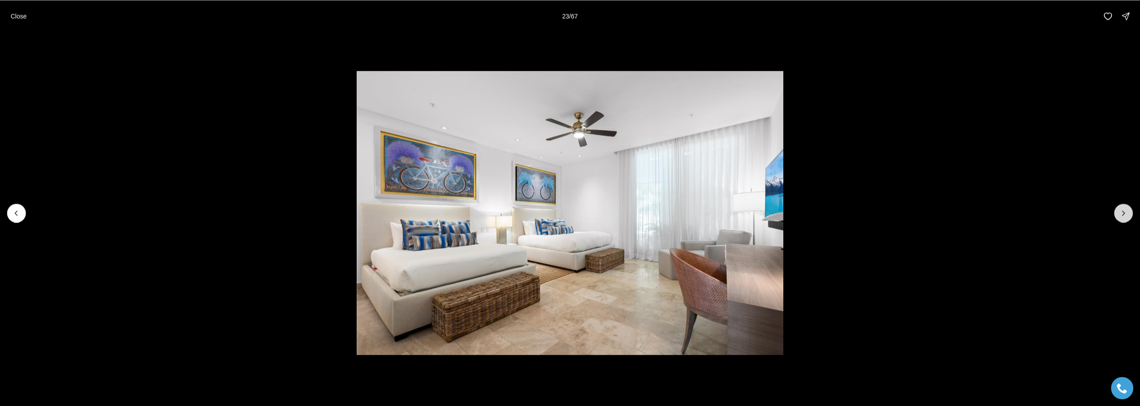
click at [1121, 214] on icon "Next slide" at bounding box center [1123, 212] width 9 height 9
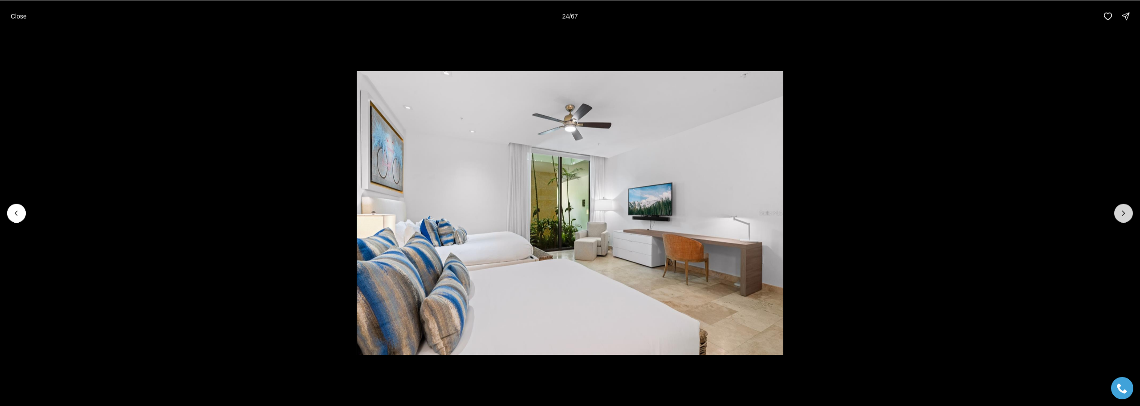
click at [1121, 214] on icon "Next slide" at bounding box center [1123, 212] width 9 height 9
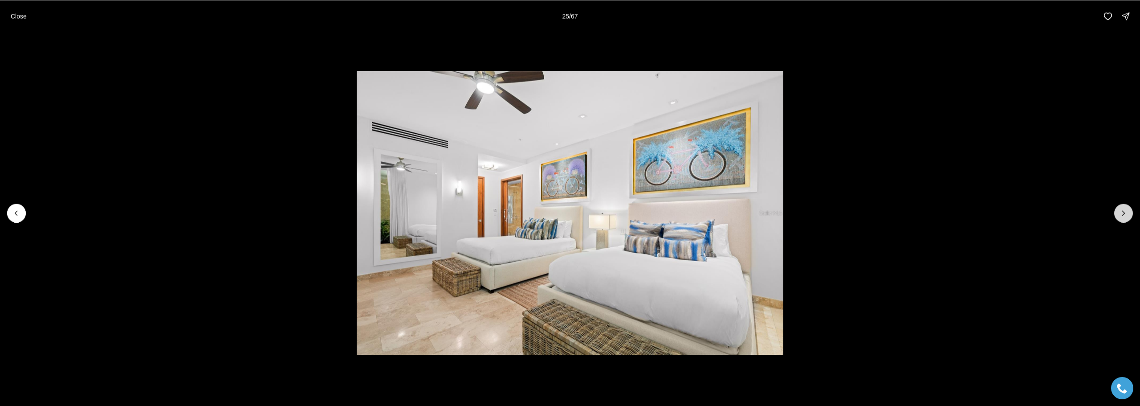
click at [1121, 214] on icon "Next slide" at bounding box center [1123, 212] width 9 height 9
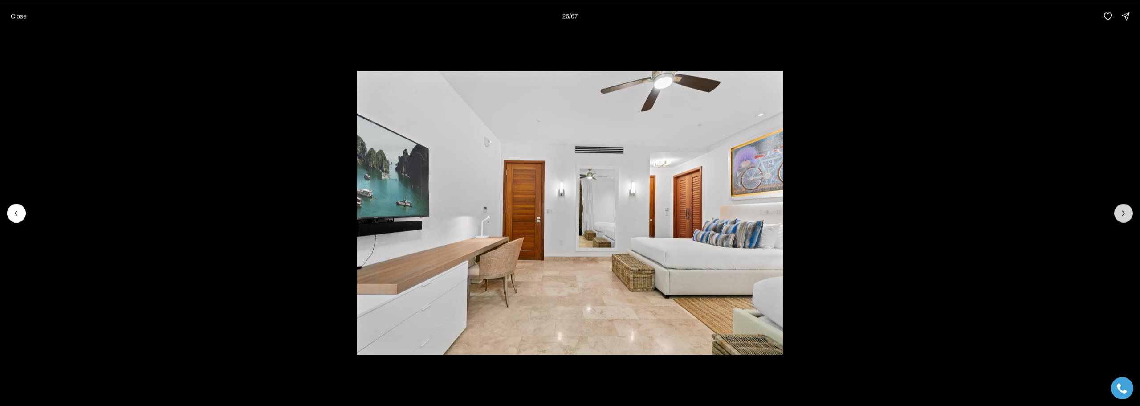
click at [1121, 214] on icon "Next slide" at bounding box center [1123, 212] width 9 height 9
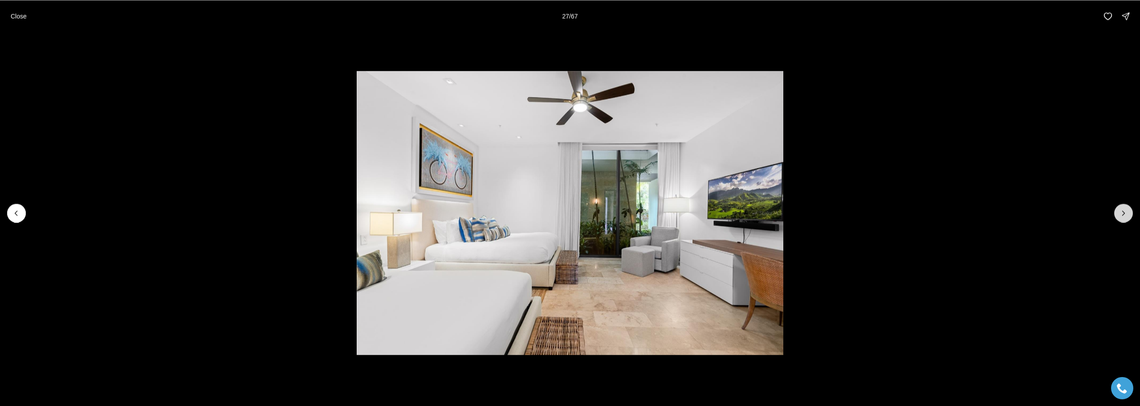
click at [1121, 214] on icon "Next slide" at bounding box center [1123, 212] width 9 height 9
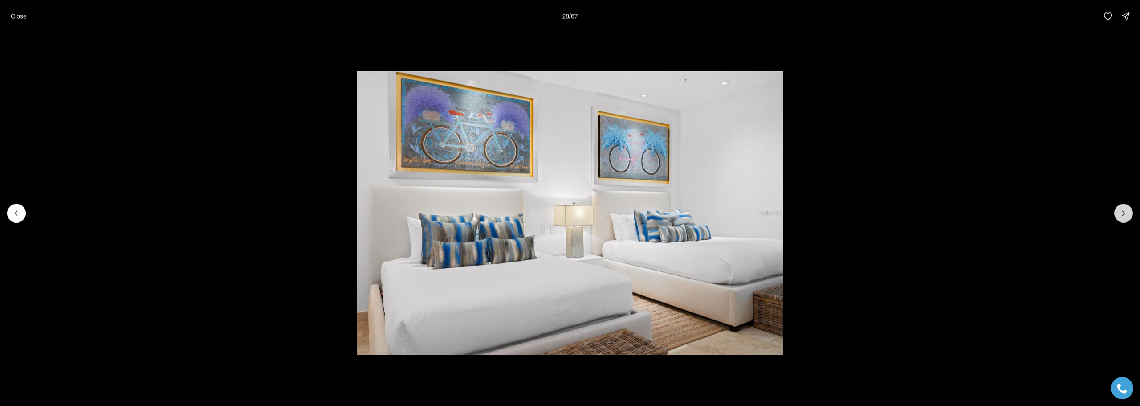
click at [1121, 214] on icon "Next slide" at bounding box center [1123, 212] width 9 height 9
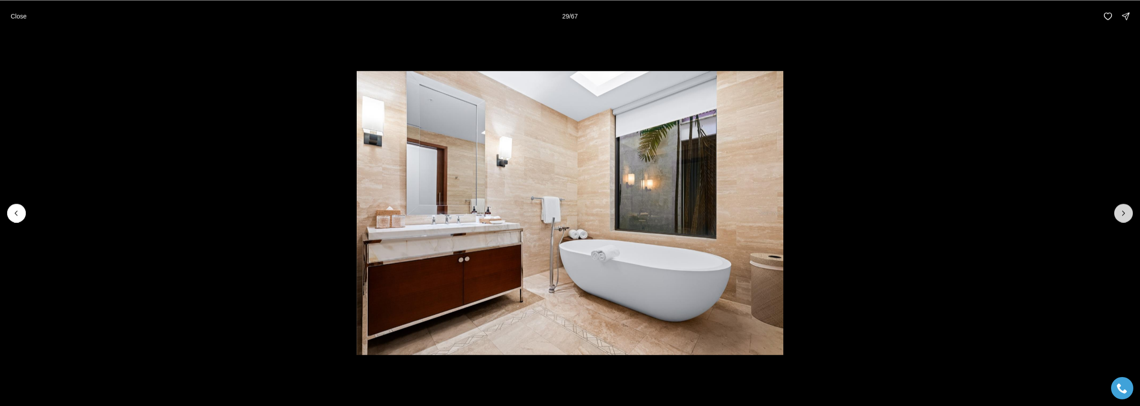
click at [1121, 214] on icon "Next slide" at bounding box center [1123, 212] width 9 height 9
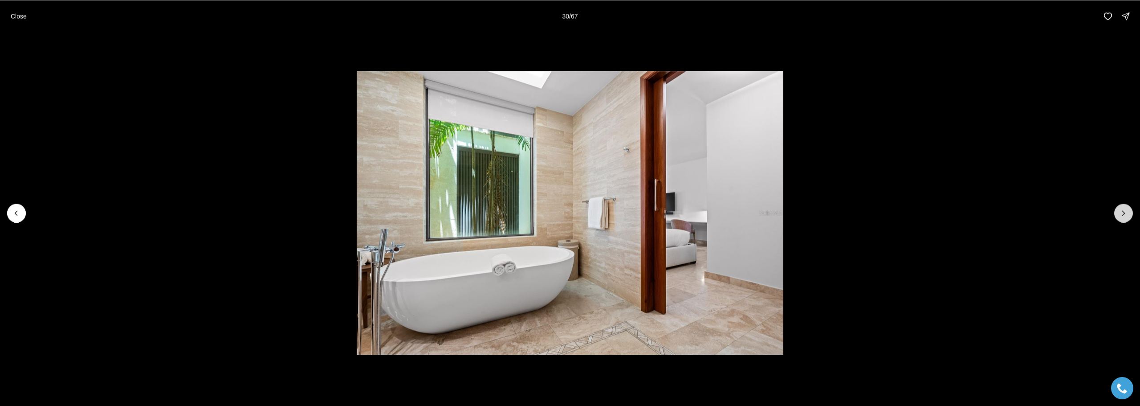
click at [1121, 214] on icon "Next slide" at bounding box center [1123, 212] width 9 height 9
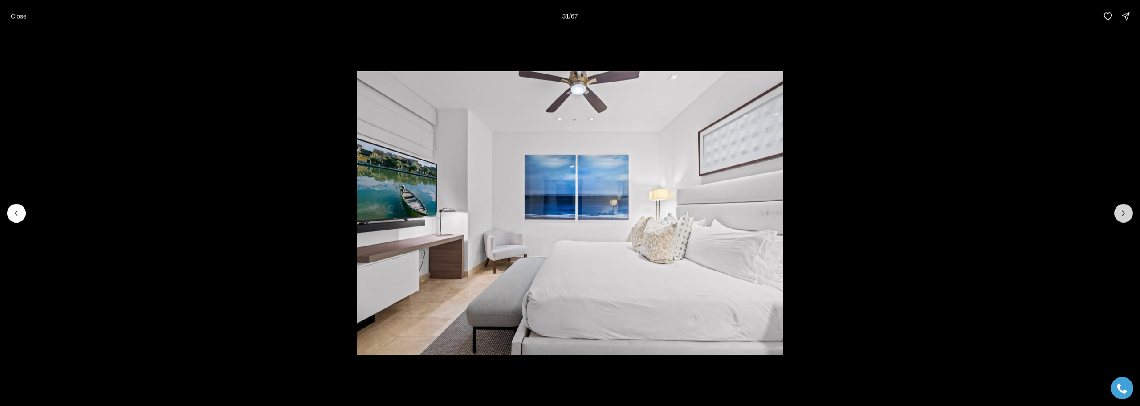
click at [1121, 214] on icon "Next slide" at bounding box center [1123, 212] width 9 height 9
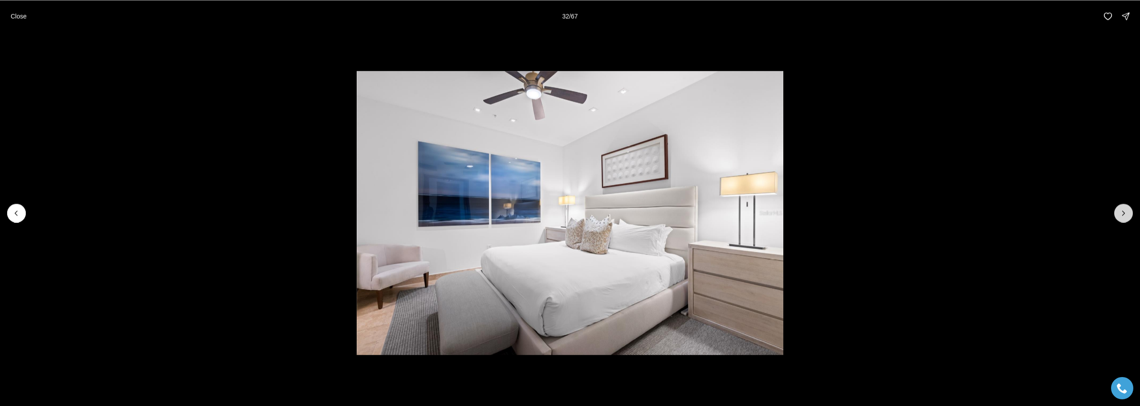
click at [1121, 214] on icon "Next slide" at bounding box center [1123, 212] width 9 height 9
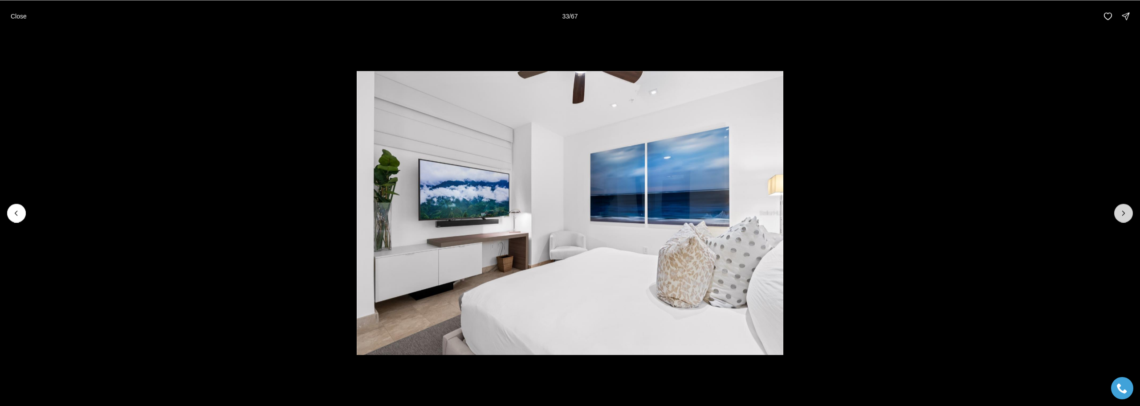
click at [1121, 214] on icon "Next slide" at bounding box center [1123, 212] width 9 height 9
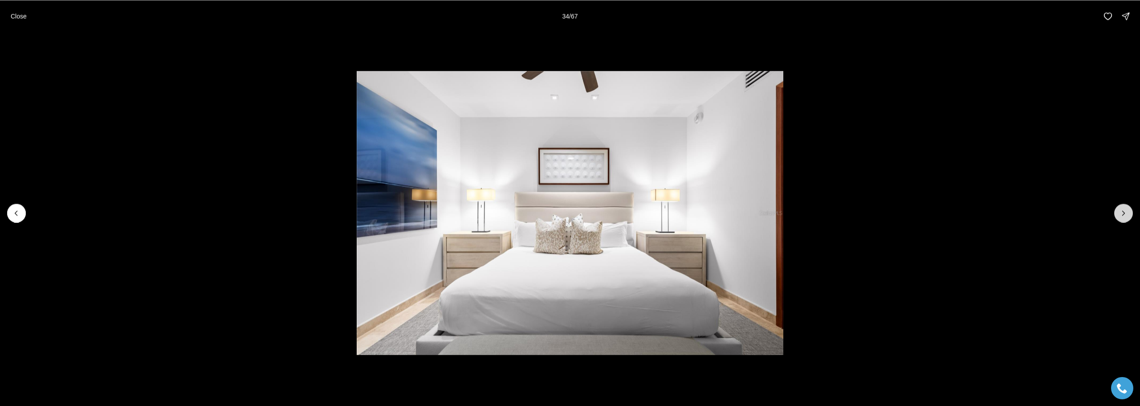
click at [1121, 214] on icon "Next slide" at bounding box center [1123, 212] width 9 height 9
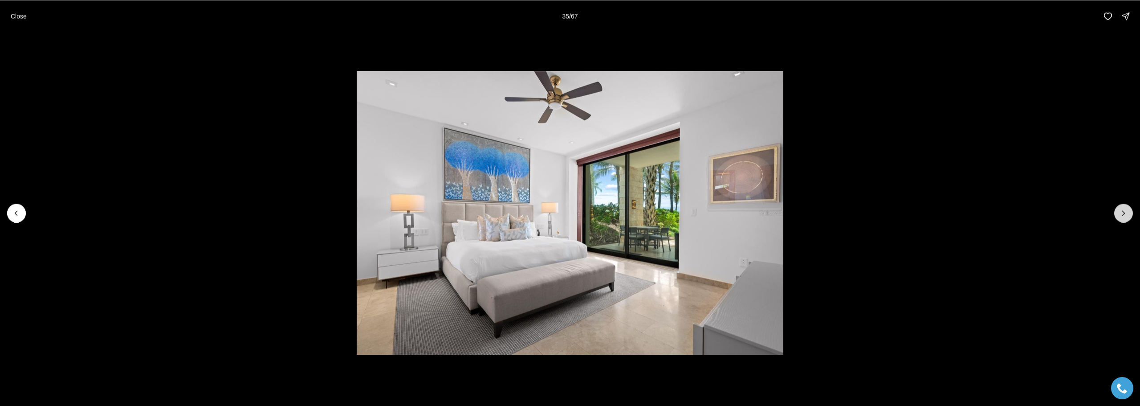
click at [1121, 214] on icon "Next slide" at bounding box center [1123, 212] width 9 height 9
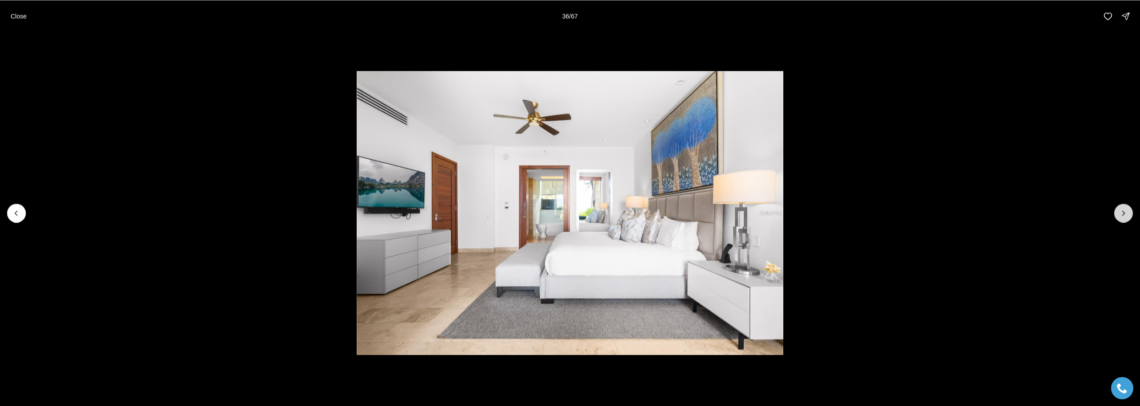
click at [1121, 214] on icon "Next slide" at bounding box center [1123, 212] width 9 height 9
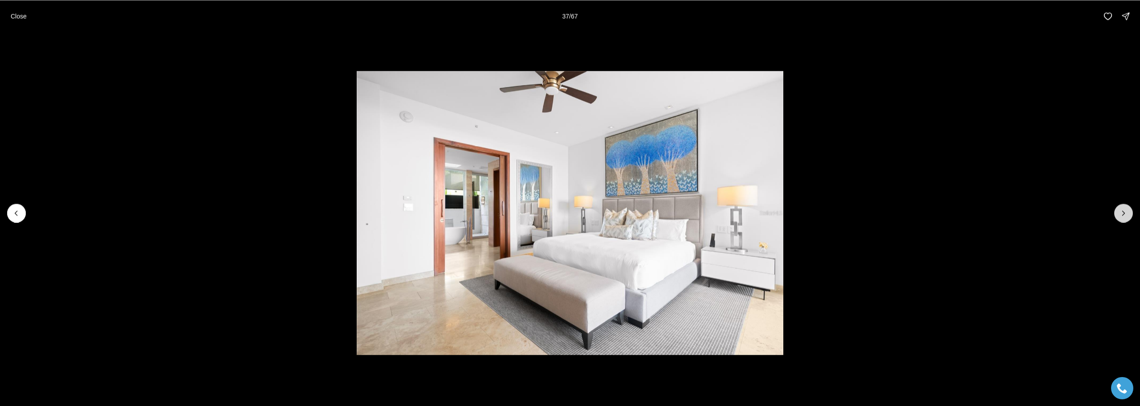
click at [1121, 214] on icon "Next slide" at bounding box center [1123, 212] width 9 height 9
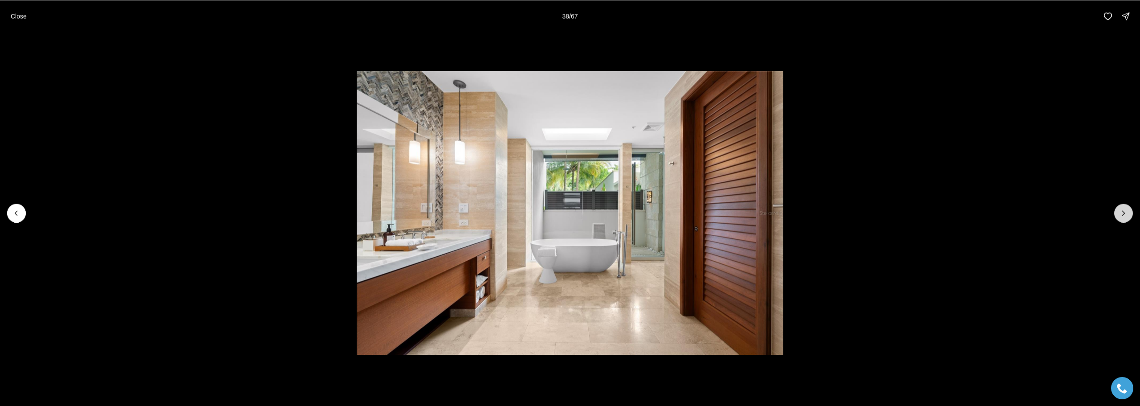
click at [1121, 214] on icon "Next slide" at bounding box center [1123, 212] width 9 height 9
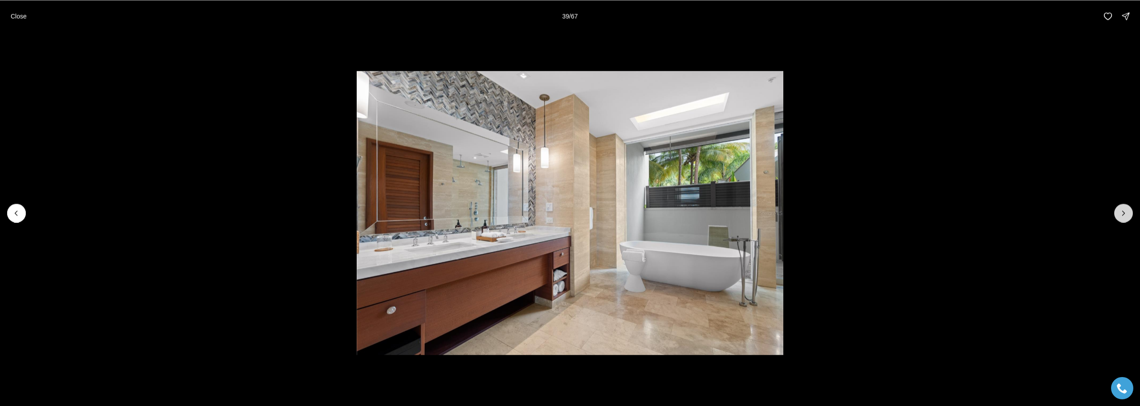
click at [1121, 214] on icon "Next slide" at bounding box center [1123, 212] width 9 height 9
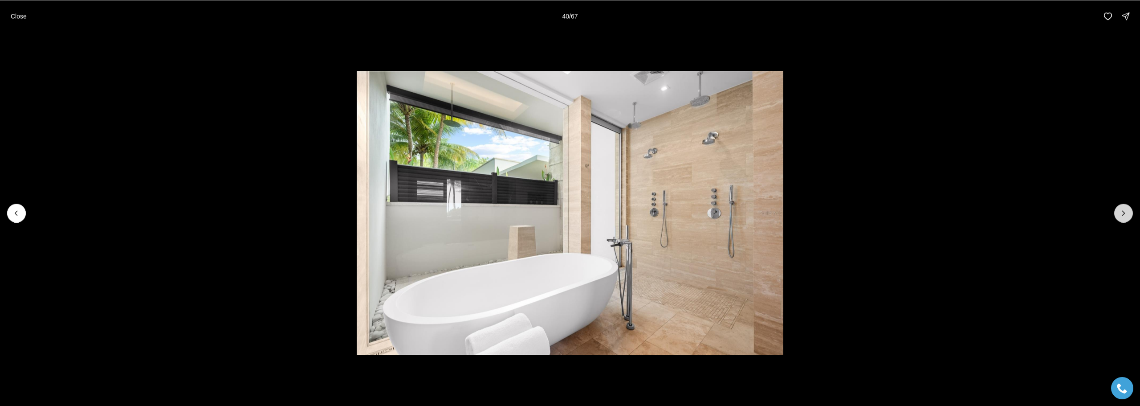
click at [1121, 214] on icon "Next slide" at bounding box center [1123, 212] width 9 height 9
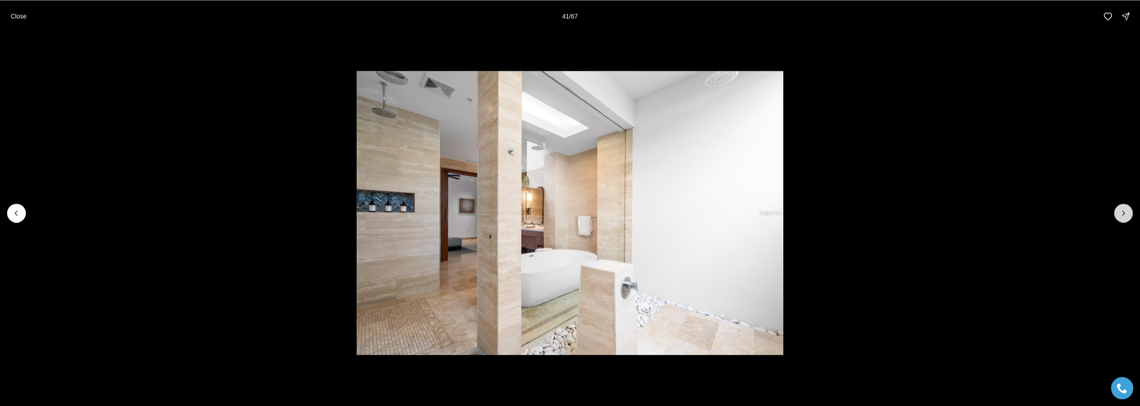
click at [1121, 214] on icon "Next slide" at bounding box center [1123, 212] width 9 height 9
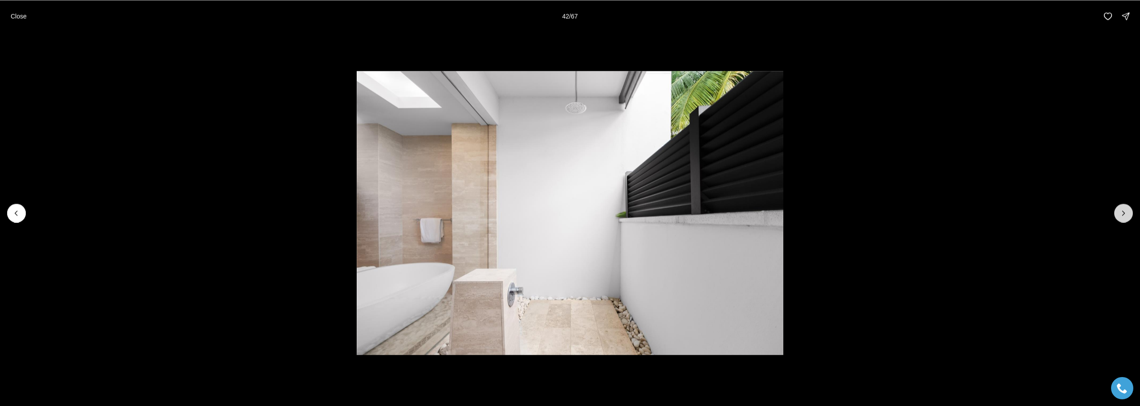
click at [1121, 214] on icon "Next slide" at bounding box center [1123, 212] width 9 height 9
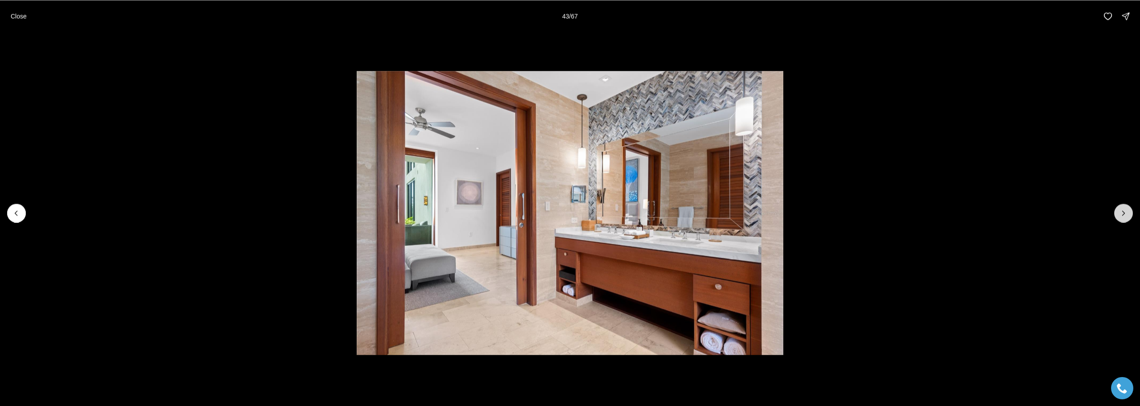
click at [1121, 214] on icon "Next slide" at bounding box center [1123, 212] width 9 height 9
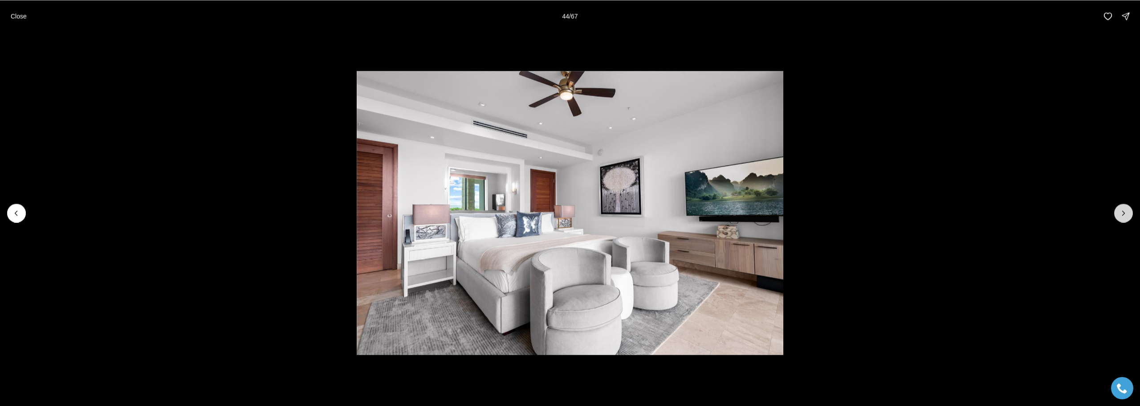
click at [1121, 214] on icon "Next slide" at bounding box center [1123, 212] width 9 height 9
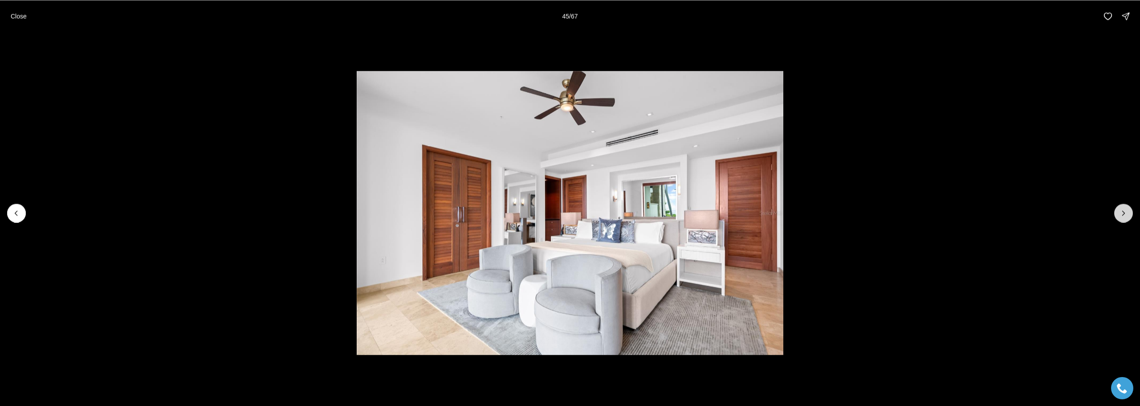
click at [1121, 214] on icon "Next slide" at bounding box center [1123, 212] width 9 height 9
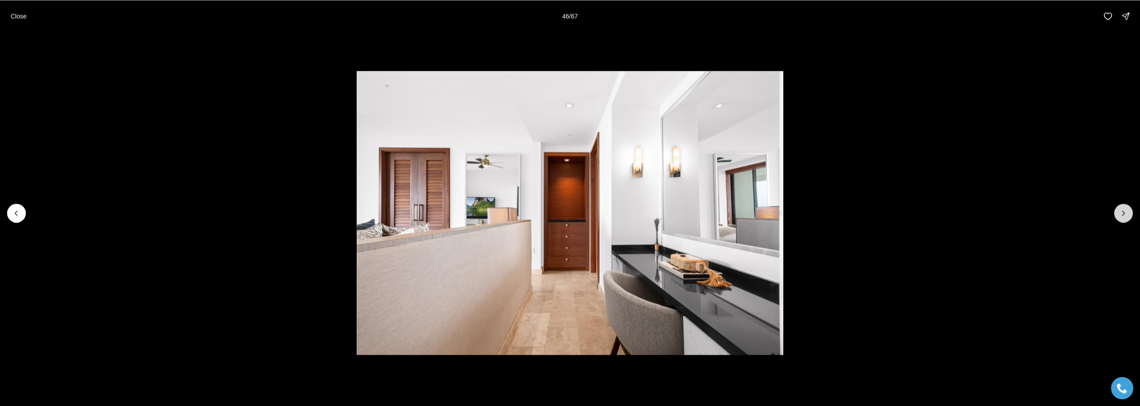
click at [1121, 214] on icon "Next slide" at bounding box center [1123, 212] width 9 height 9
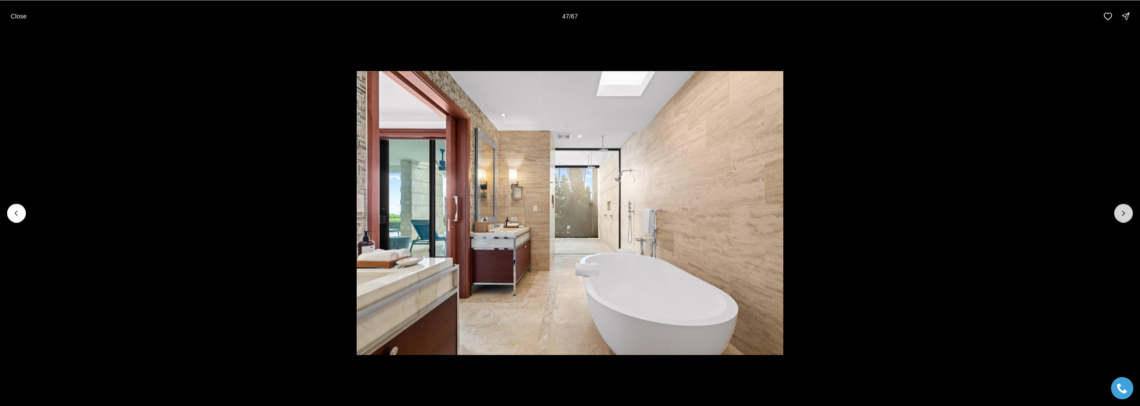
click at [1121, 214] on icon "Next slide" at bounding box center [1123, 212] width 9 height 9
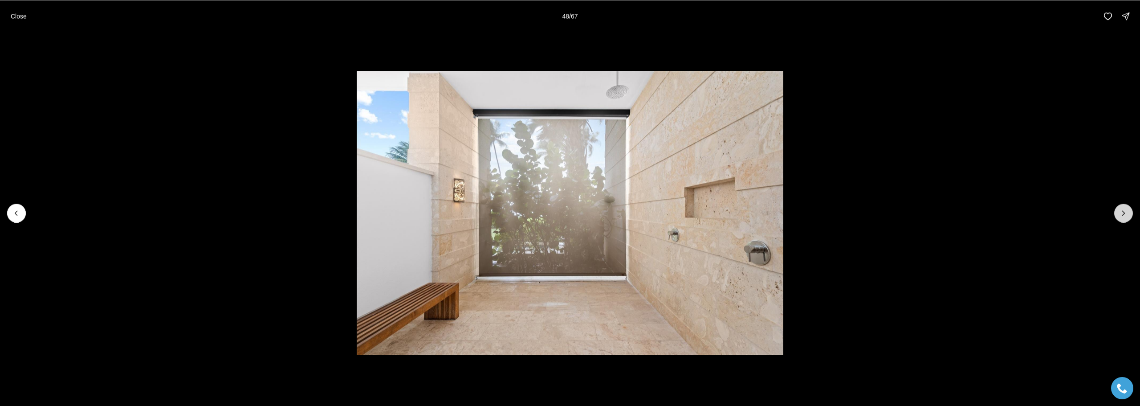
click at [1121, 214] on icon "Next slide" at bounding box center [1123, 212] width 9 height 9
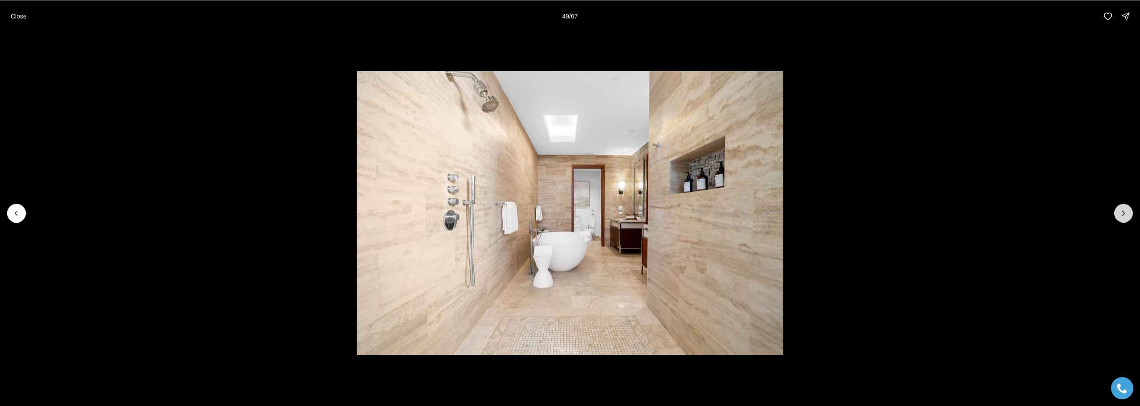
click at [1121, 214] on icon "Next slide" at bounding box center [1123, 212] width 9 height 9
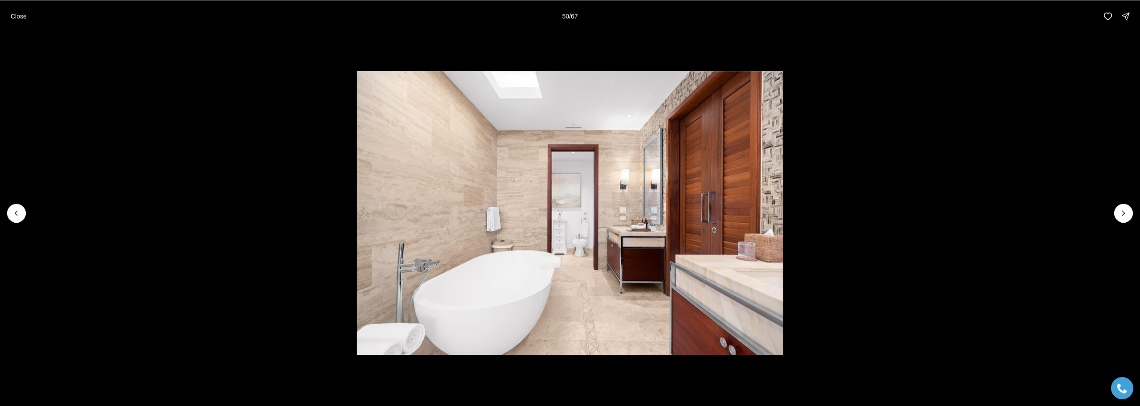
drag, startPoint x: 21, startPoint y: 17, endPoint x: 32, endPoint y: 15, distance: 11.4
click at [21, 17] on p "Close" at bounding box center [19, 15] width 16 height 7
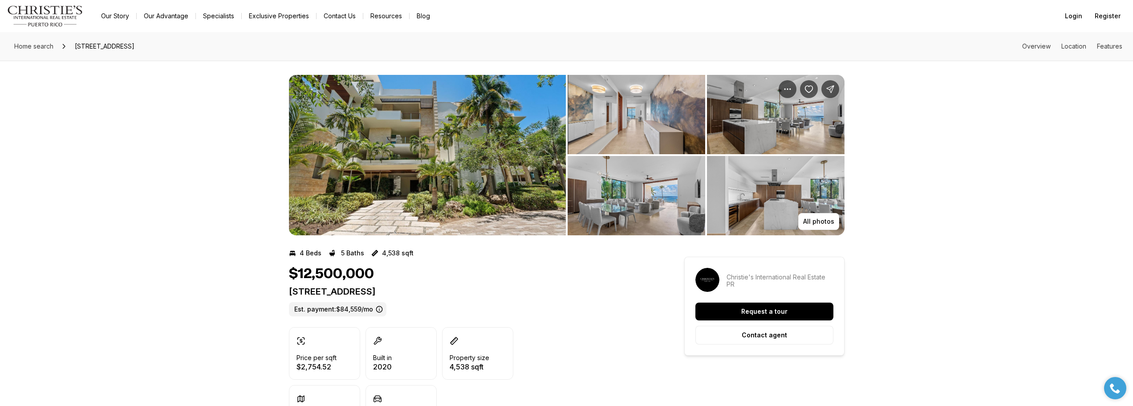
click at [503, 144] on img "View image gallery" at bounding box center [427, 155] width 277 height 160
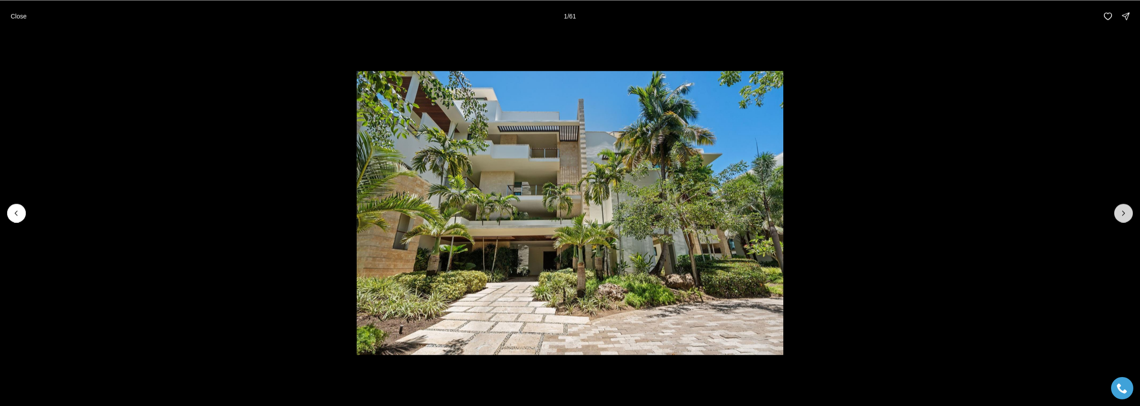
click at [1127, 215] on icon "Next slide" at bounding box center [1123, 212] width 9 height 9
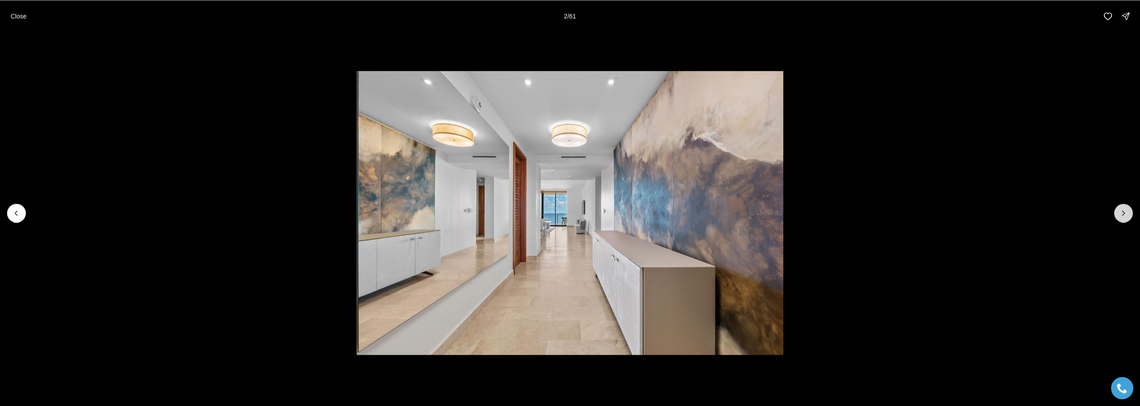
click at [1127, 215] on icon "Next slide" at bounding box center [1123, 212] width 9 height 9
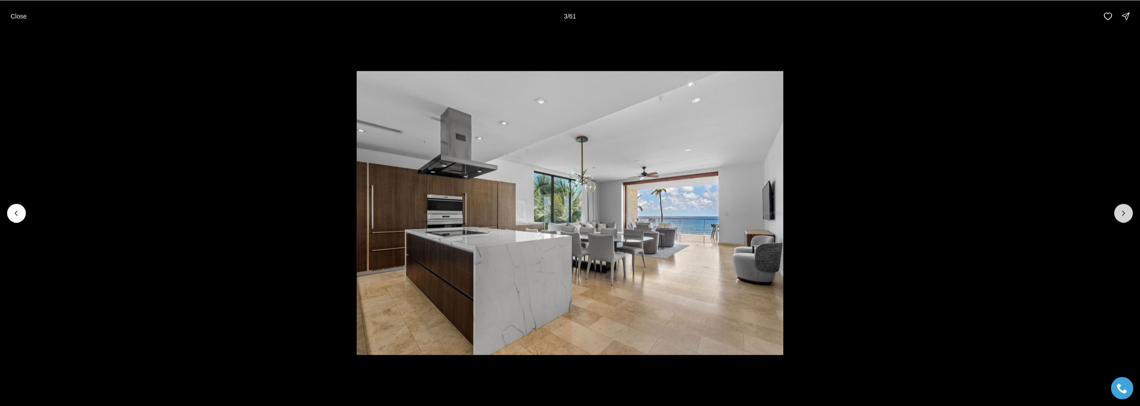
click at [1127, 215] on icon "Next slide" at bounding box center [1123, 212] width 9 height 9
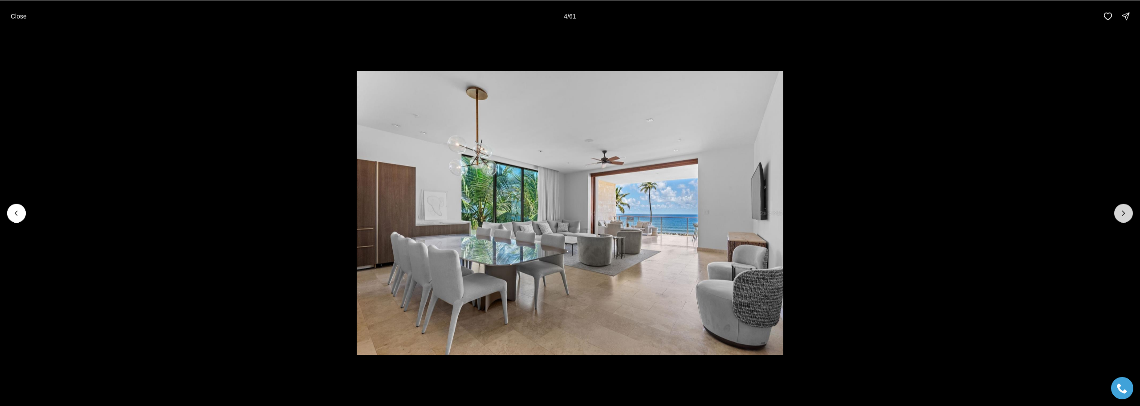
click at [1127, 215] on icon "Next slide" at bounding box center [1123, 212] width 9 height 9
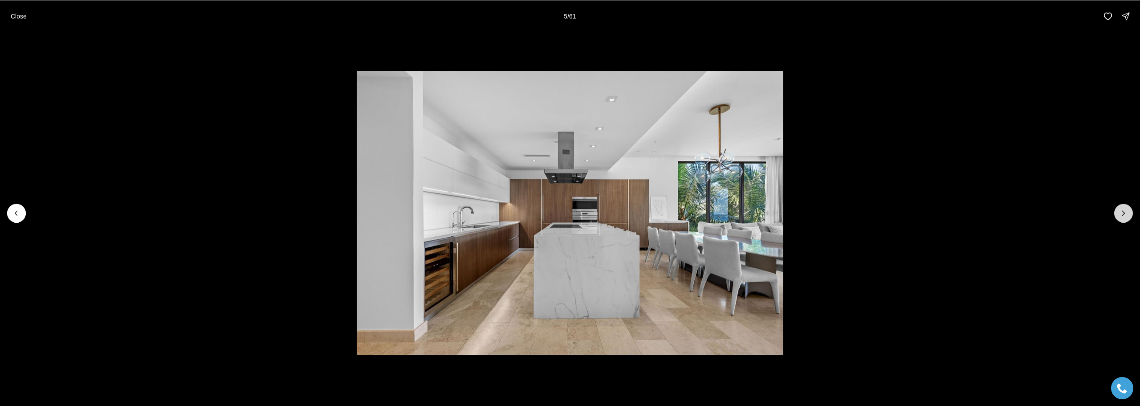
click at [1127, 215] on icon "Next slide" at bounding box center [1123, 212] width 9 height 9
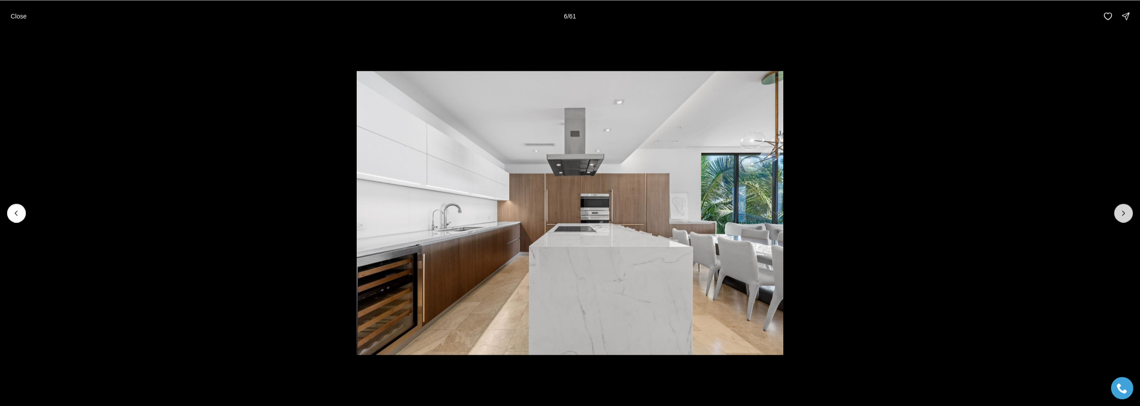
click at [1127, 215] on icon "Next slide" at bounding box center [1123, 212] width 9 height 9
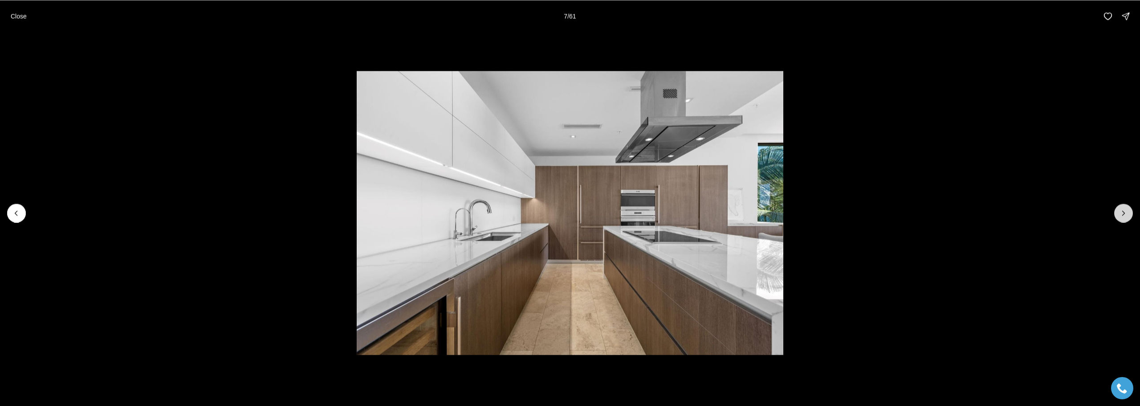
click at [1127, 215] on icon "Next slide" at bounding box center [1123, 212] width 9 height 9
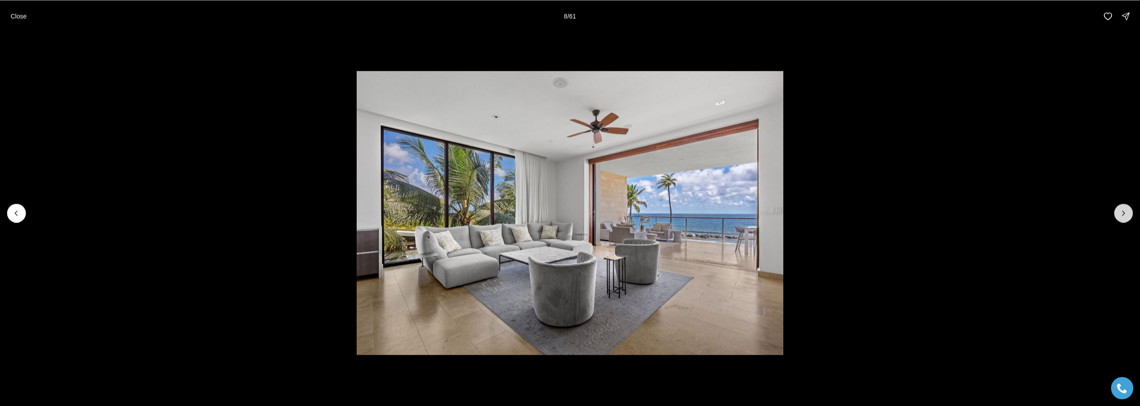
click at [1127, 215] on icon "Next slide" at bounding box center [1123, 212] width 9 height 9
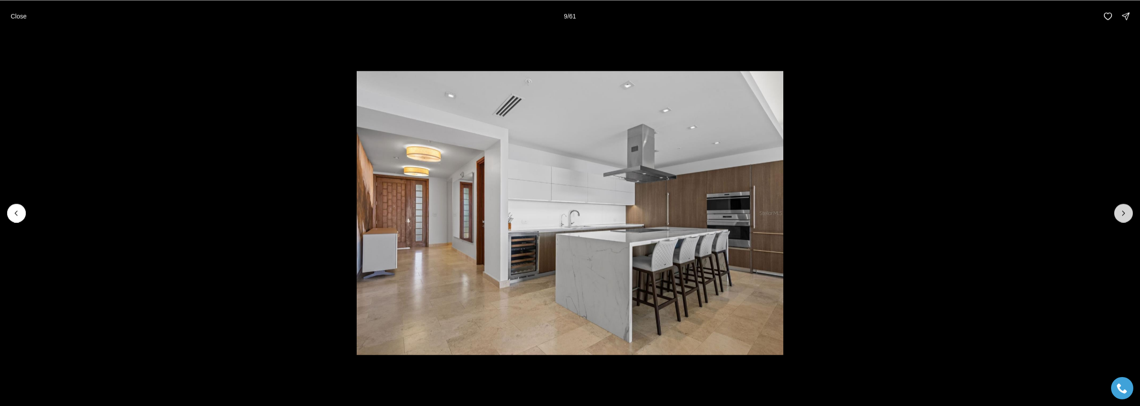
click at [1127, 215] on icon "Next slide" at bounding box center [1123, 212] width 9 height 9
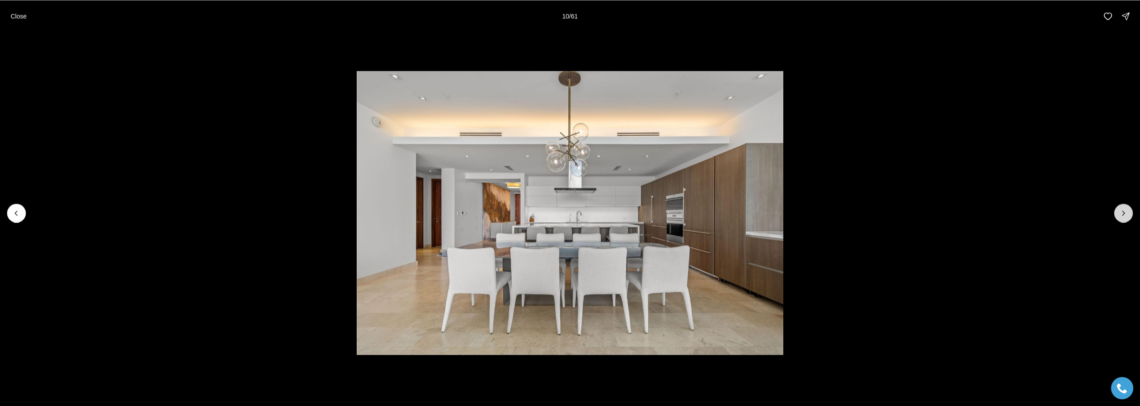
click at [1127, 215] on icon "Next slide" at bounding box center [1123, 212] width 9 height 9
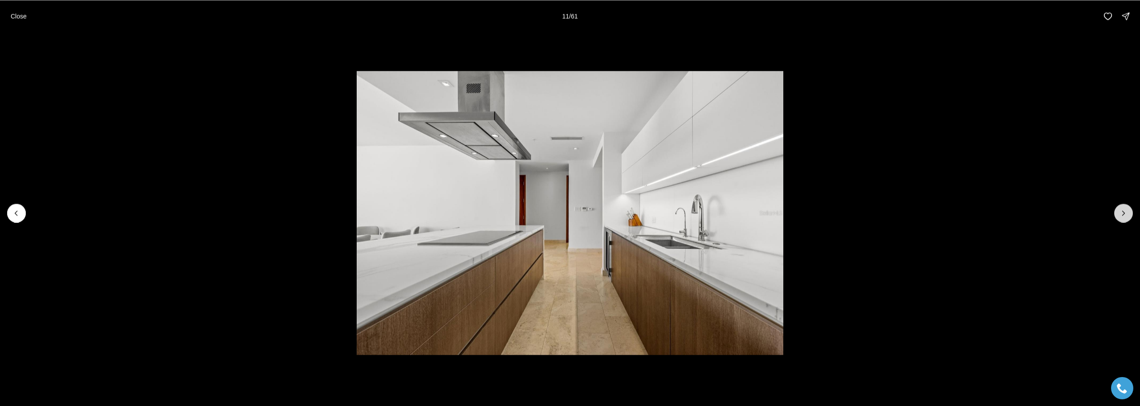
click at [1127, 215] on icon "Next slide" at bounding box center [1123, 212] width 9 height 9
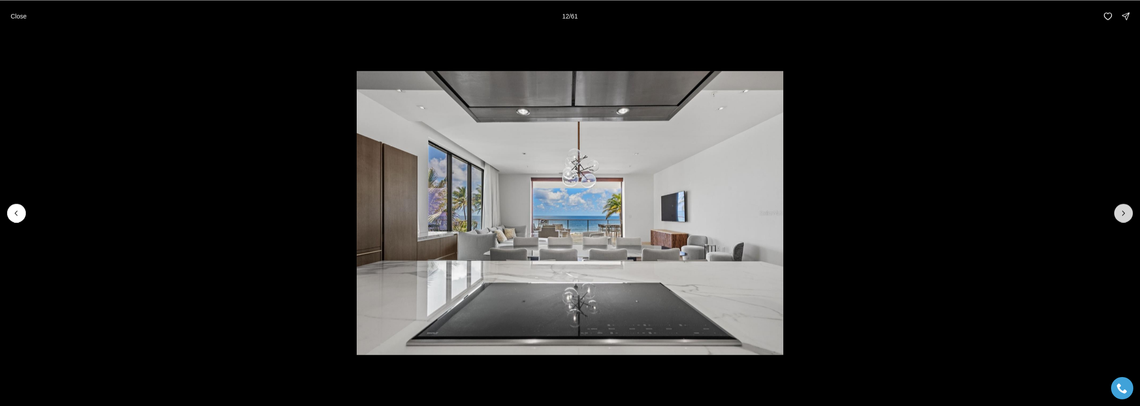
click at [1127, 215] on icon "Next slide" at bounding box center [1123, 212] width 9 height 9
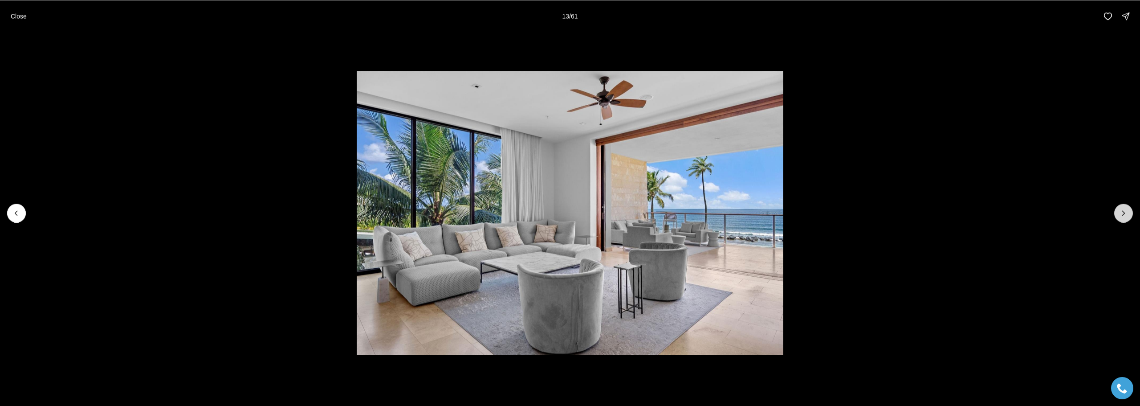
click at [1127, 215] on icon "Next slide" at bounding box center [1123, 212] width 9 height 9
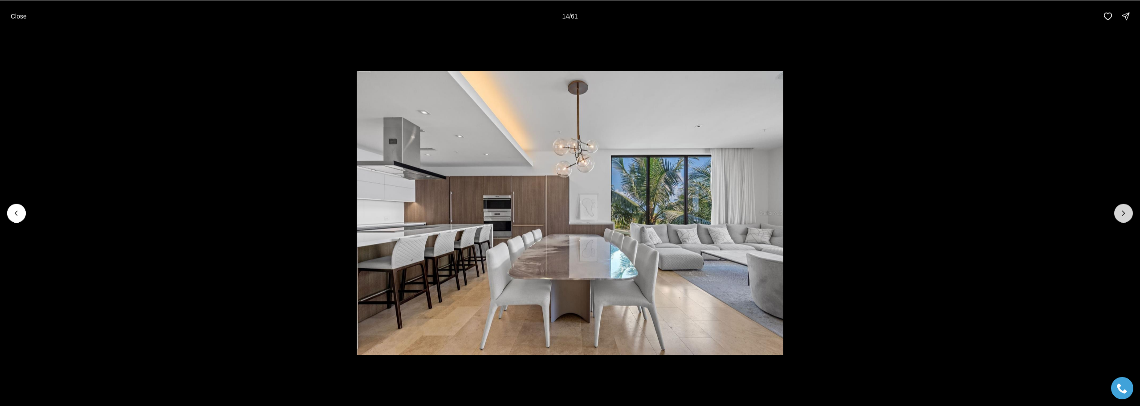
click at [1127, 215] on icon "Next slide" at bounding box center [1123, 212] width 9 height 9
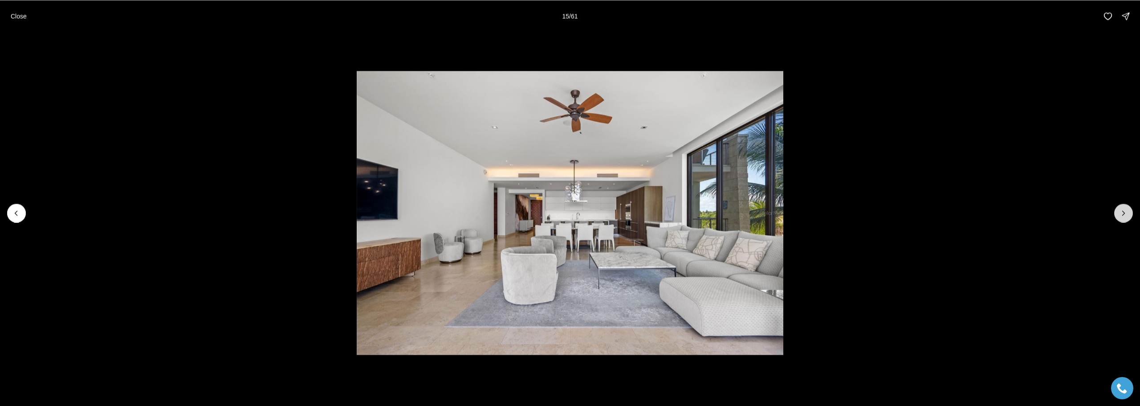
click at [1127, 215] on icon "Next slide" at bounding box center [1123, 212] width 9 height 9
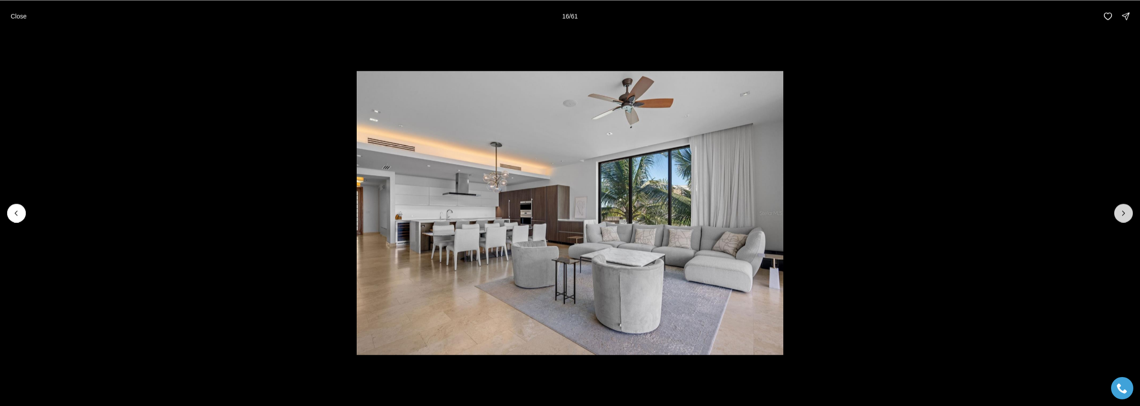
click at [1127, 215] on icon "Next slide" at bounding box center [1123, 212] width 9 height 9
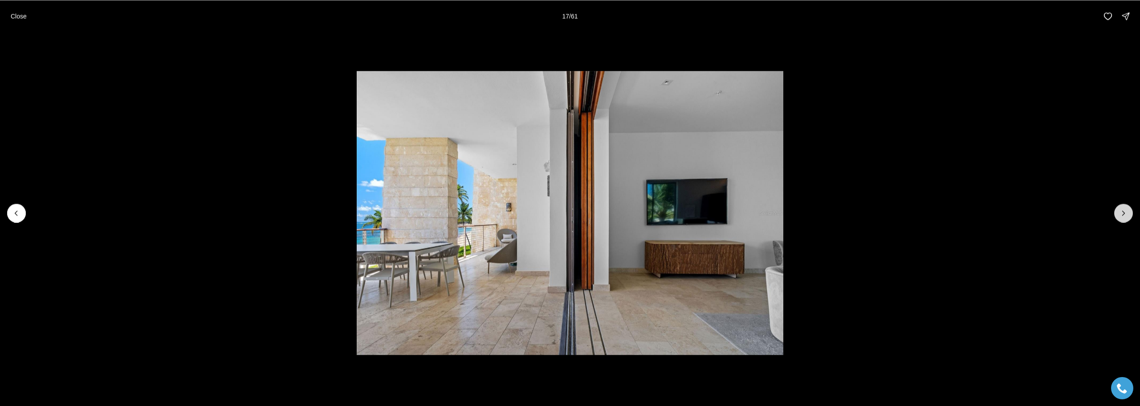
click at [1127, 215] on icon "Next slide" at bounding box center [1123, 212] width 9 height 9
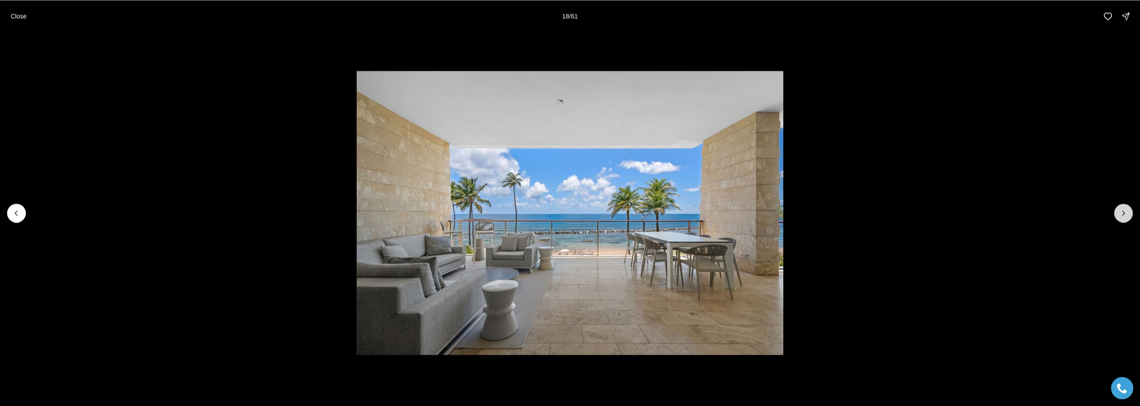
click at [1127, 215] on icon "Next slide" at bounding box center [1123, 212] width 9 height 9
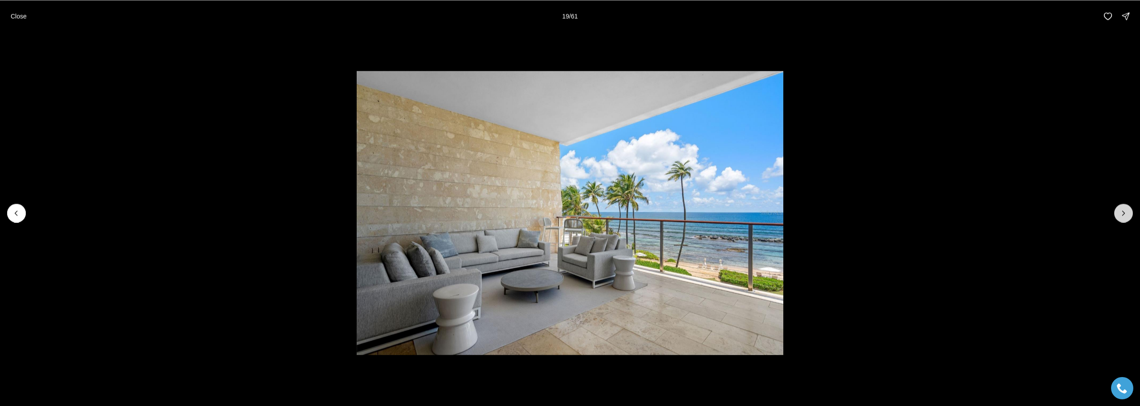
click at [1127, 215] on icon "Next slide" at bounding box center [1123, 212] width 9 height 9
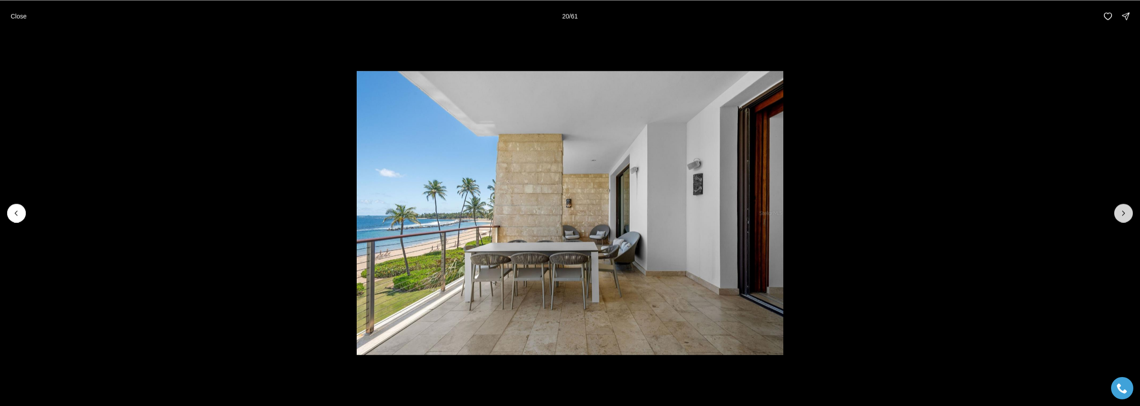
click at [1127, 215] on icon "Next slide" at bounding box center [1123, 212] width 9 height 9
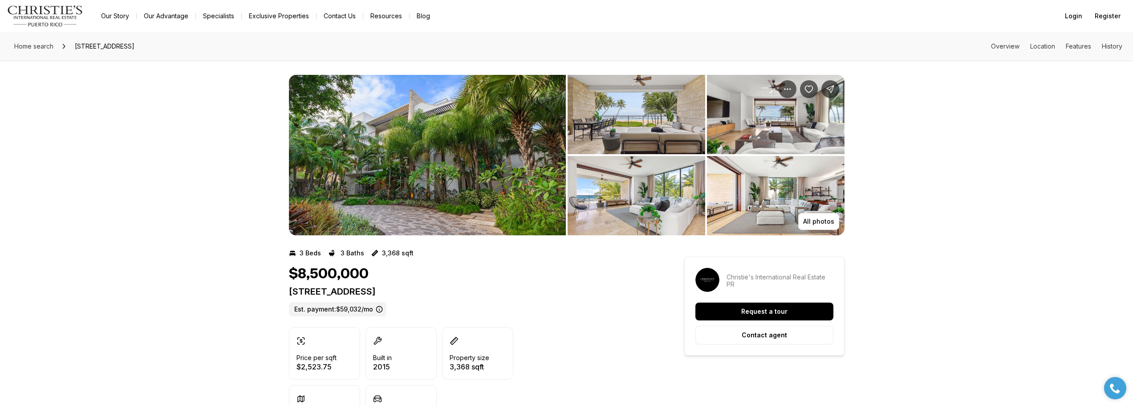
click at [638, 118] on img "View image gallery" at bounding box center [637, 114] width 138 height 79
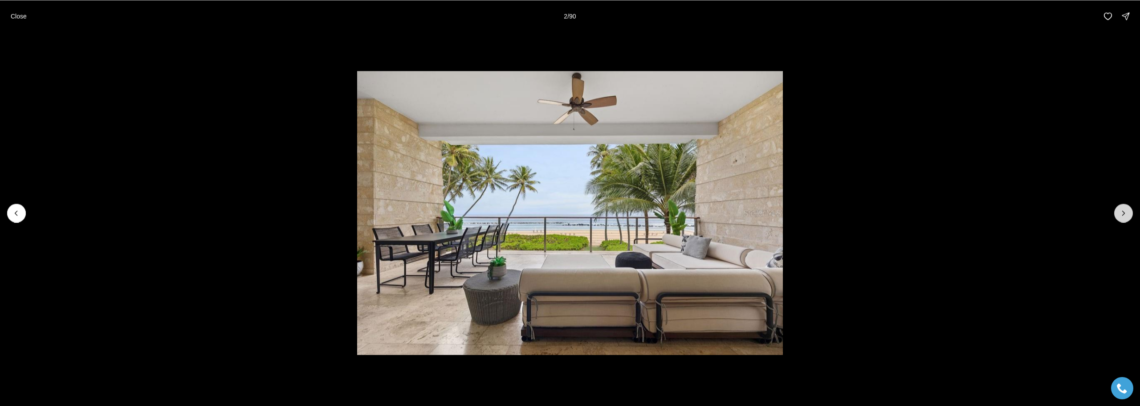
click at [1122, 219] on button "Next slide" at bounding box center [1123, 212] width 19 height 19
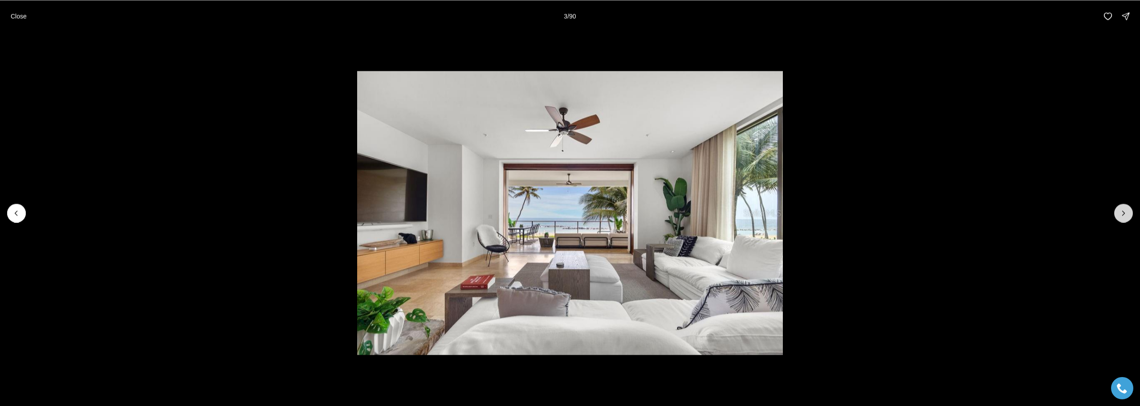
click at [1122, 219] on button "Next slide" at bounding box center [1123, 212] width 19 height 19
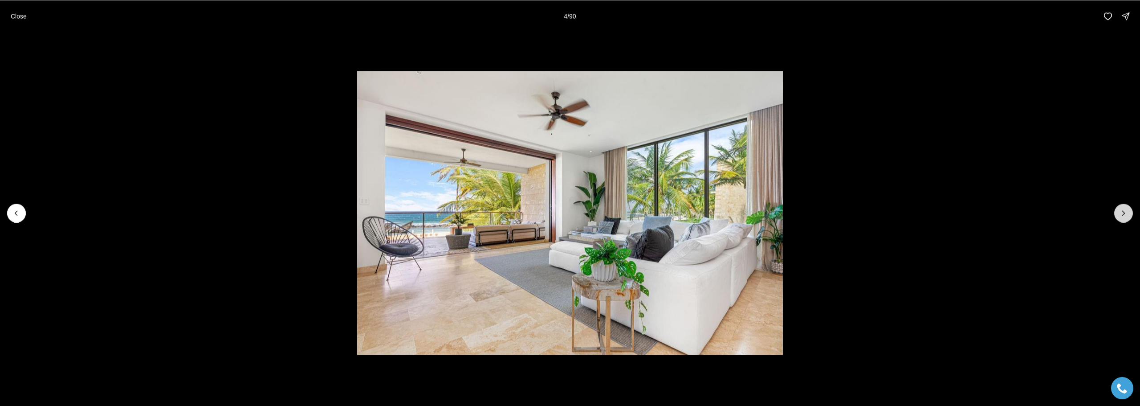
click at [1122, 219] on button "Next slide" at bounding box center [1123, 212] width 19 height 19
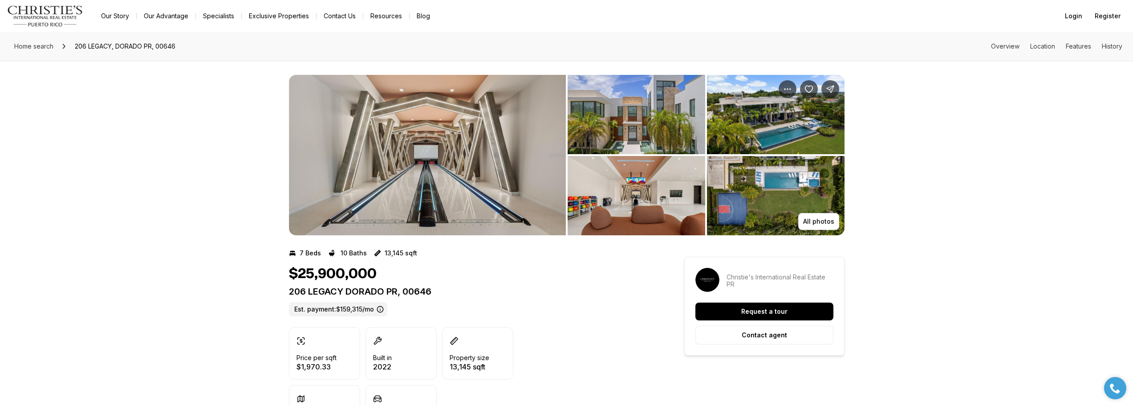
click at [483, 188] on img "View image gallery" at bounding box center [427, 155] width 277 height 160
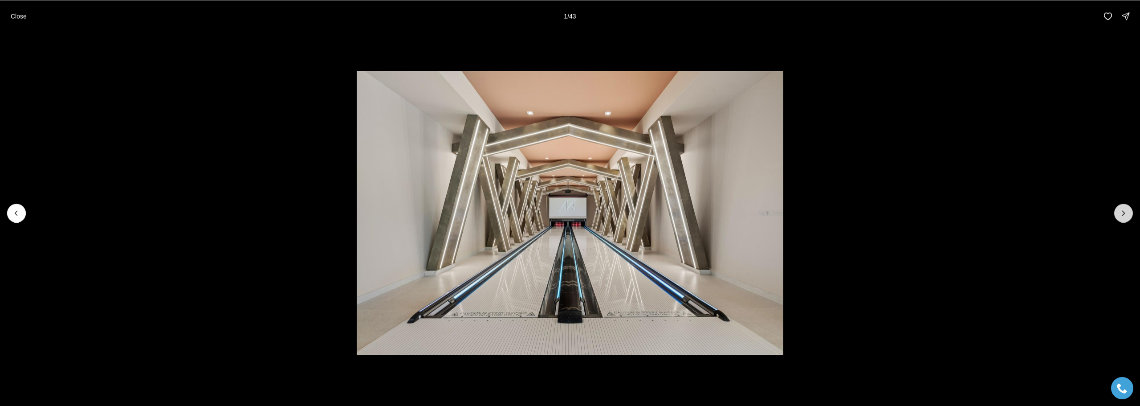
click at [1125, 218] on button "Next slide" at bounding box center [1123, 212] width 19 height 19
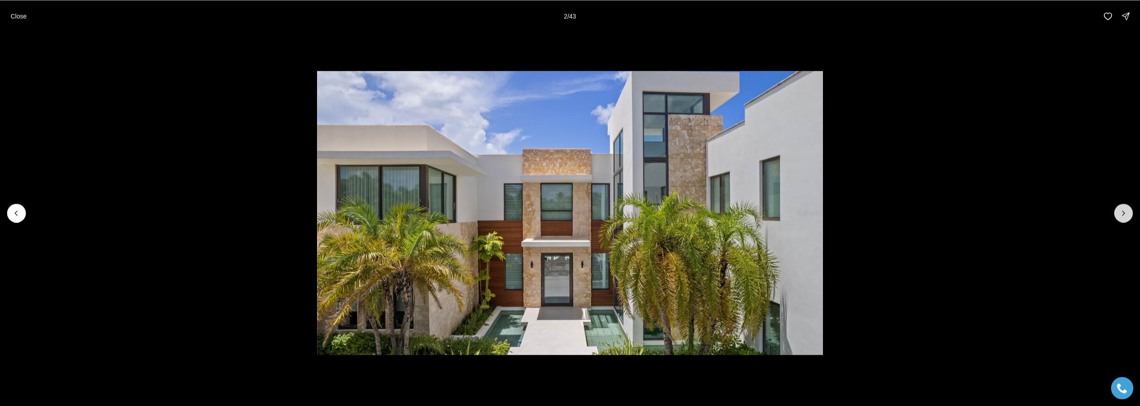
click at [1125, 218] on button "Next slide" at bounding box center [1123, 212] width 19 height 19
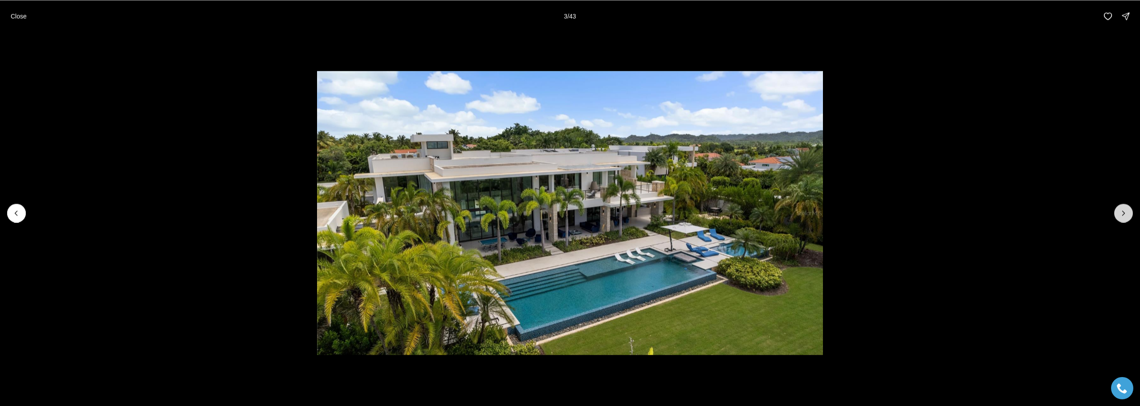
click at [1125, 218] on button "Next slide" at bounding box center [1123, 212] width 19 height 19
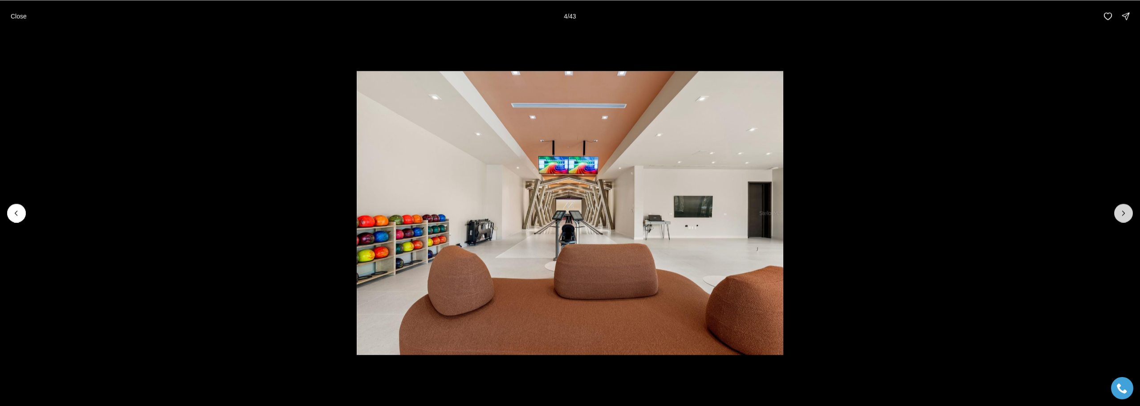
click at [1125, 218] on button "Next slide" at bounding box center [1123, 212] width 19 height 19
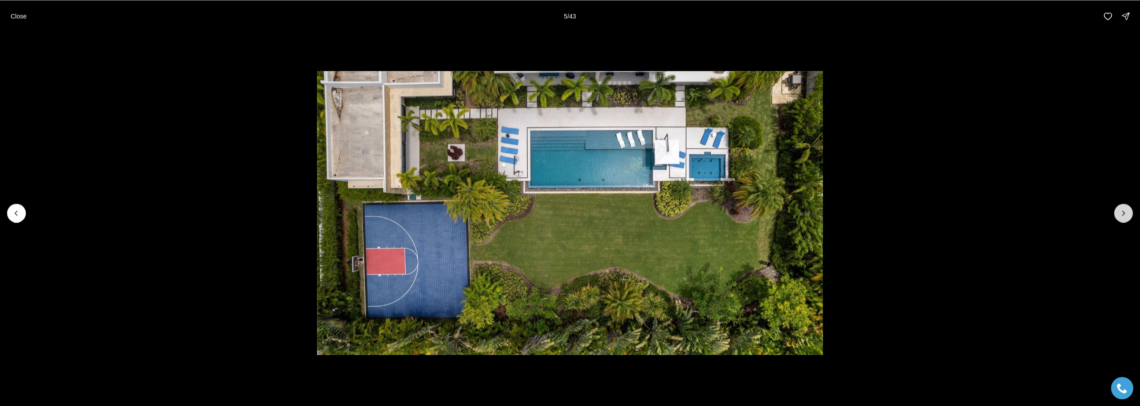
click at [1125, 218] on button "Next slide" at bounding box center [1123, 212] width 19 height 19
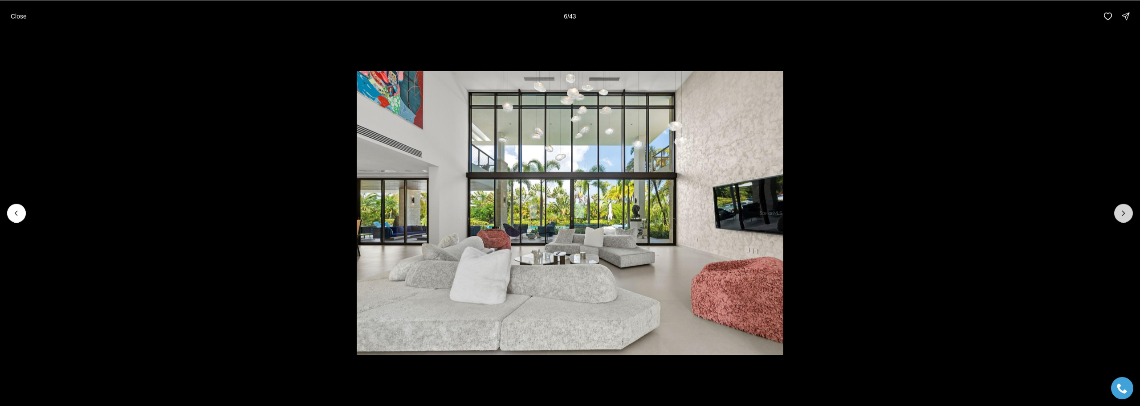
click at [1125, 218] on button "Next slide" at bounding box center [1123, 212] width 19 height 19
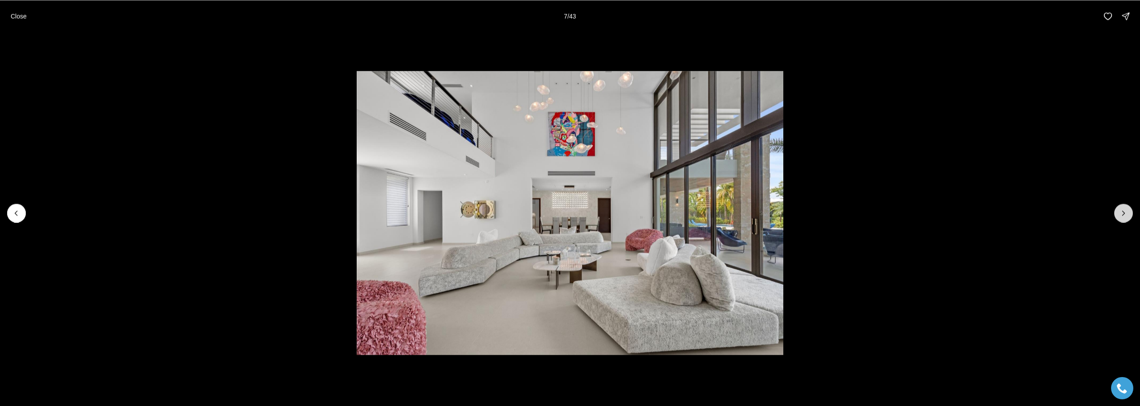
click at [1125, 218] on button "Next slide" at bounding box center [1123, 212] width 19 height 19
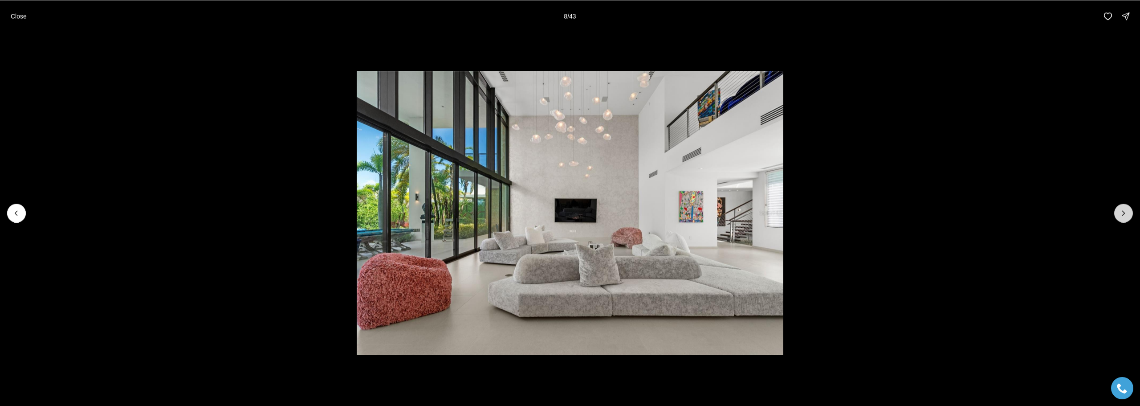
click at [1125, 218] on button "Next slide" at bounding box center [1123, 212] width 19 height 19
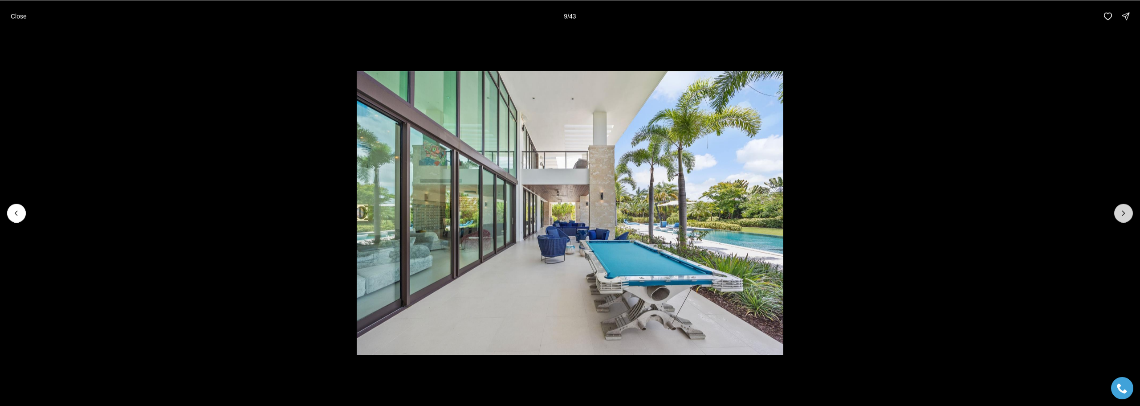
click at [1125, 218] on button "Next slide" at bounding box center [1123, 212] width 19 height 19
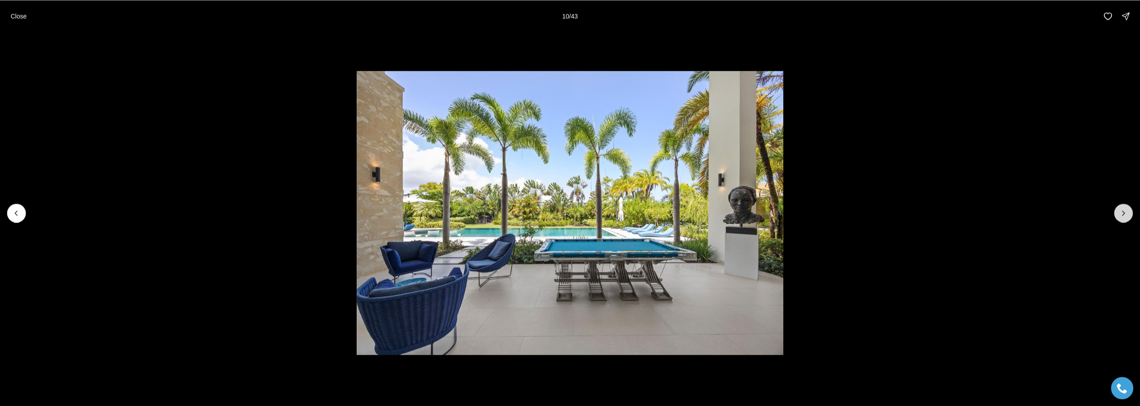
click at [1125, 218] on button "Next slide" at bounding box center [1123, 212] width 19 height 19
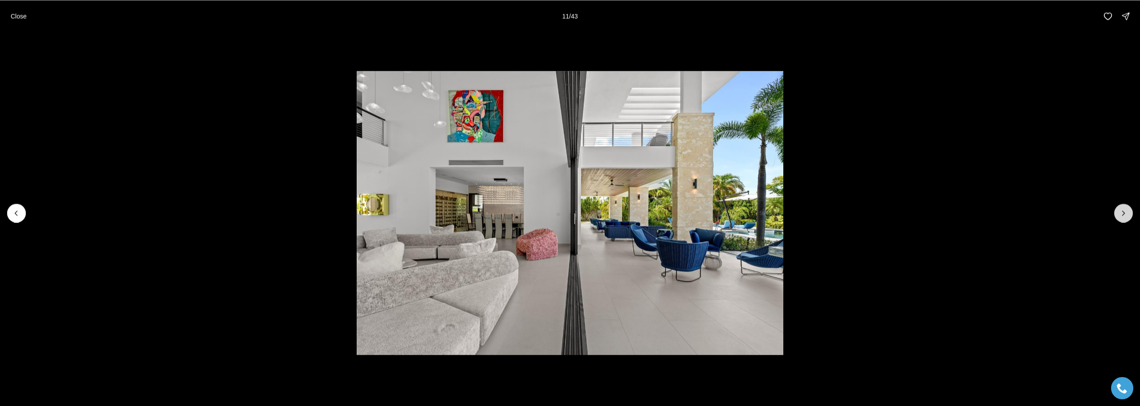
click at [1125, 218] on button "Next slide" at bounding box center [1123, 212] width 19 height 19
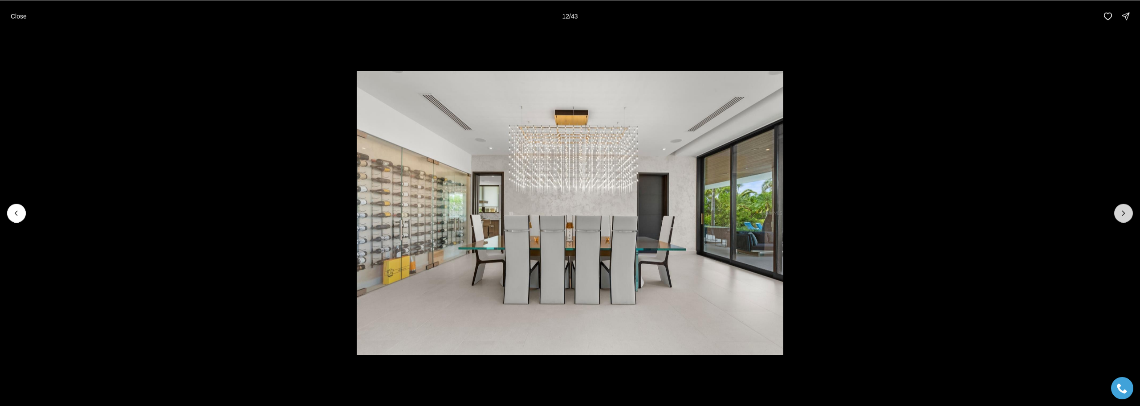
click at [1125, 218] on button "Next slide" at bounding box center [1123, 212] width 19 height 19
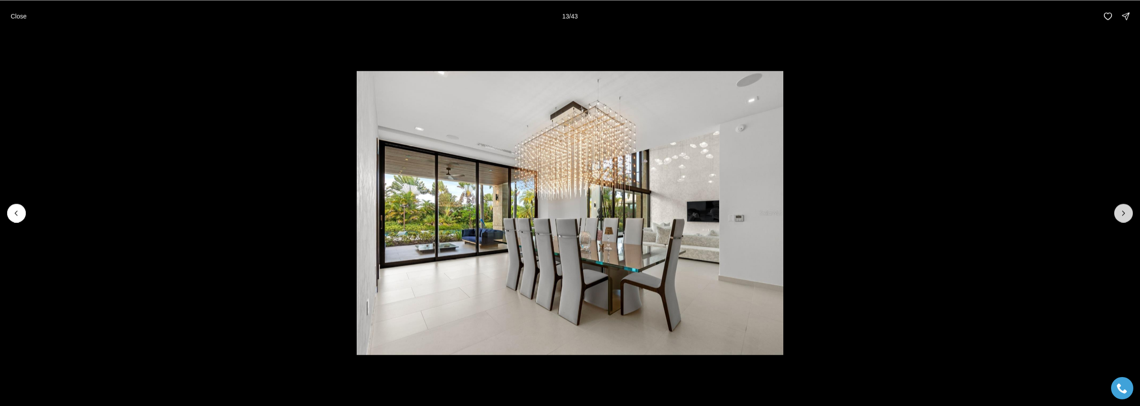
click at [1125, 218] on button "Next slide" at bounding box center [1123, 212] width 19 height 19
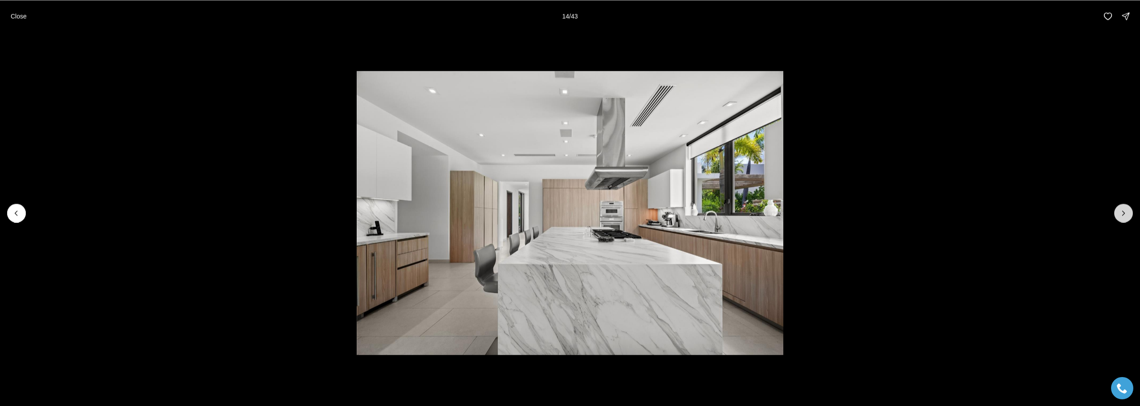
click at [1125, 218] on button "Next slide" at bounding box center [1123, 212] width 19 height 19
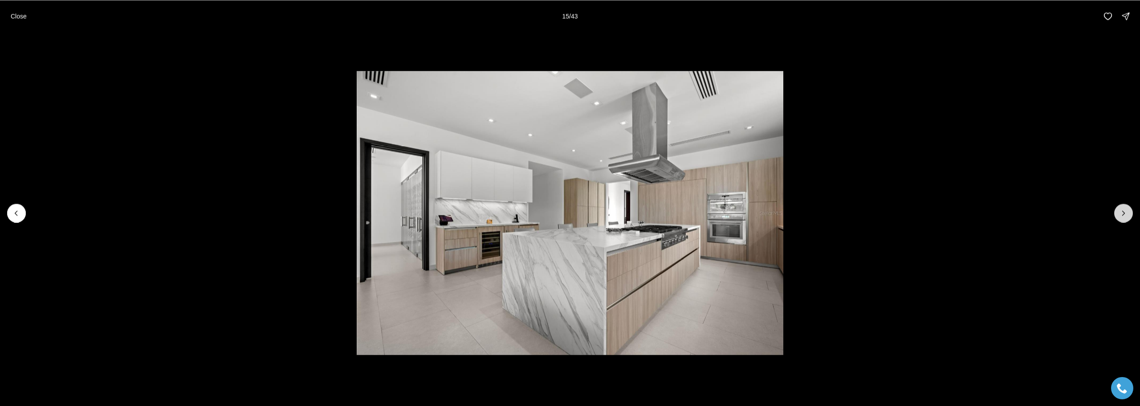
click at [1125, 218] on button "Next slide" at bounding box center [1123, 212] width 19 height 19
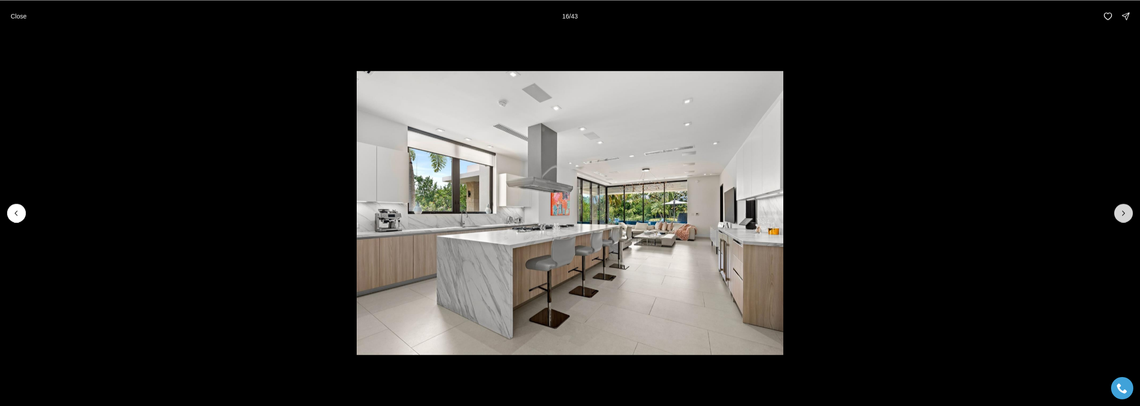
click at [1125, 218] on button "Next slide" at bounding box center [1123, 212] width 19 height 19
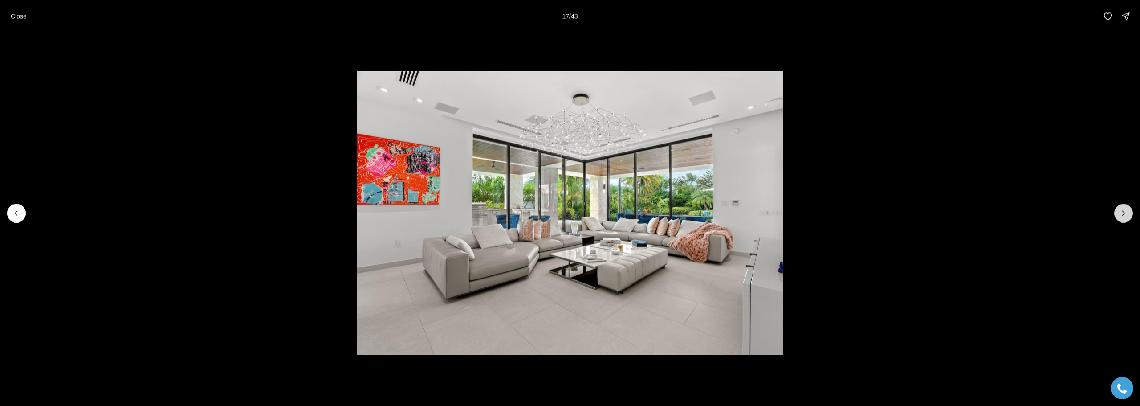
click at [1125, 218] on button "Next slide" at bounding box center [1123, 212] width 19 height 19
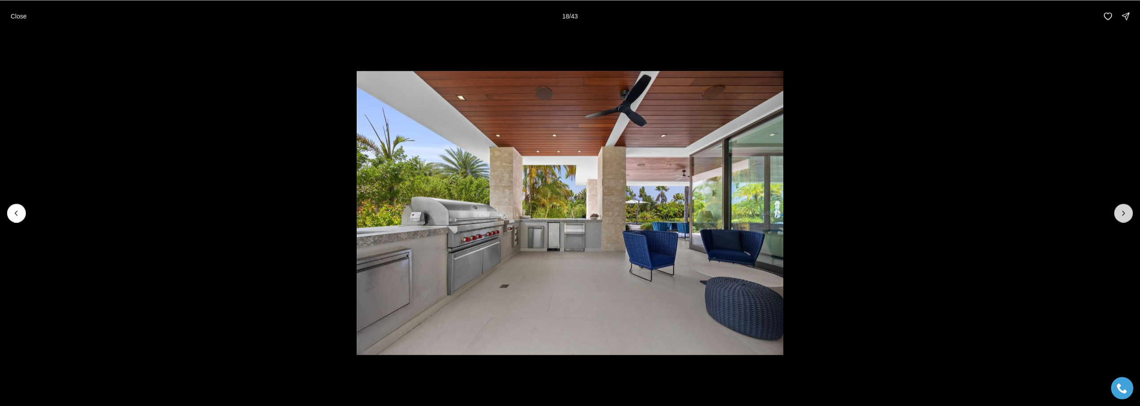
click at [1125, 218] on button "Next slide" at bounding box center [1123, 212] width 19 height 19
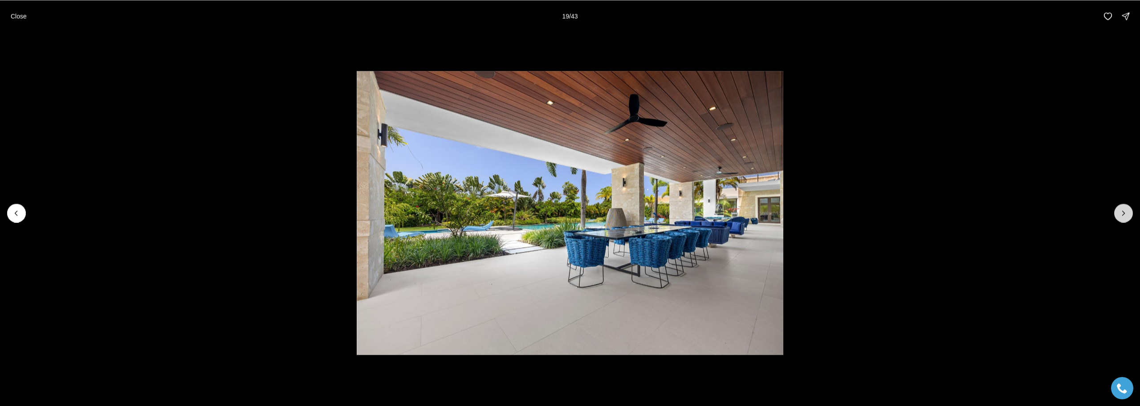
click at [1125, 218] on button "Next slide" at bounding box center [1123, 212] width 19 height 19
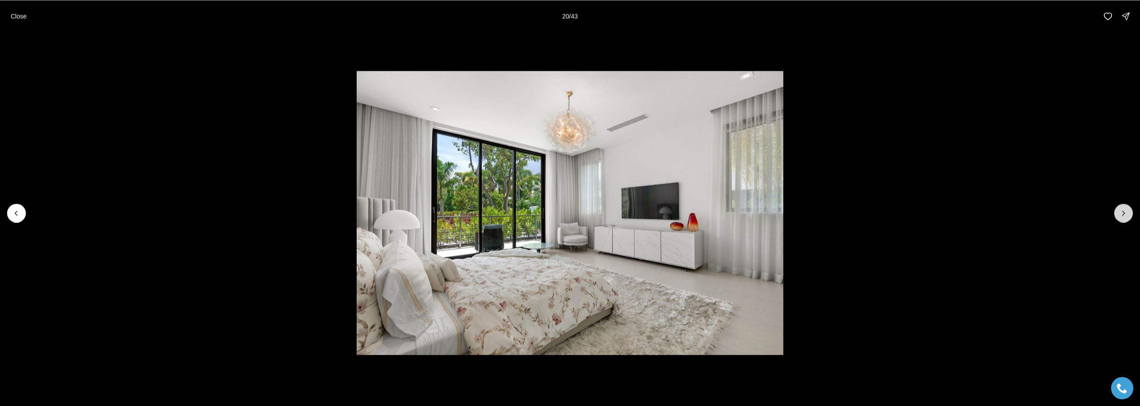
click at [1125, 218] on button "Next slide" at bounding box center [1123, 212] width 19 height 19
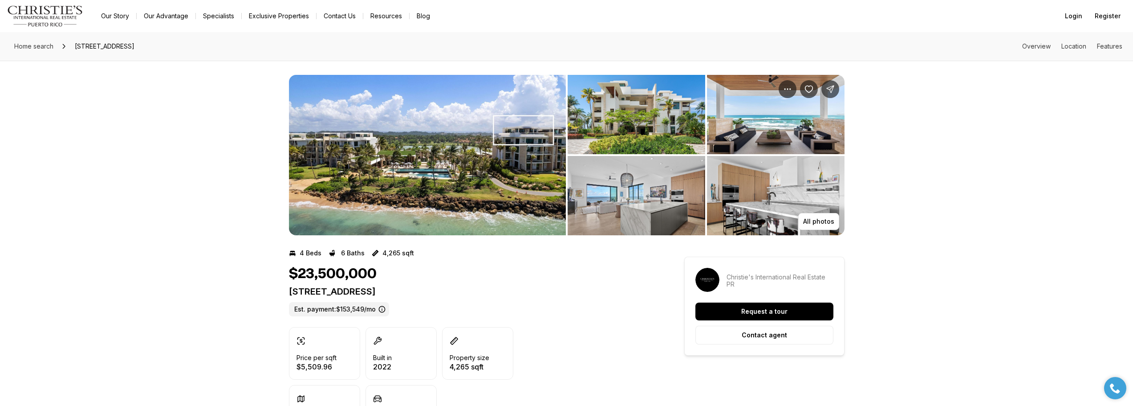
click at [511, 147] on img "View image gallery" at bounding box center [427, 155] width 277 height 160
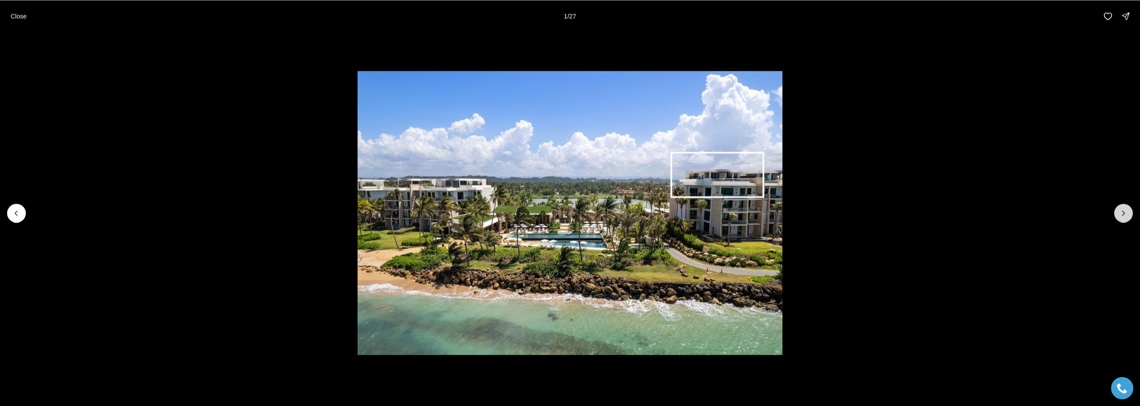
click at [1127, 215] on icon "Next slide" at bounding box center [1123, 212] width 9 height 9
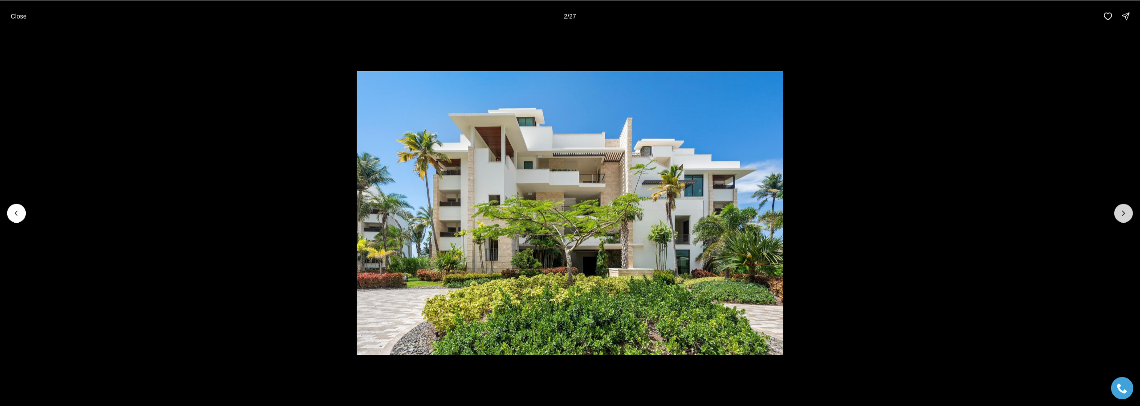
click at [1126, 215] on icon "Next slide" at bounding box center [1123, 212] width 9 height 9
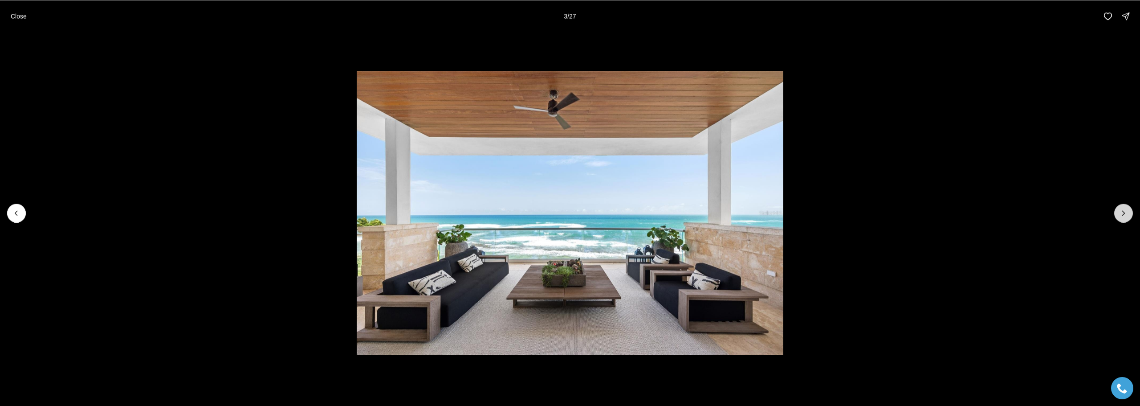
click at [1126, 215] on icon "Next slide" at bounding box center [1123, 212] width 9 height 9
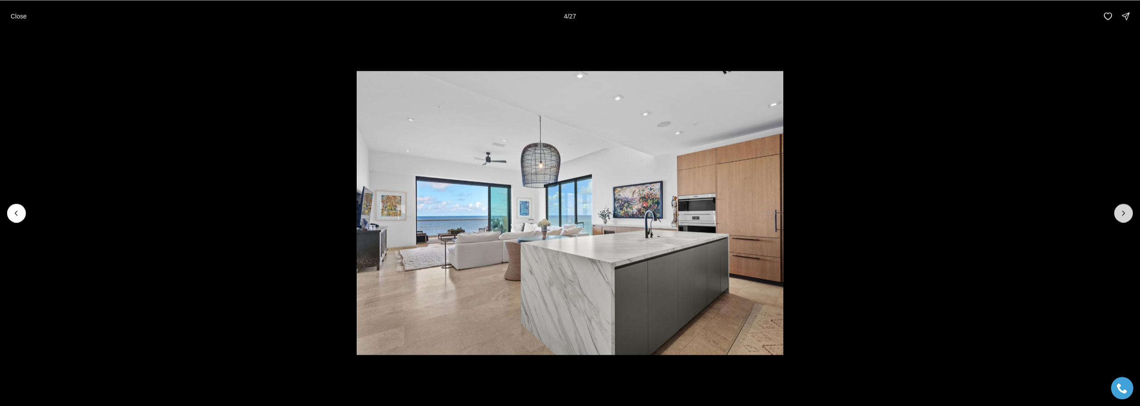
click at [1126, 215] on icon "Next slide" at bounding box center [1123, 212] width 9 height 9
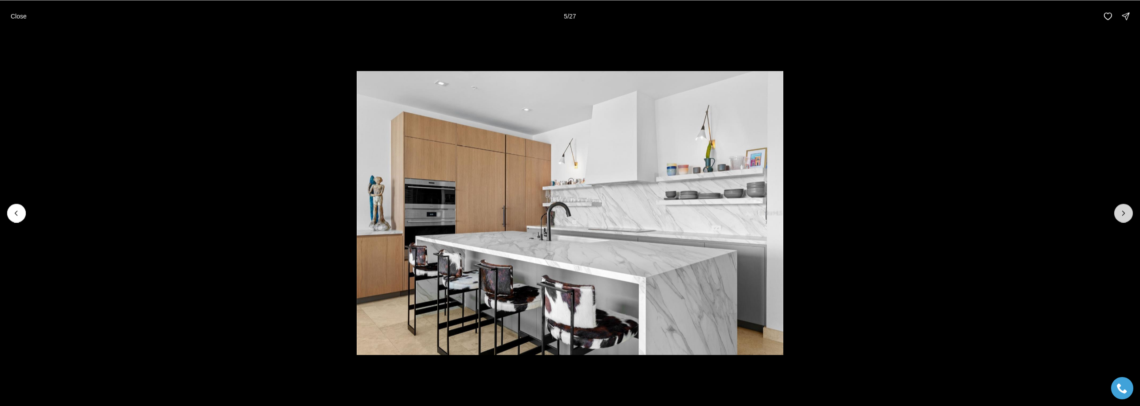
click at [1126, 215] on icon "Next slide" at bounding box center [1123, 212] width 9 height 9
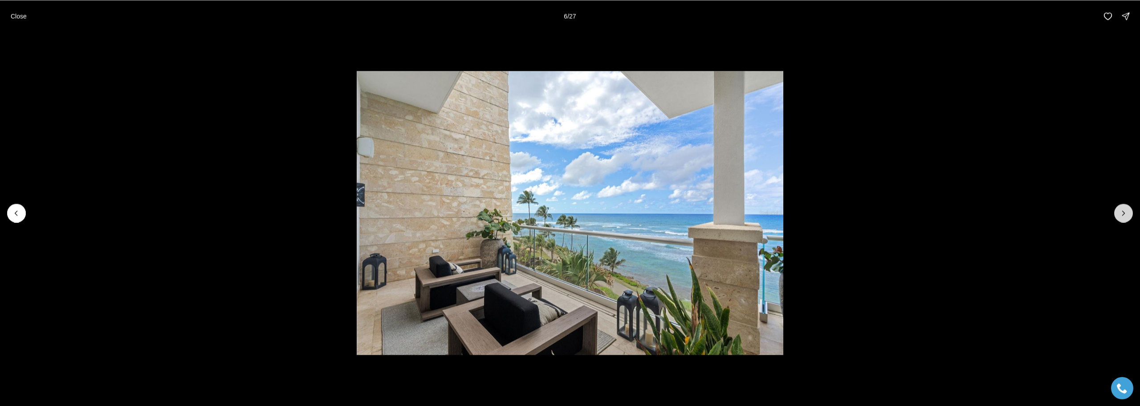
click at [1126, 215] on icon "Next slide" at bounding box center [1123, 212] width 9 height 9
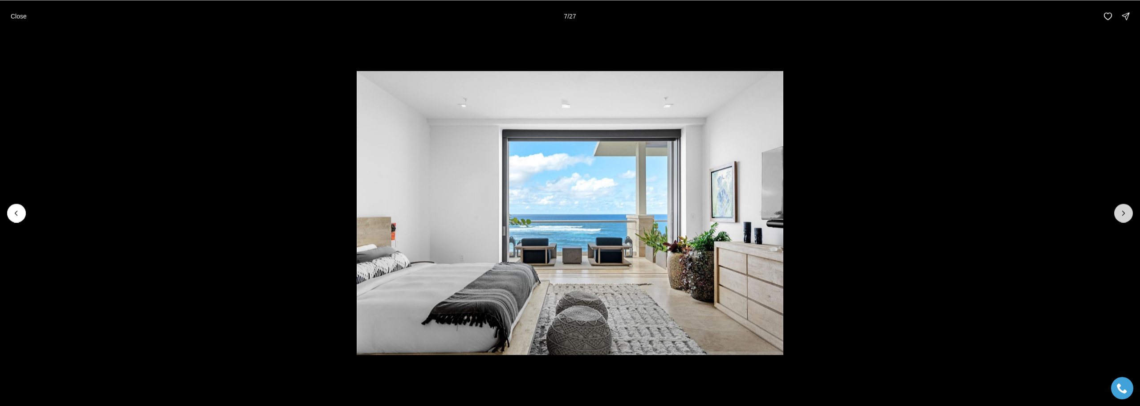
click at [1126, 215] on icon "Next slide" at bounding box center [1123, 212] width 9 height 9
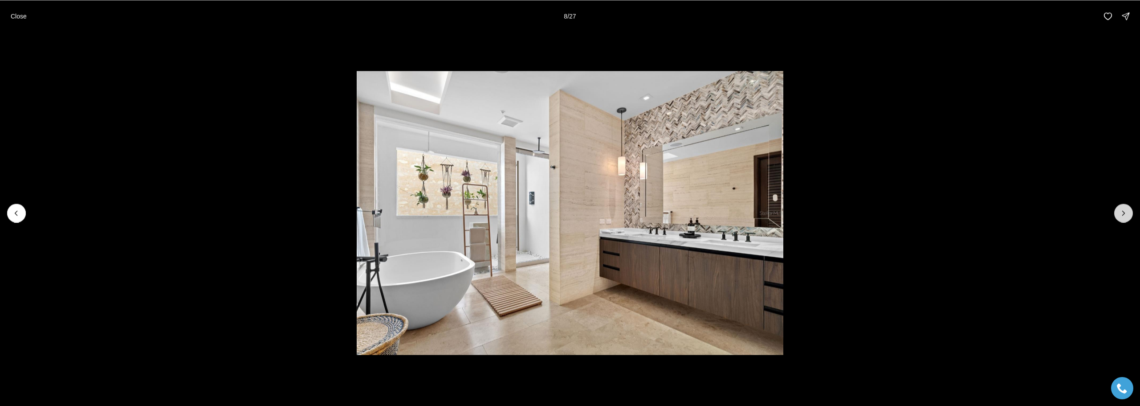
click at [1126, 215] on icon "Next slide" at bounding box center [1123, 212] width 9 height 9
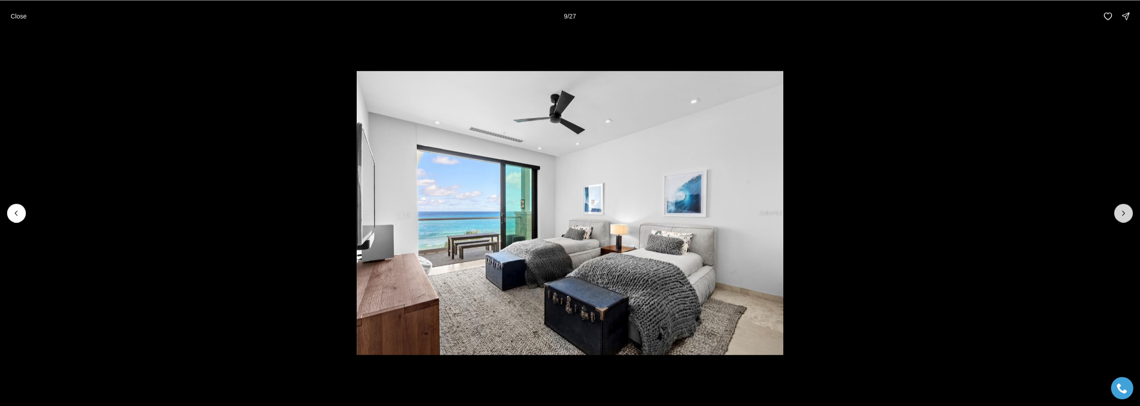
click at [1126, 215] on icon "Next slide" at bounding box center [1123, 212] width 9 height 9
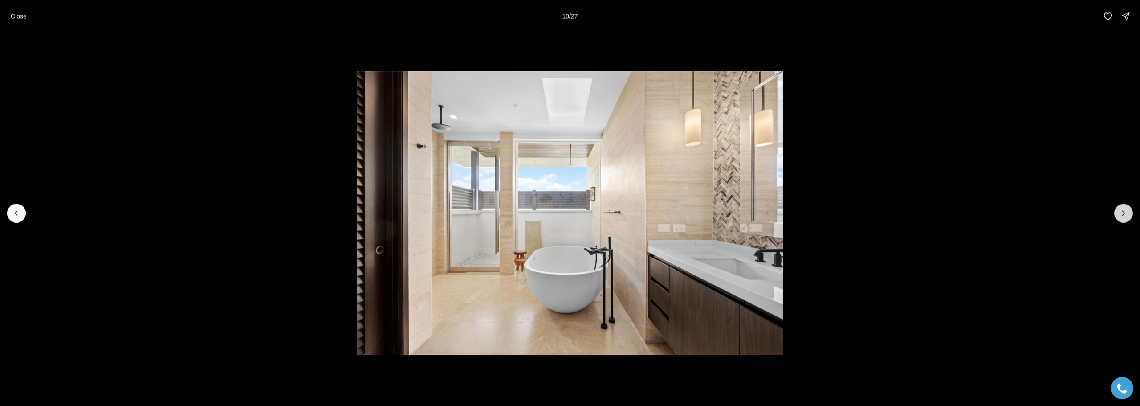
click at [1126, 215] on icon "Next slide" at bounding box center [1123, 212] width 9 height 9
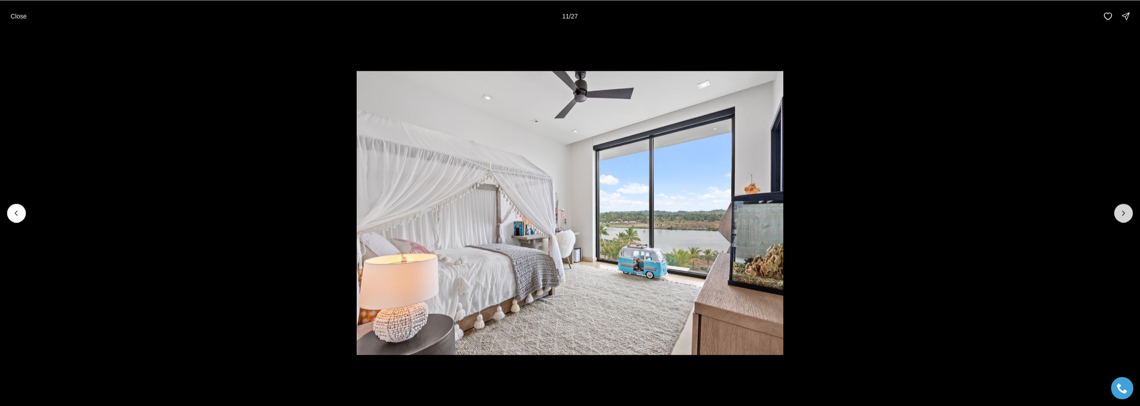
click at [1126, 215] on icon "Next slide" at bounding box center [1123, 212] width 9 height 9
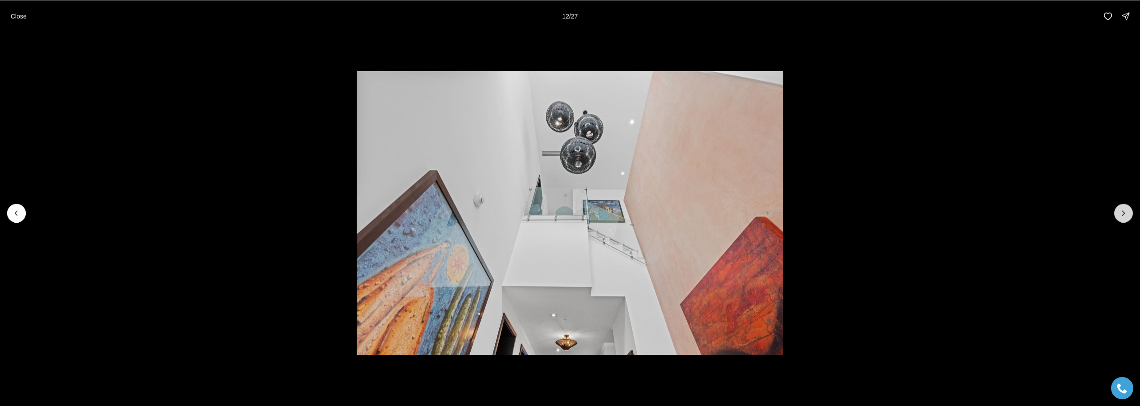
click at [1126, 215] on icon "Next slide" at bounding box center [1123, 212] width 9 height 9
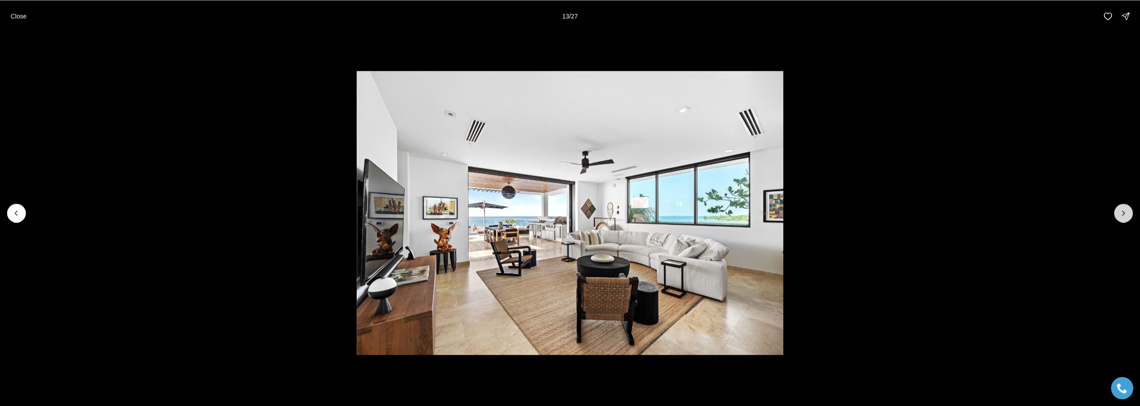
click at [1126, 215] on icon "Next slide" at bounding box center [1123, 212] width 9 height 9
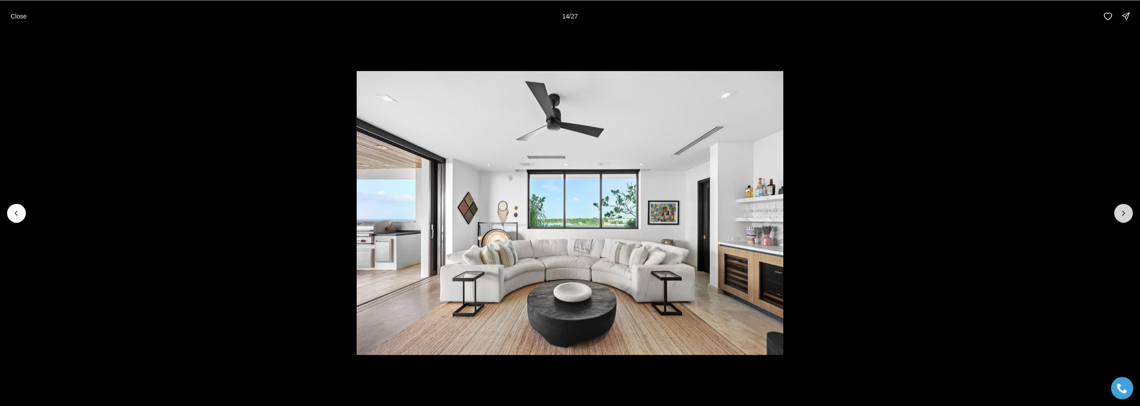
click at [1126, 215] on icon "Next slide" at bounding box center [1123, 212] width 9 height 9
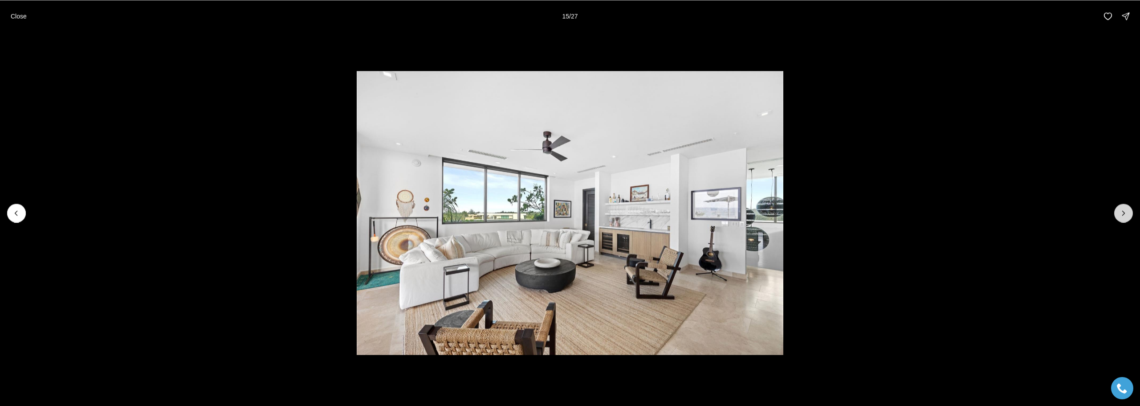
click at [1126, 215] on icon "Next slide" at bounding box center [1123, 212] width 9 height 9
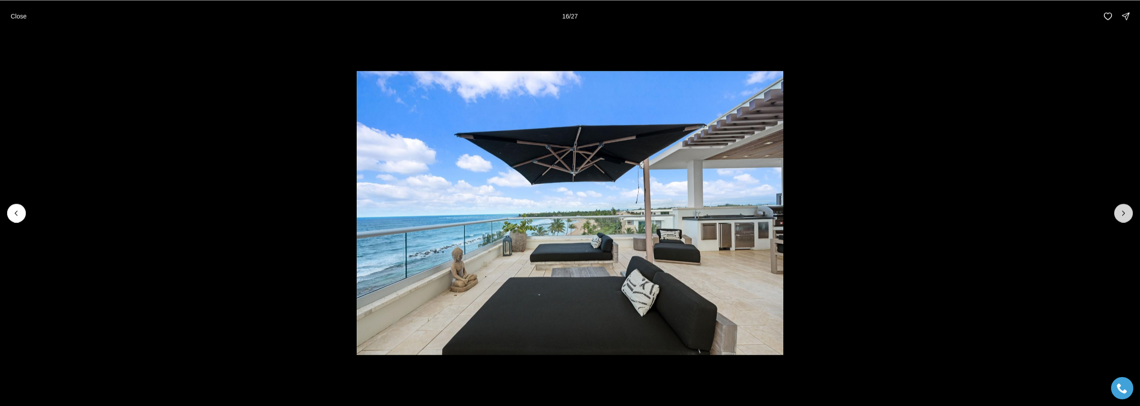
click at [1126, 215] on icon "Next slide" at bounding box center [1123, 212] width 9 height 9
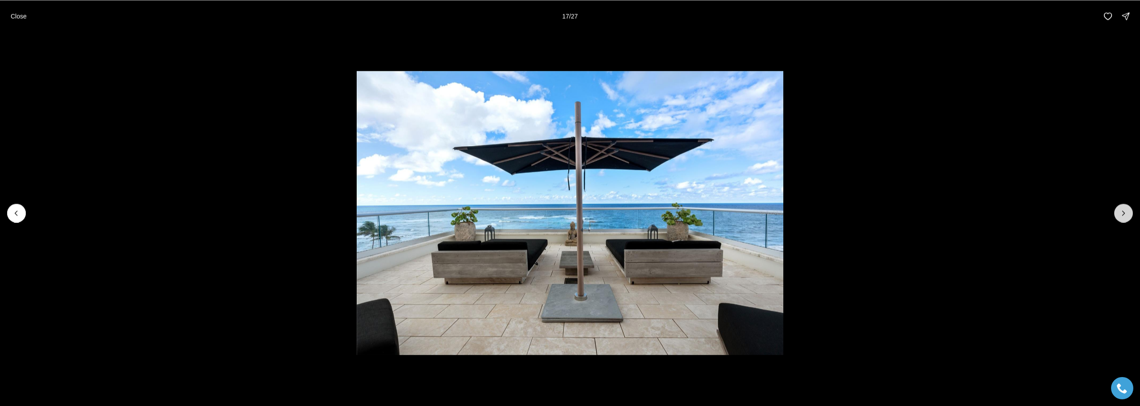
click at [1126, 215] on icon "Next slide" at bounding box center [1123, 212] width 9 height 9
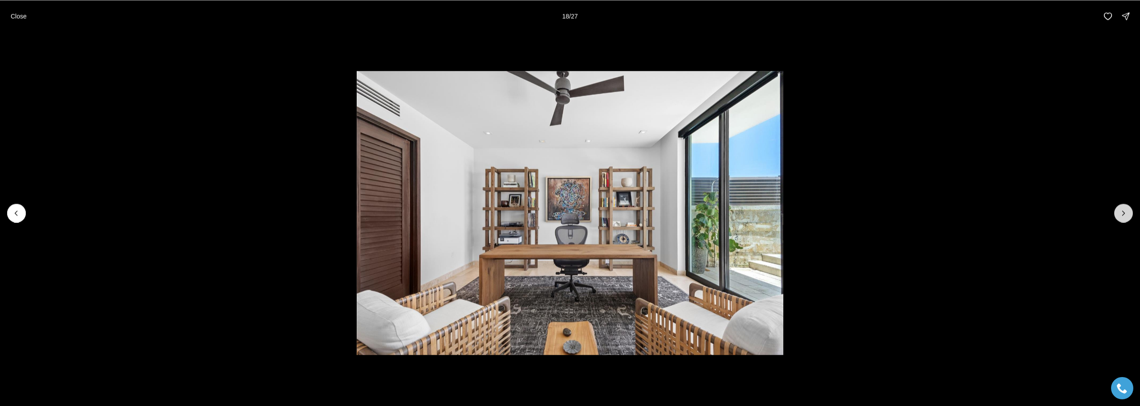
click at [1126, 215] on icon "Next slide" at bounding box center [1123, 212] width 9 height 9
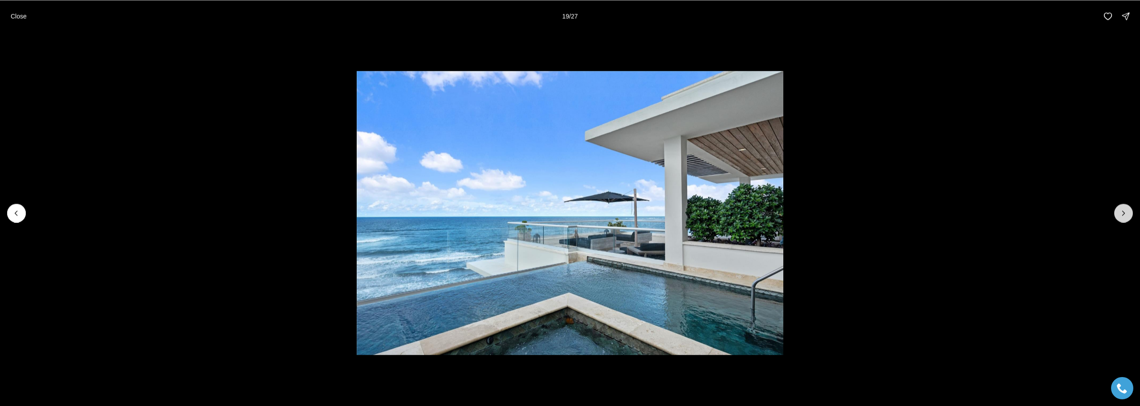
click at [1126, 215] on icon "Next slide" at bounding box center [1123, 212] width 9 height 9
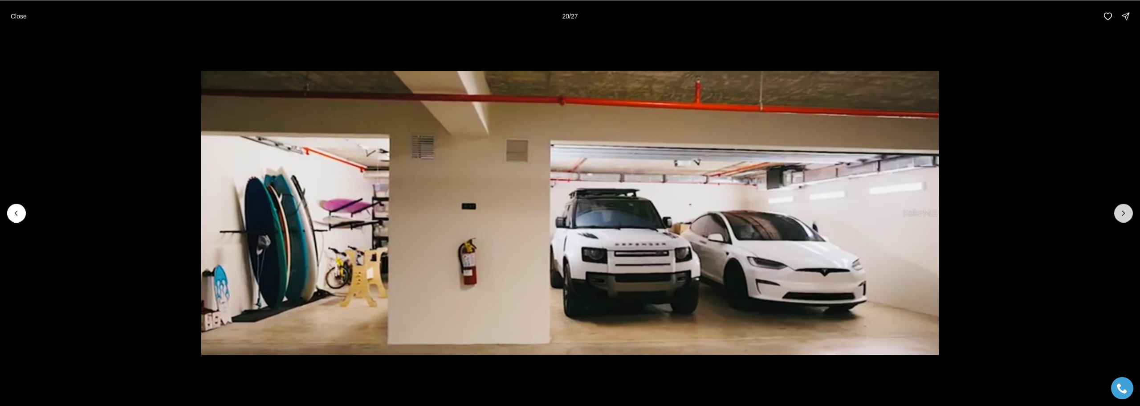
click at [1126, 215] on icon "Next slide" at bounding box center [1123, 212] width 9 height 9
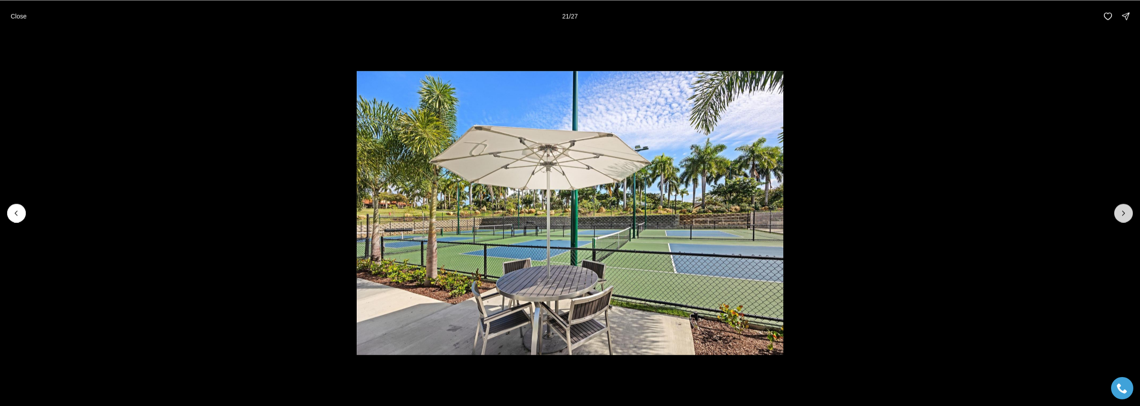
click at [1126, 215] on icon "Next slide" at bounding box center [1123, 212] width 9 height 9
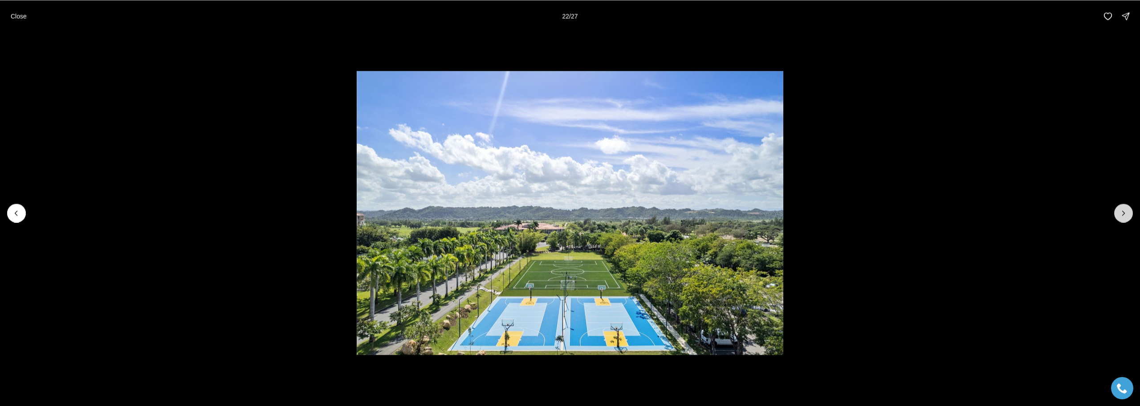
click at [1126, 215] on icon "Next slide" at bounding box center [1123, 212] width 9 height 9
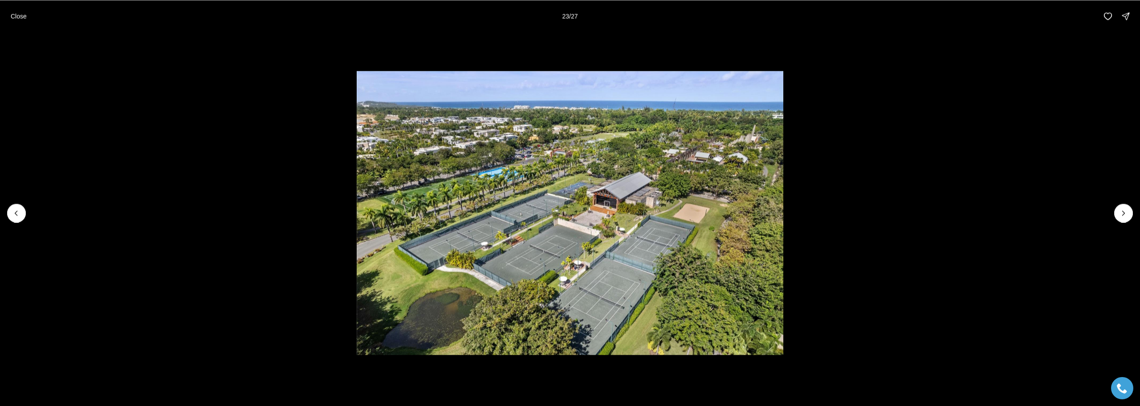
click at [29, 211] on li "23 of 27" at bounding box center [570, 212] width 1140 height 361
click at [22, 211] on button "Previous slide" at bounding box center [16, 212] width 19 height 19
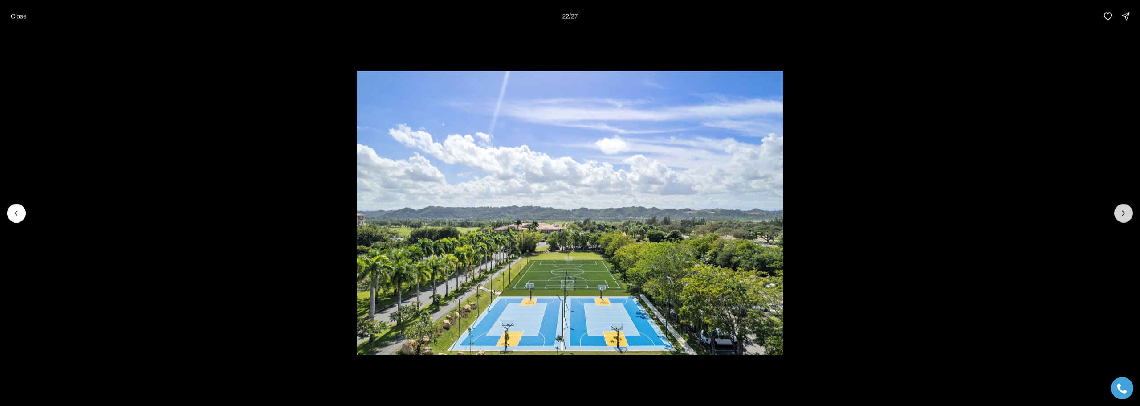
click at [1120, 216] on icon "Next slide" at bounding box center [1123, 212] width 9 height 9
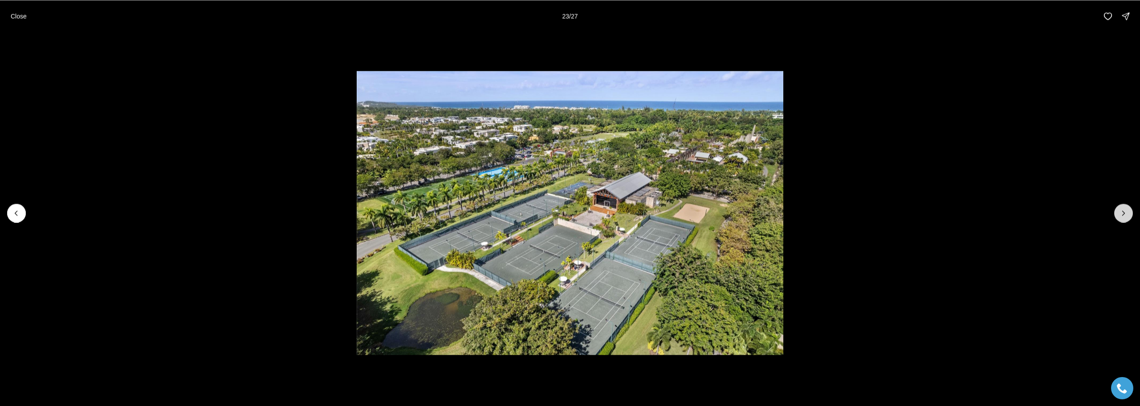
click at [1120, 216] on icon "Next slide" at bounding box center [1123, 212] width 9 height 9
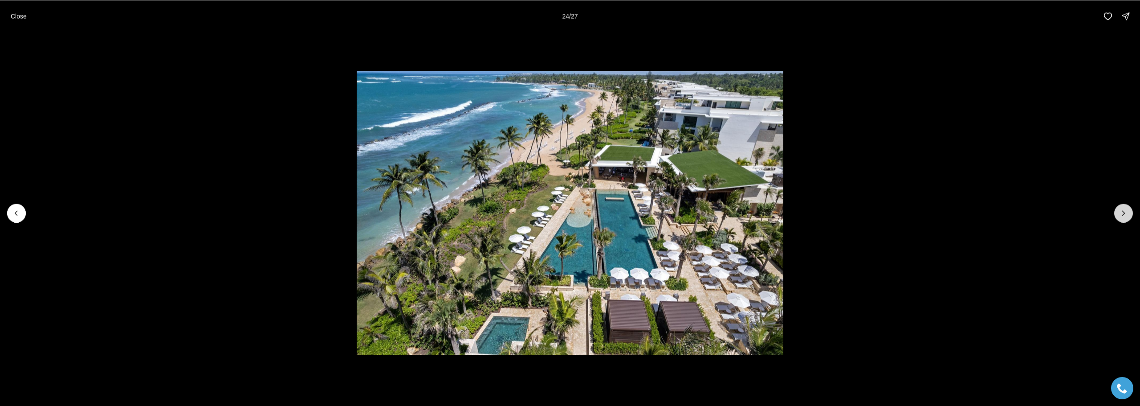
click at [1120, 216] on icon "Next slide" at bounding box center [1123, 212] width 9 height 9
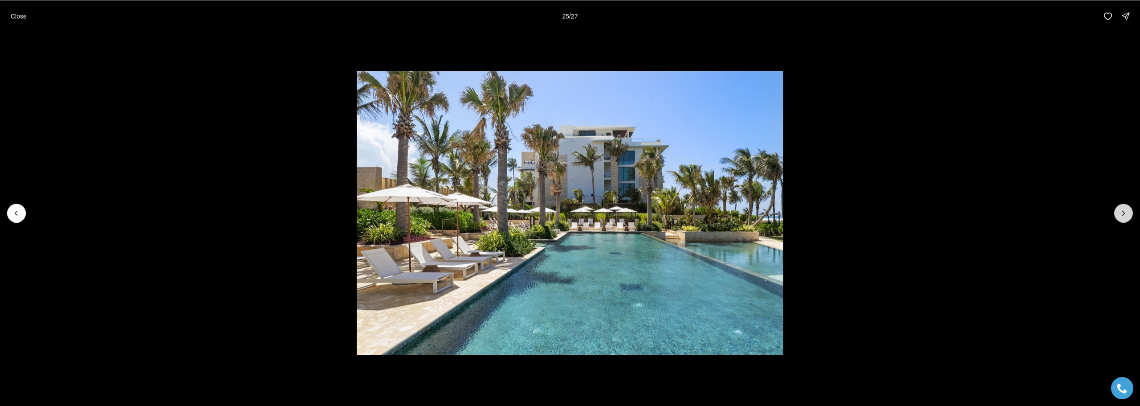
click at [1120, 216] on icon "Next slide" at bounding box center [1123, 212] width 9 height 9
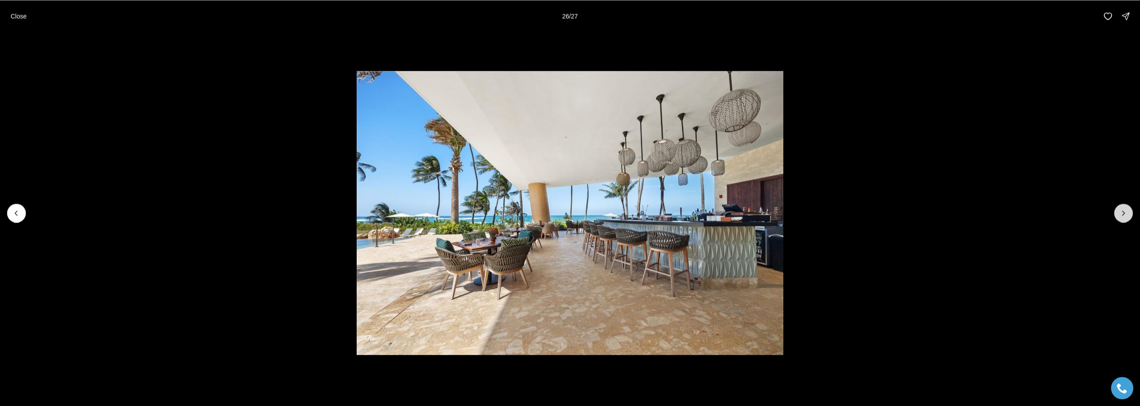
click at [1120, 216] on icon "Next slide" at bounding box center [1123, 212] width 9 height 9
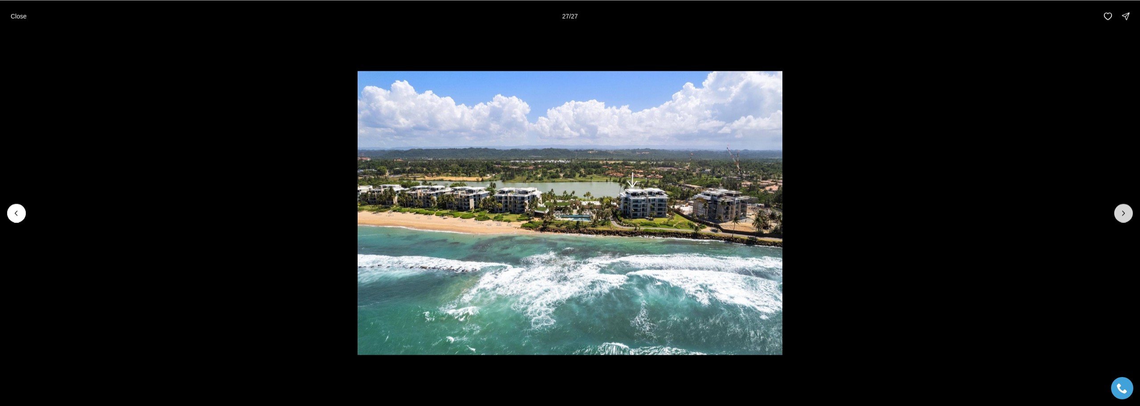
click at [1120, 216] on div at bounding box center [1123, 212] width 19 height 19
click at [23, 13] on p "Close" at bounding box center [19, 15] width 16 height 7
